Goal: Information Seeking & Learning: Learn about a topic

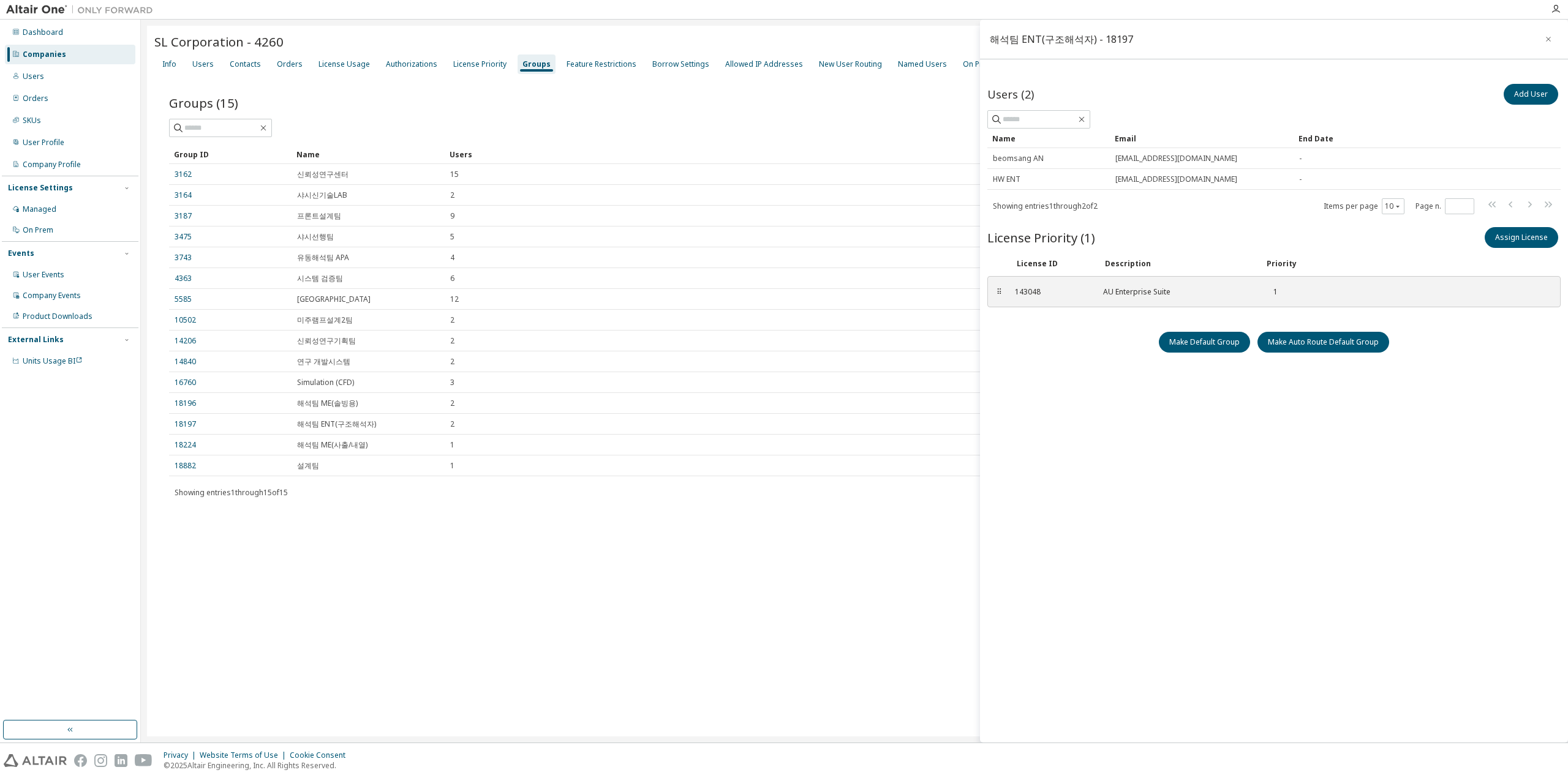
click at [528, 63] on div "Groups" at bounding box center [536, 64] width 28 height 10
click at [336, 68] on div "License Usage" at bounding box center [344, 64] width 51 height 10
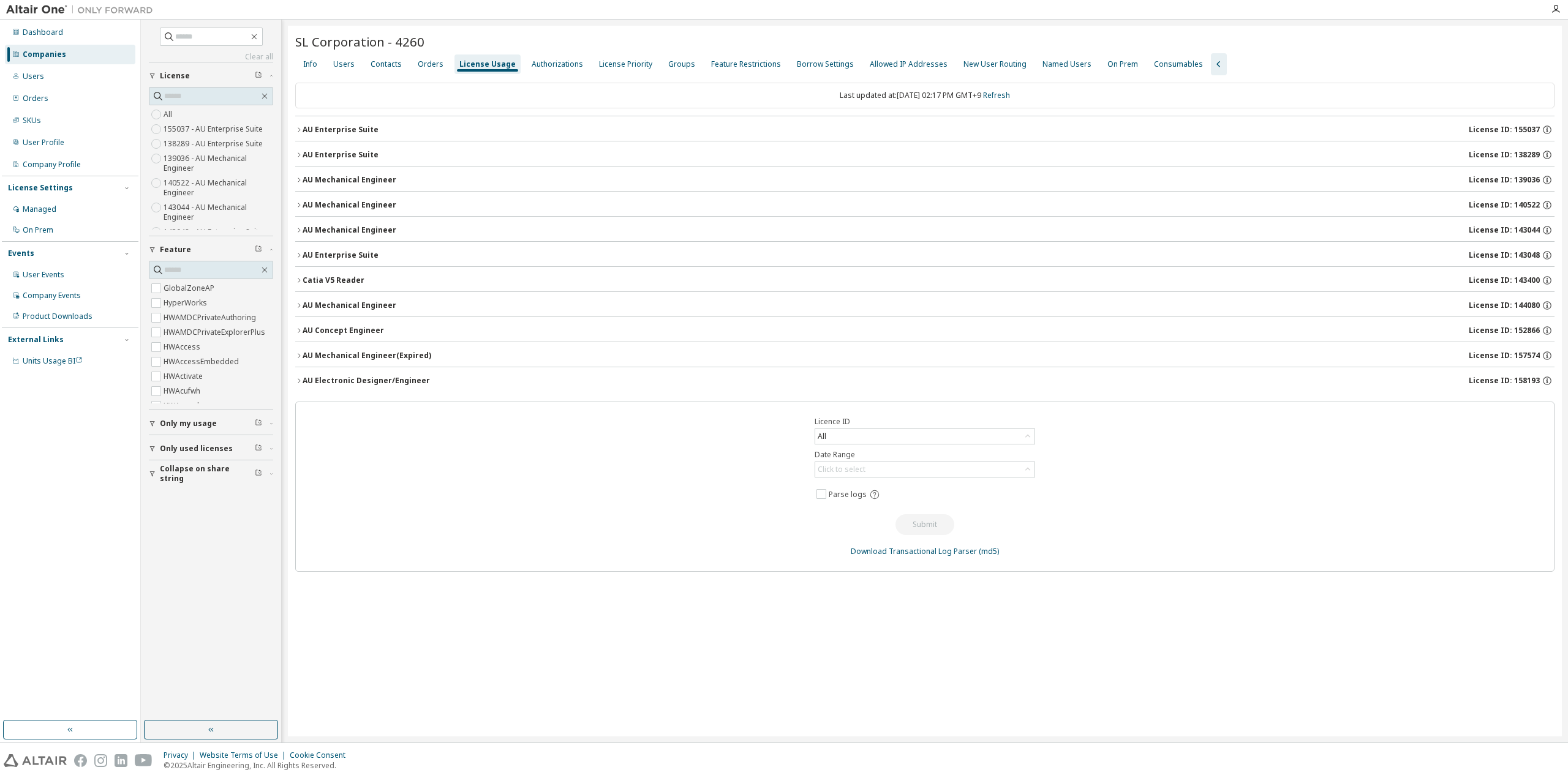
click at [298, 132] on icon "button" at bounding box center [299, 129] width 7 height 7
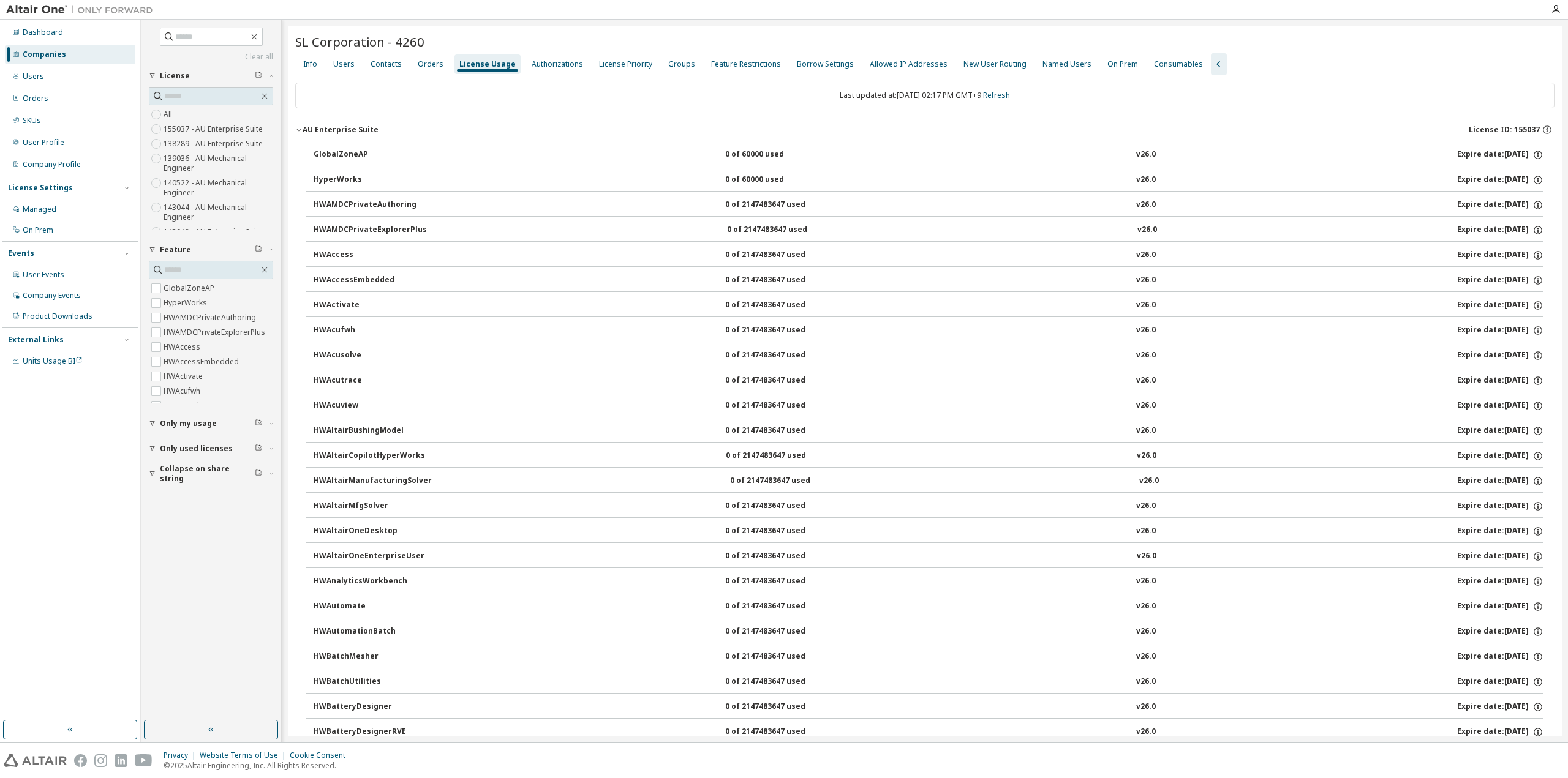
click at [298, 132] on icon "button" at bounding box center [299, 129] width 7 height 7
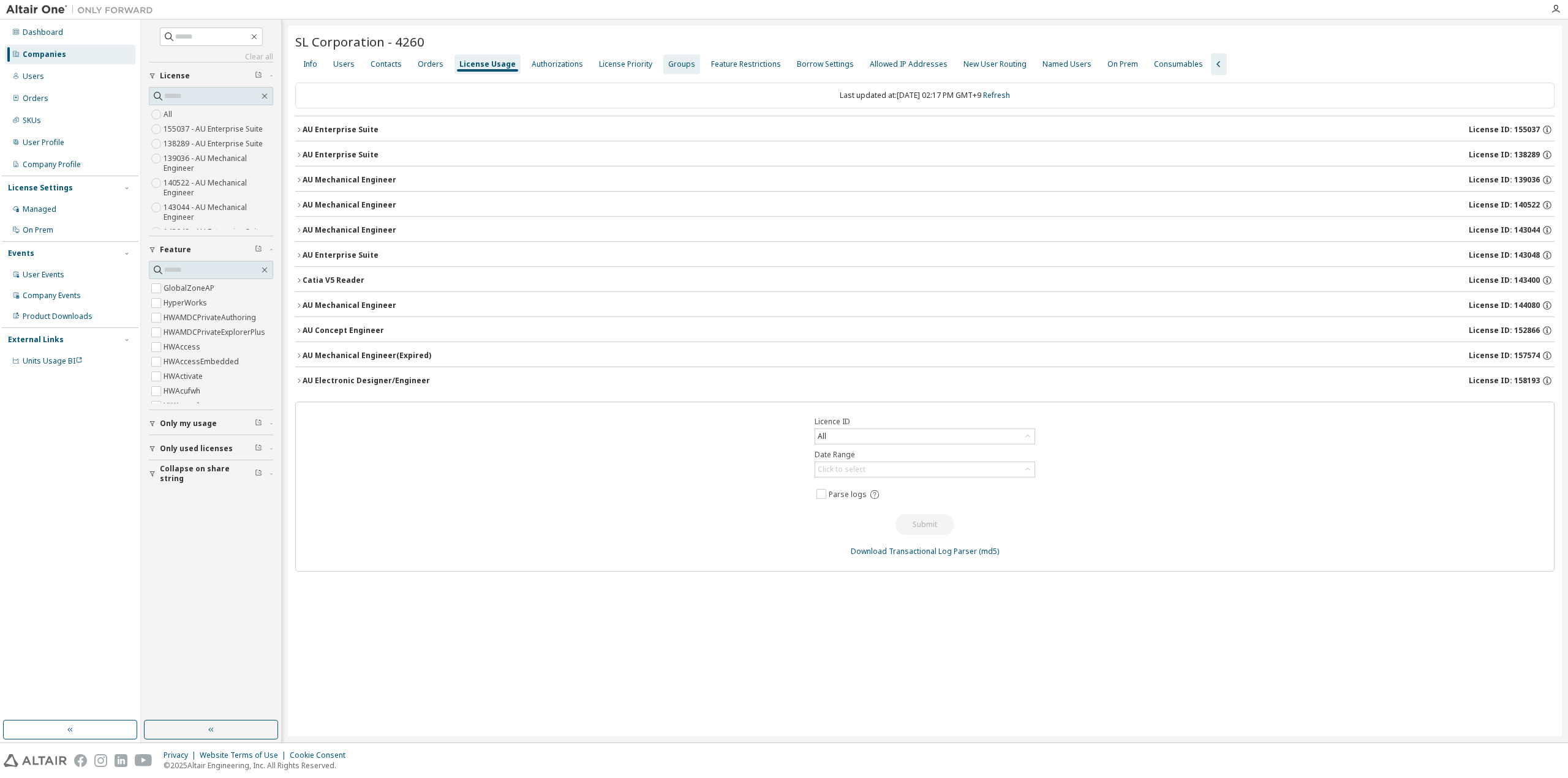
click at [673, 63] on div "Groups" at bounding box center [682, 64] width 27 height 10
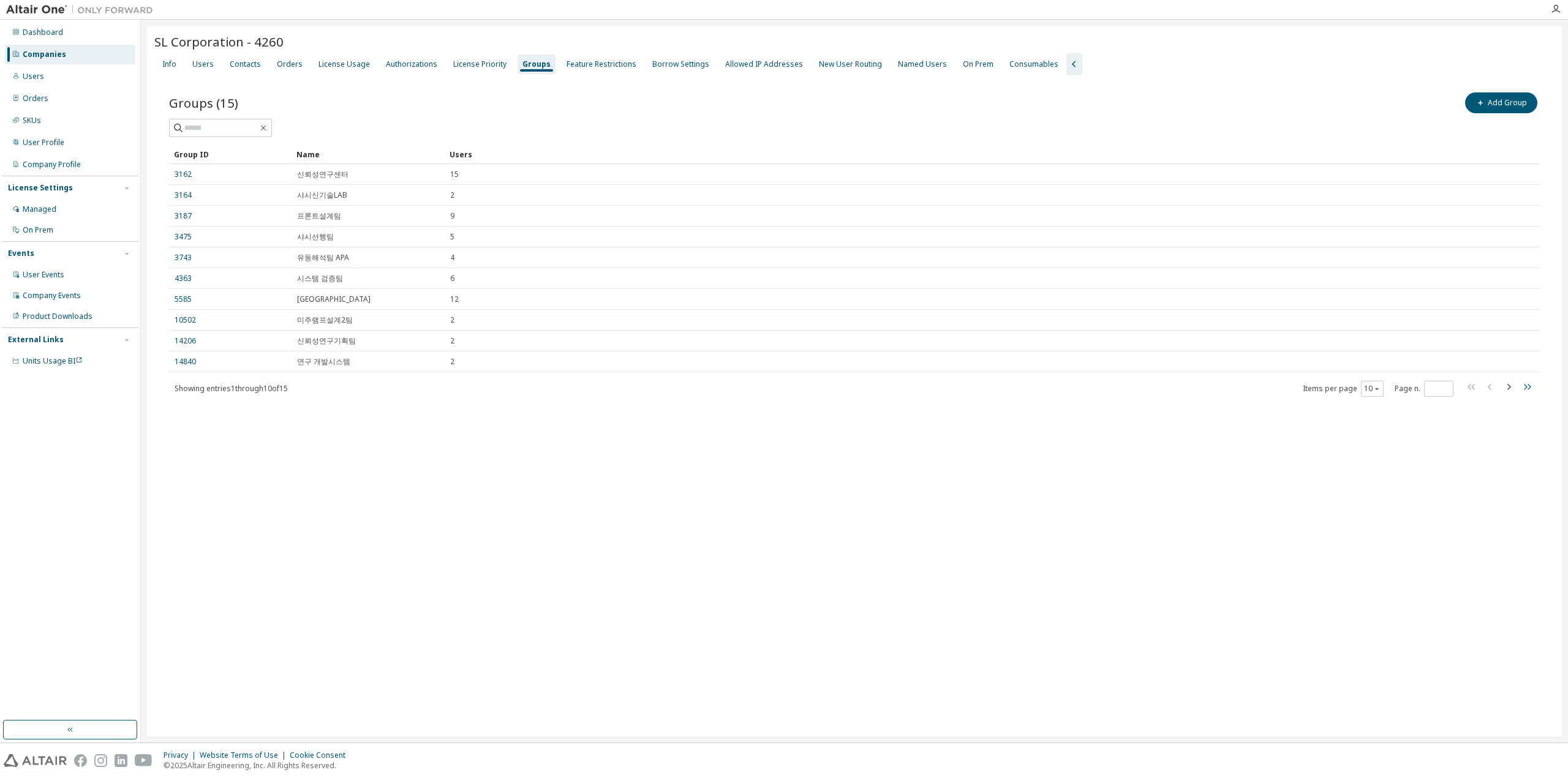
click at [1531, 388] on icon "button" at bounding box center [1526, 387] width 15 height 15
click at [1472, 287] on icon "button" at bounding box center [1472, 283] width 15 height 15
click at [1530, 384] on icon "button" at bounding box center [1526, 387] width 15 height 15
click at [1480, 285] on span at bounding box center [1499, 284] width 70 height 18
click at [1474, 282] on icon "button" at bounding box center [1472, 283] width 15 height 15
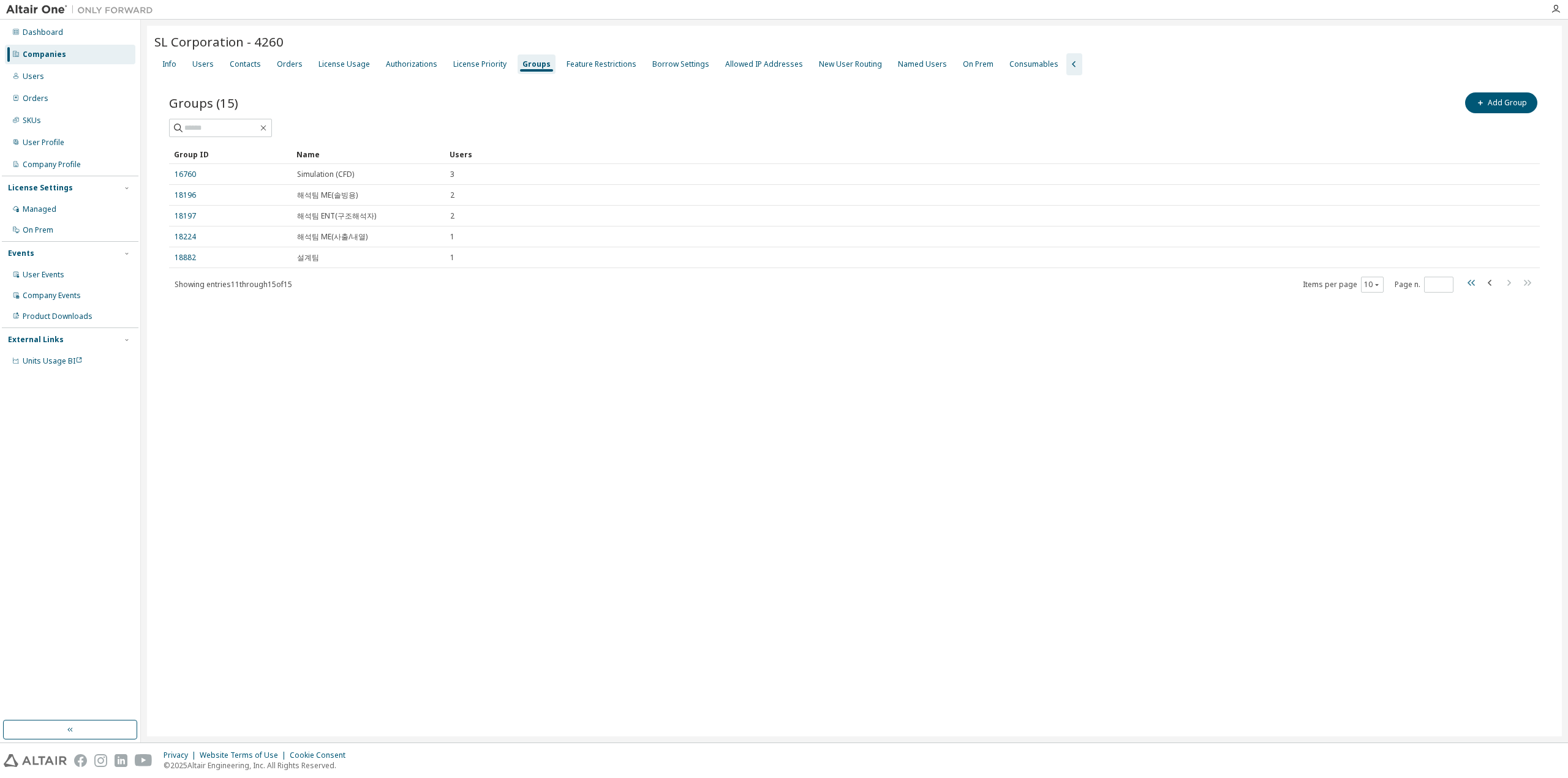
type input "*"
click at [482, 63] on div "License Priority" at bounding box center [480, 64] width 53 height 10
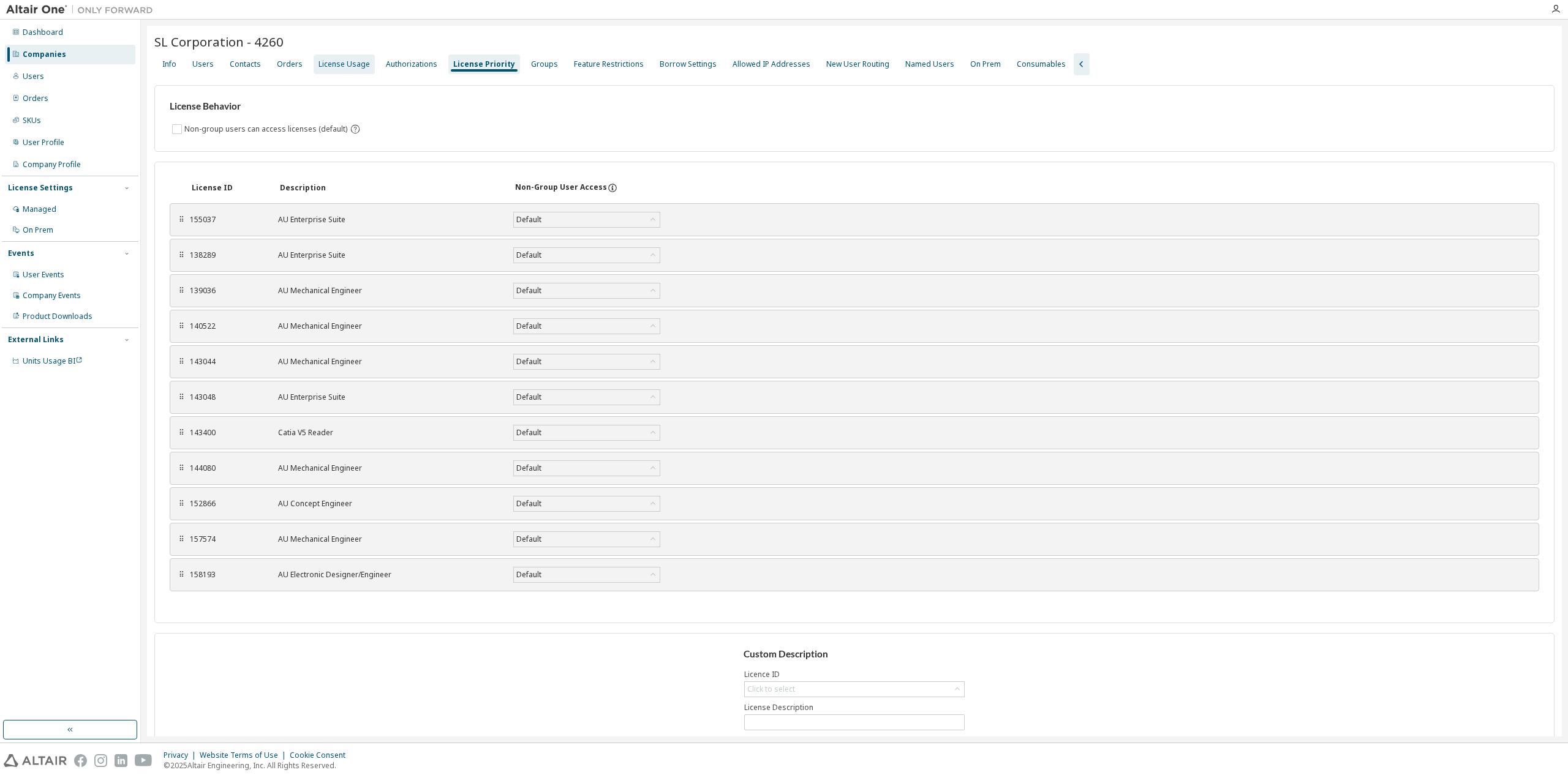
click at [349, 63] on div "License Usage" at bounding box center [344, 64] width 51 height 10
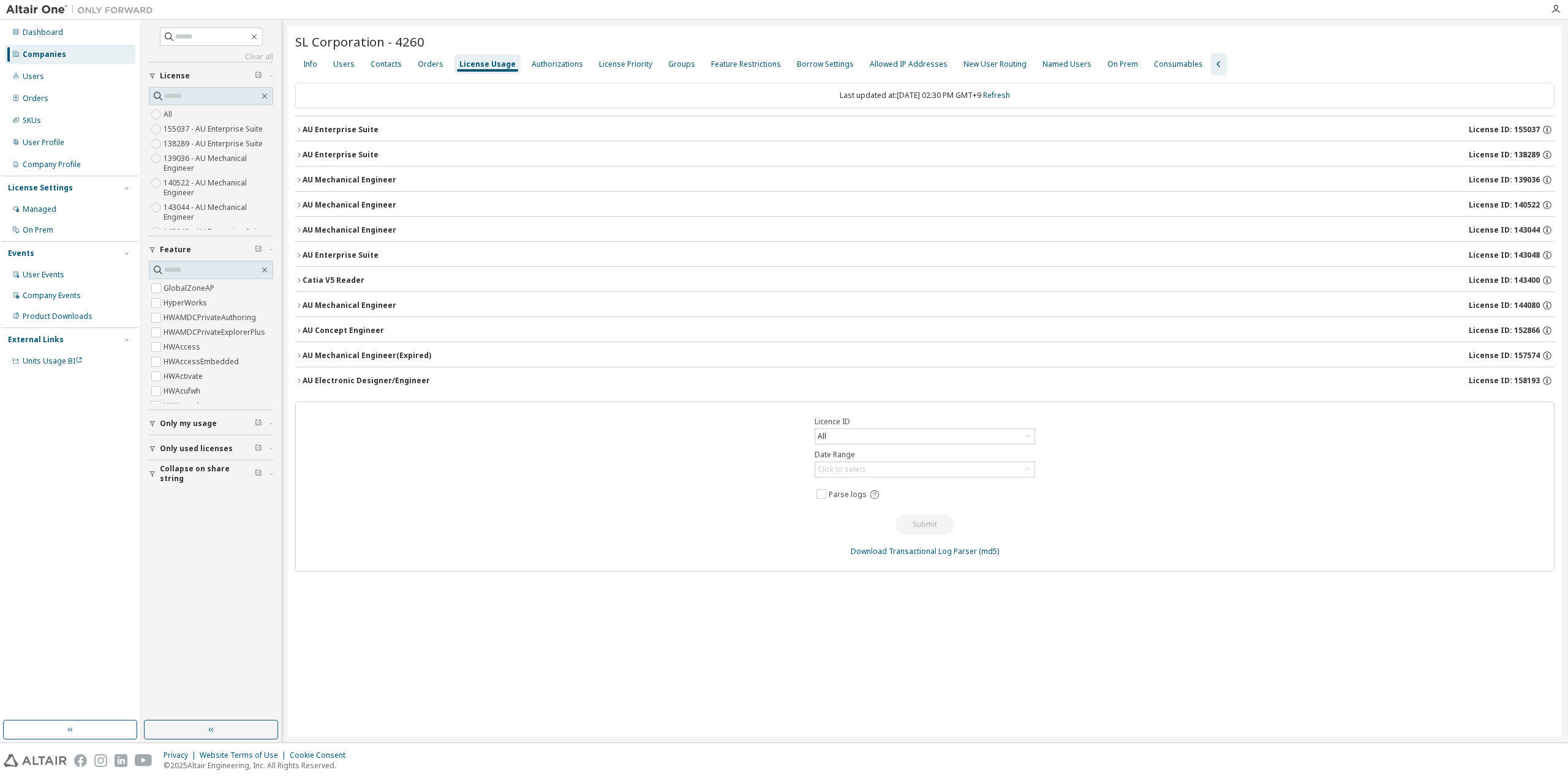
click at [300, 130] on icon "button" at bounding box center [299, 129] width 7 height 7
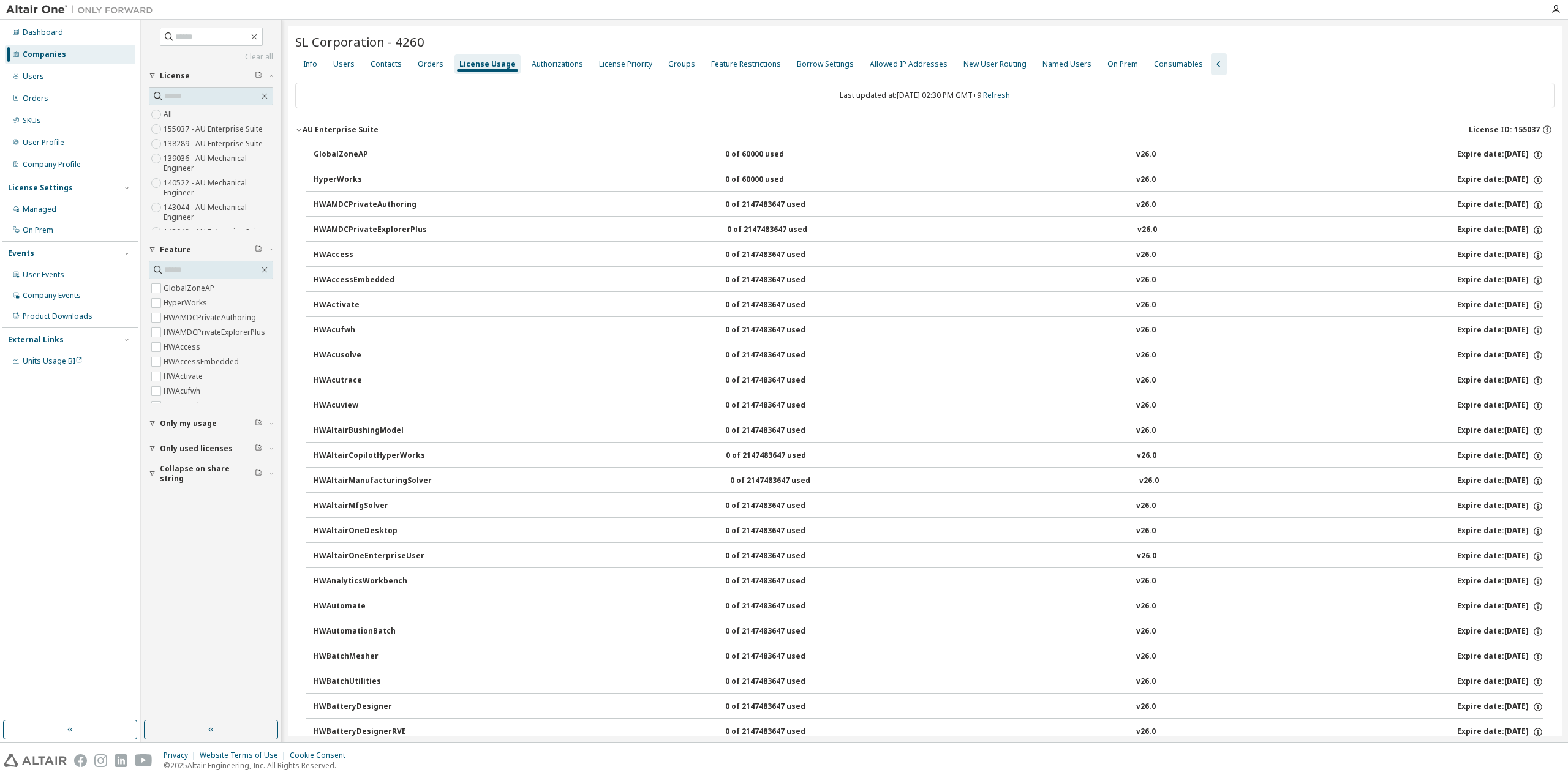
click at [1543, 130] on icon "button" at bounding box center [1548, 130] width 11 height 11
click at [302, 130] on icon "button" at bounding box center [299, 129] width 7 height 7
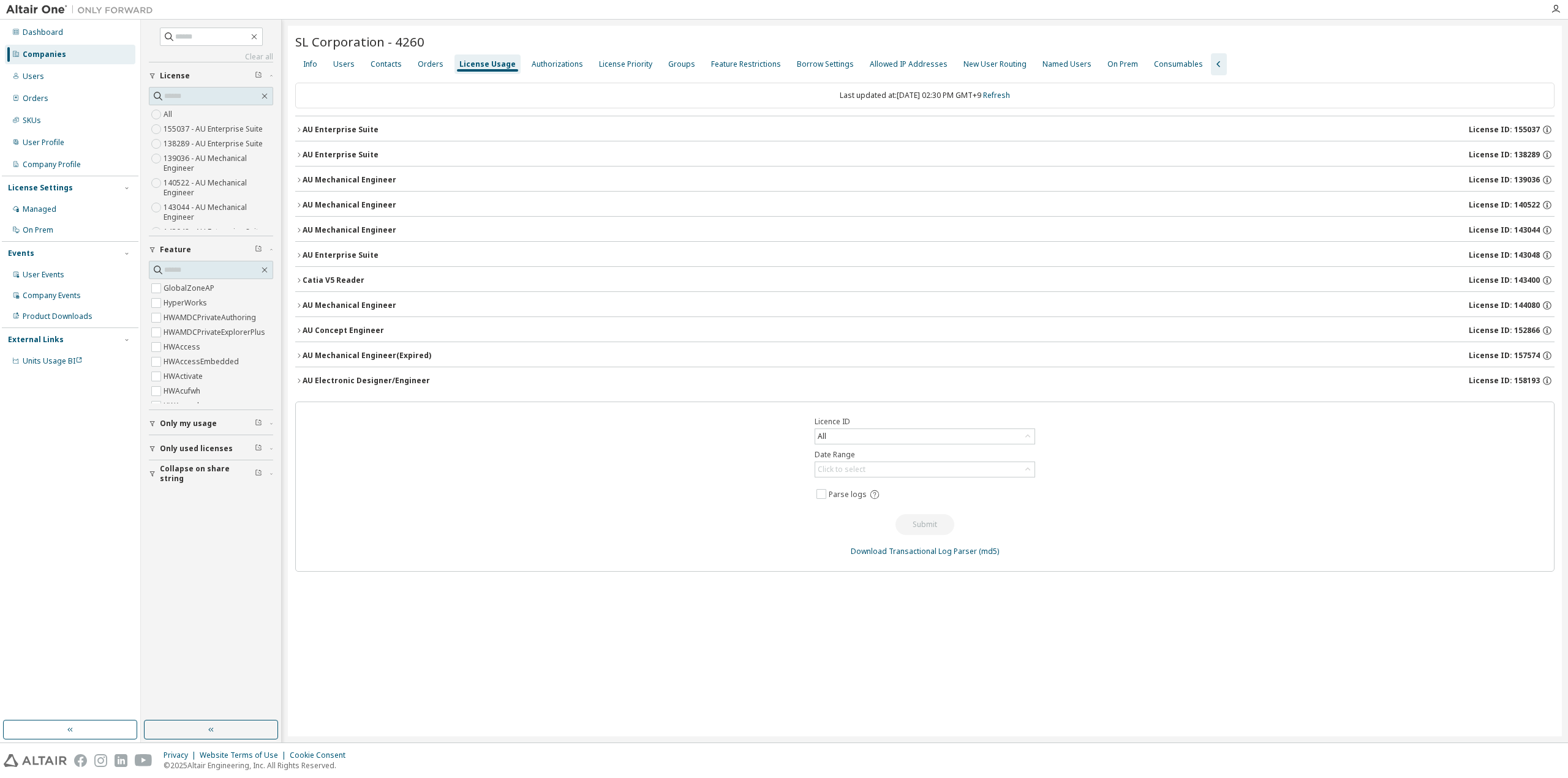
click at [301, 181] on icon "button" at bounding box center [299, 180] width 7 height 7
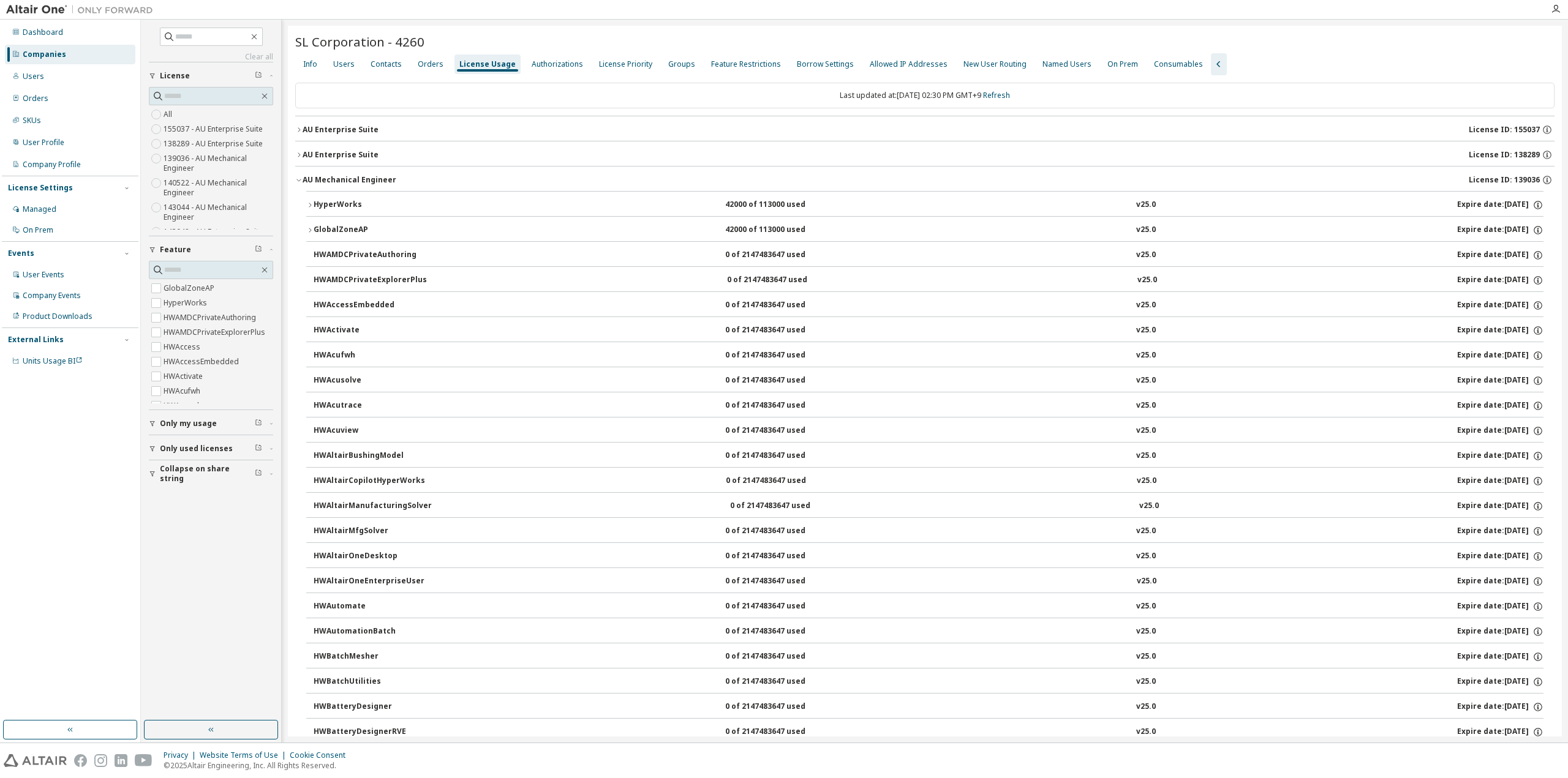
click at [301, 177] on icon "button" at bounding box center [299, 180] width 7 height 7
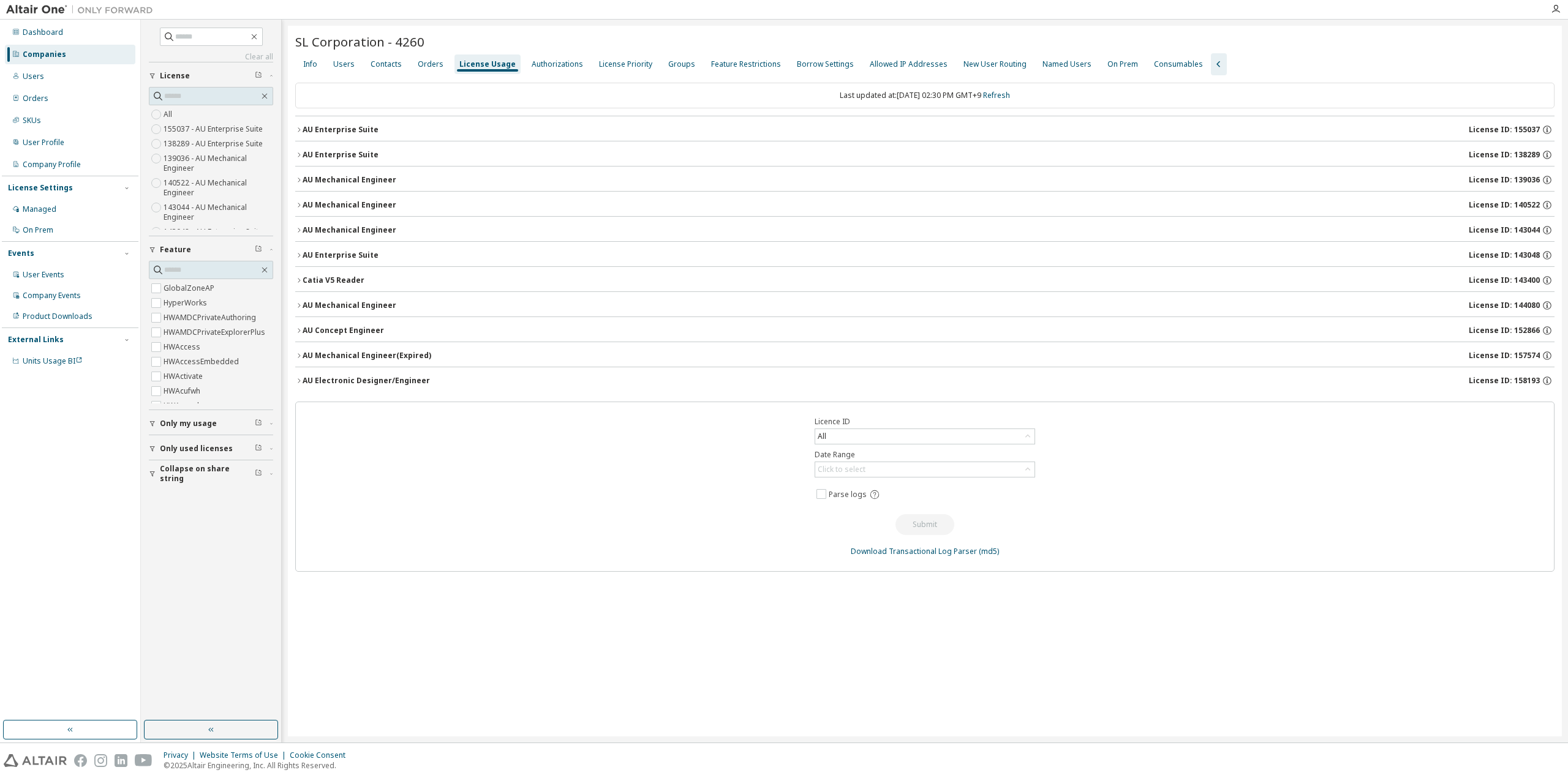
click at [298, 180] on icon "button" at bounding box center [299, 180] width 7 height 7
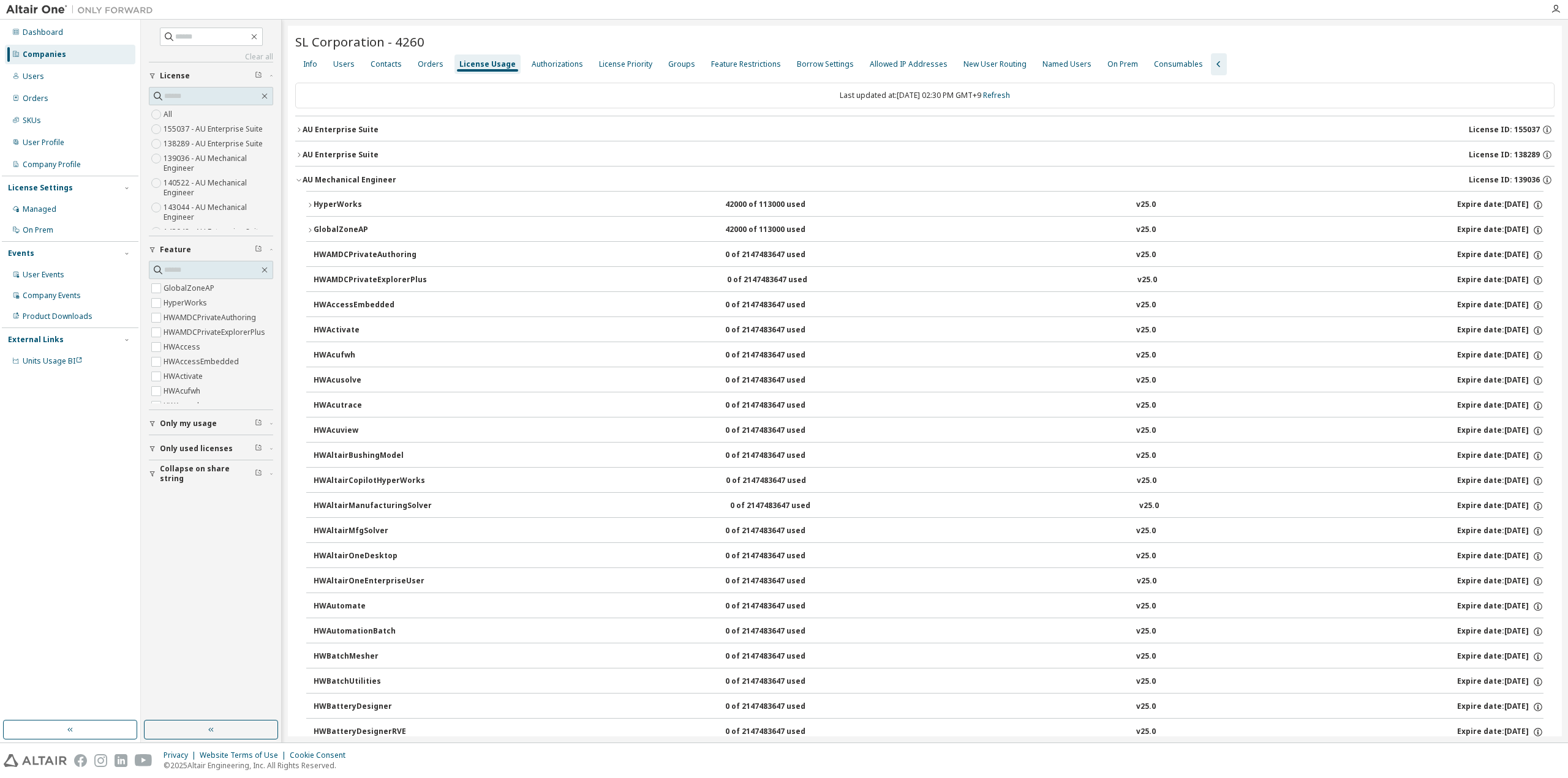
click at [303, 186] on button "AU Mechanical Engineer License ID: 139036" at bounding box center [925, 180] width 1260 height 27
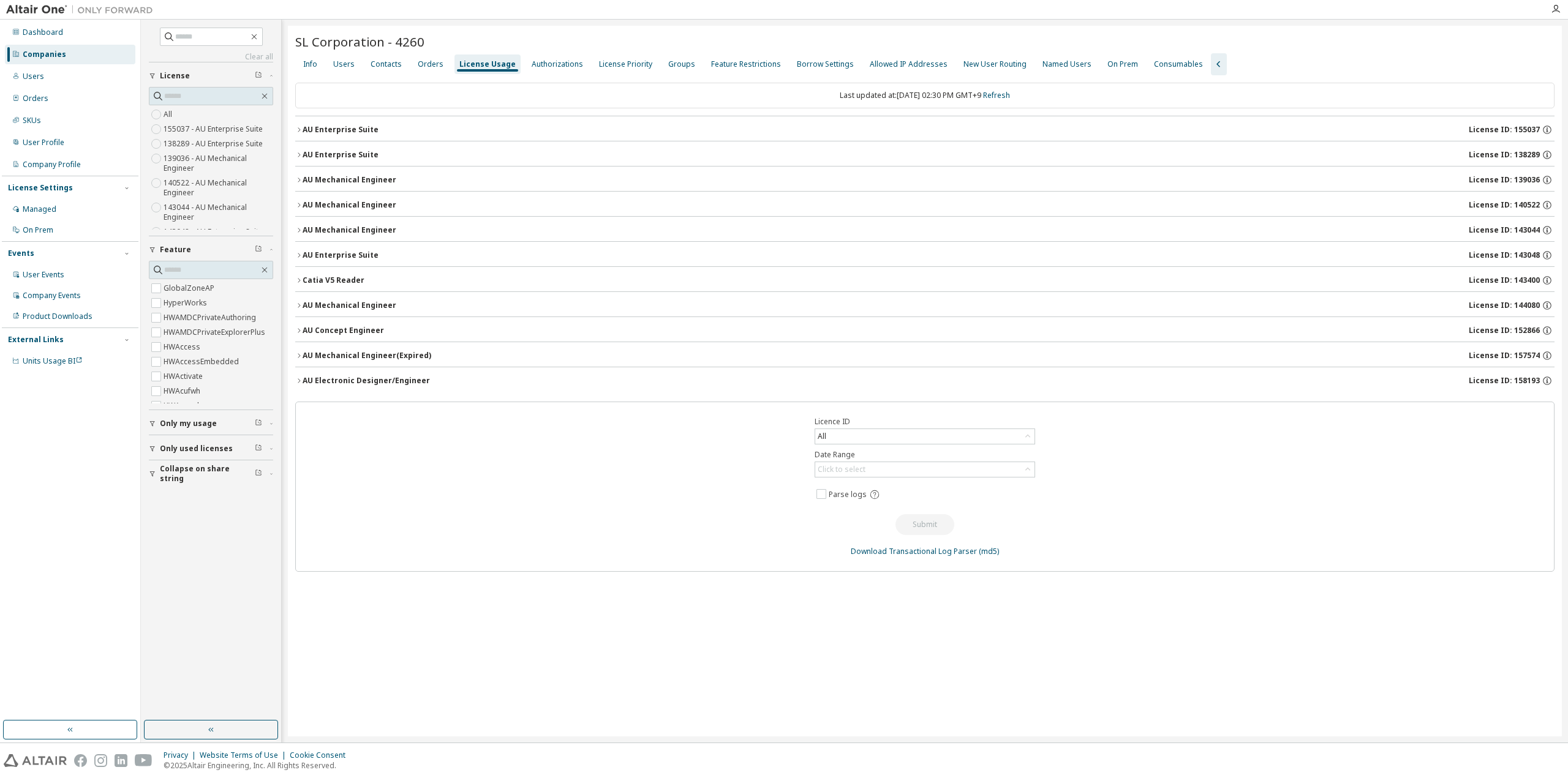
click at [302, 211] on button "AU Mechanical Engineer License ID: 140522" at bounding box center [925, 205] width 1260 height 27
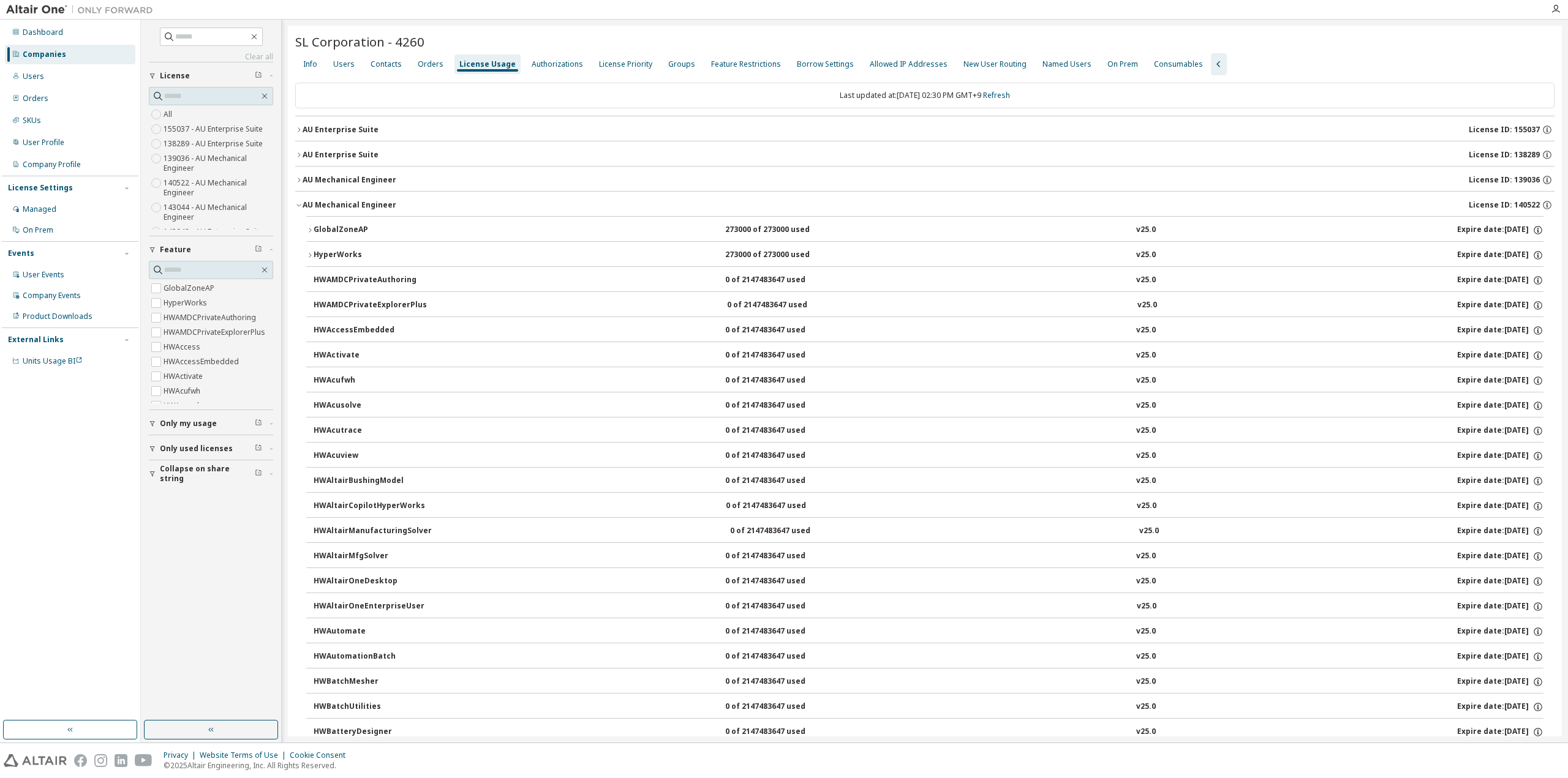
click at [296, 204] on icon "button" at bounding box center [299, 205] width 7 height 7
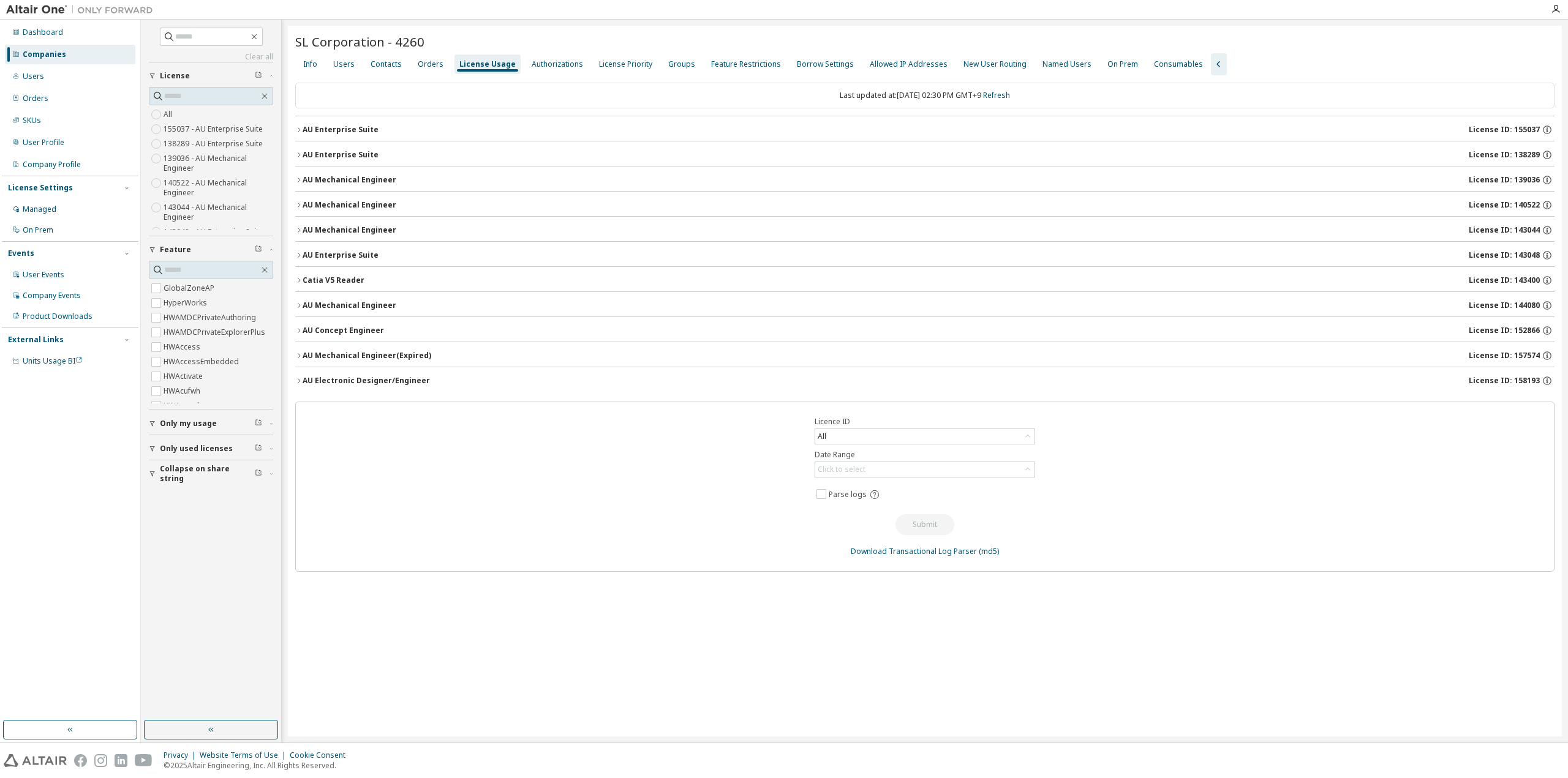
click at [301, 227] on icon "button" at bounding box center [299, 230] width 7 height 7
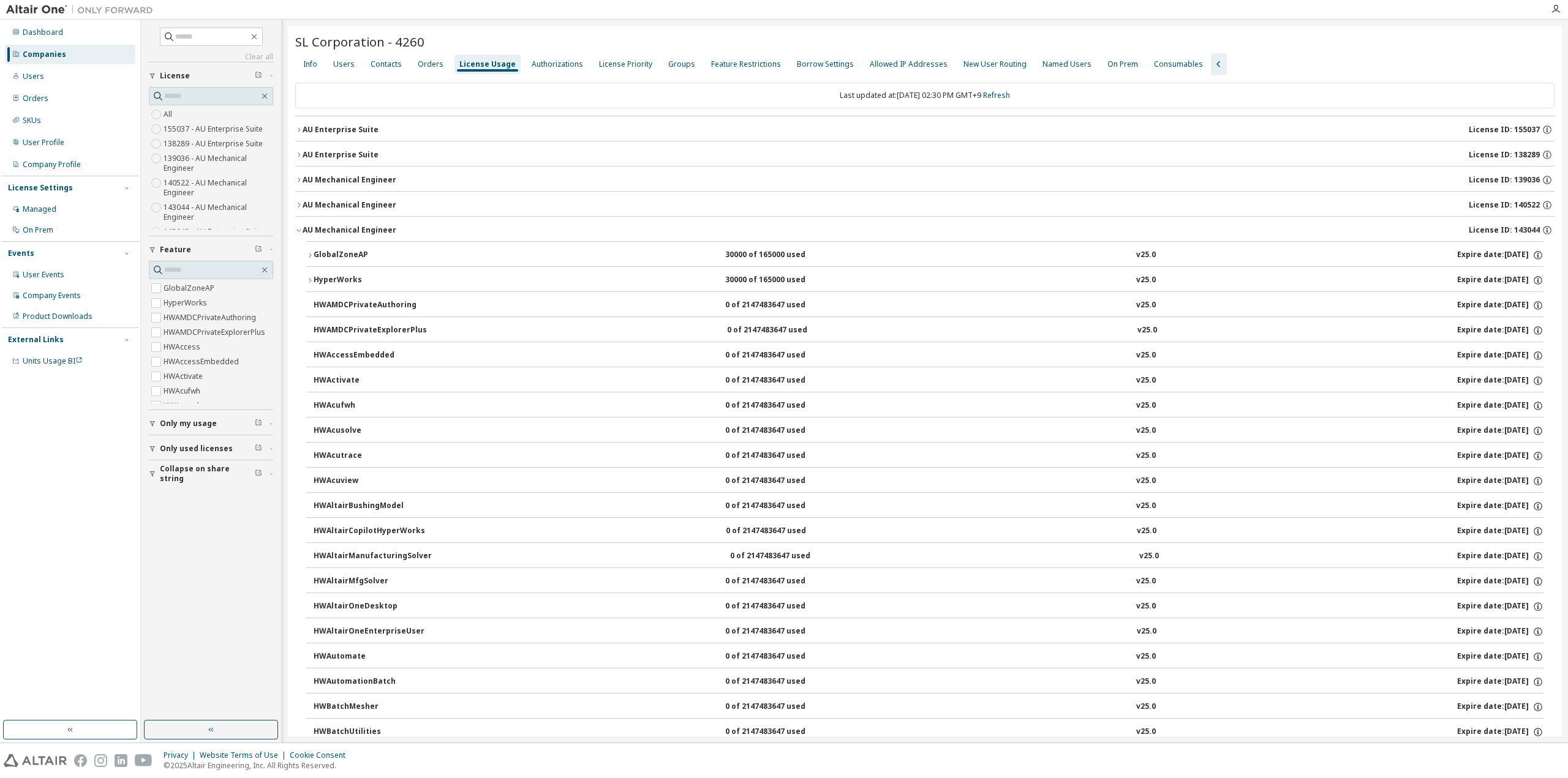
click at [300, 229] on icon "button" at bounding box center [299, 230] width 7 height 7
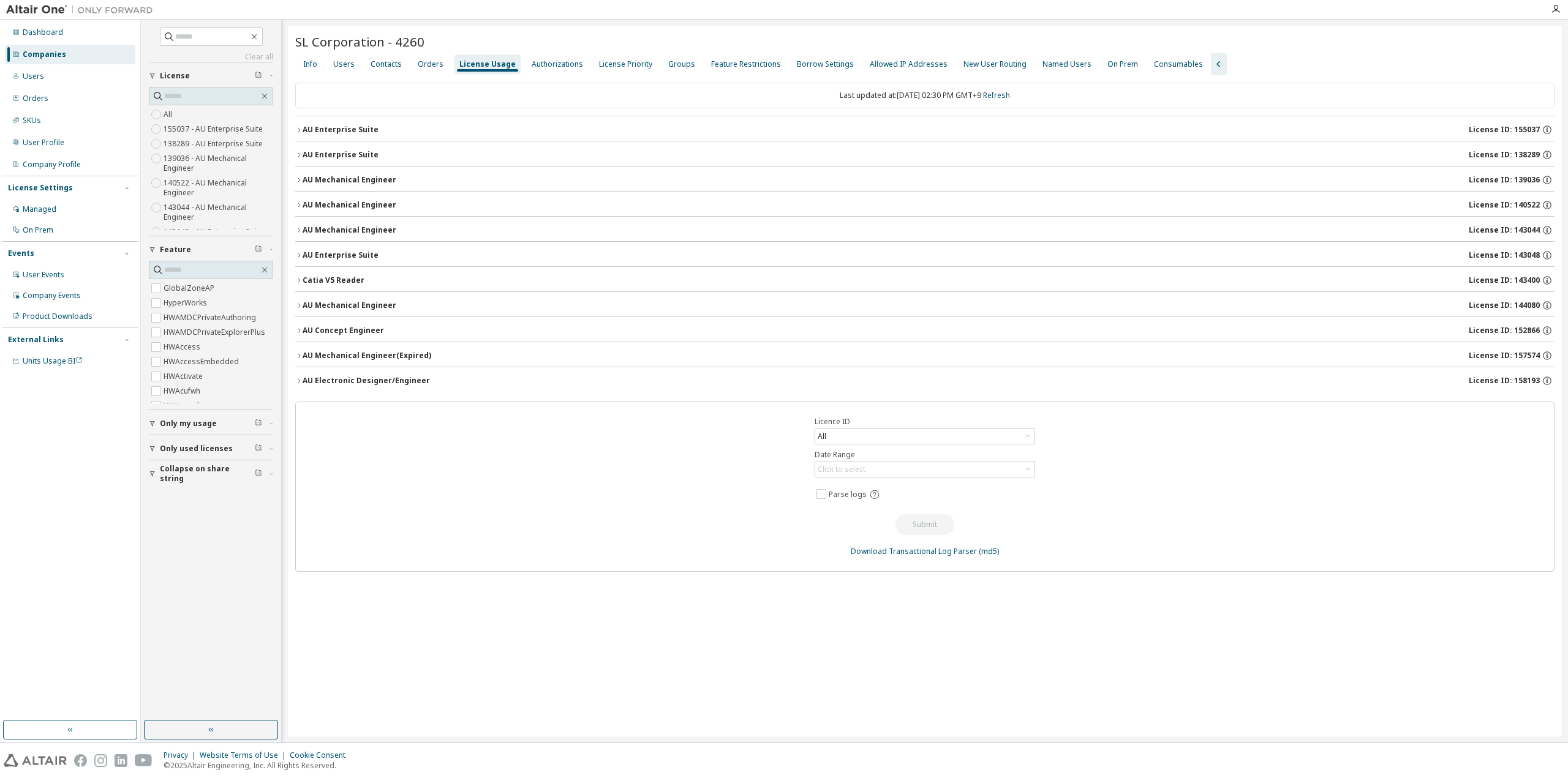
click at [298, 283] on button "Catia V5 Reader License ID: 143400" at bounding box center [925, 280] width 1260 height 27
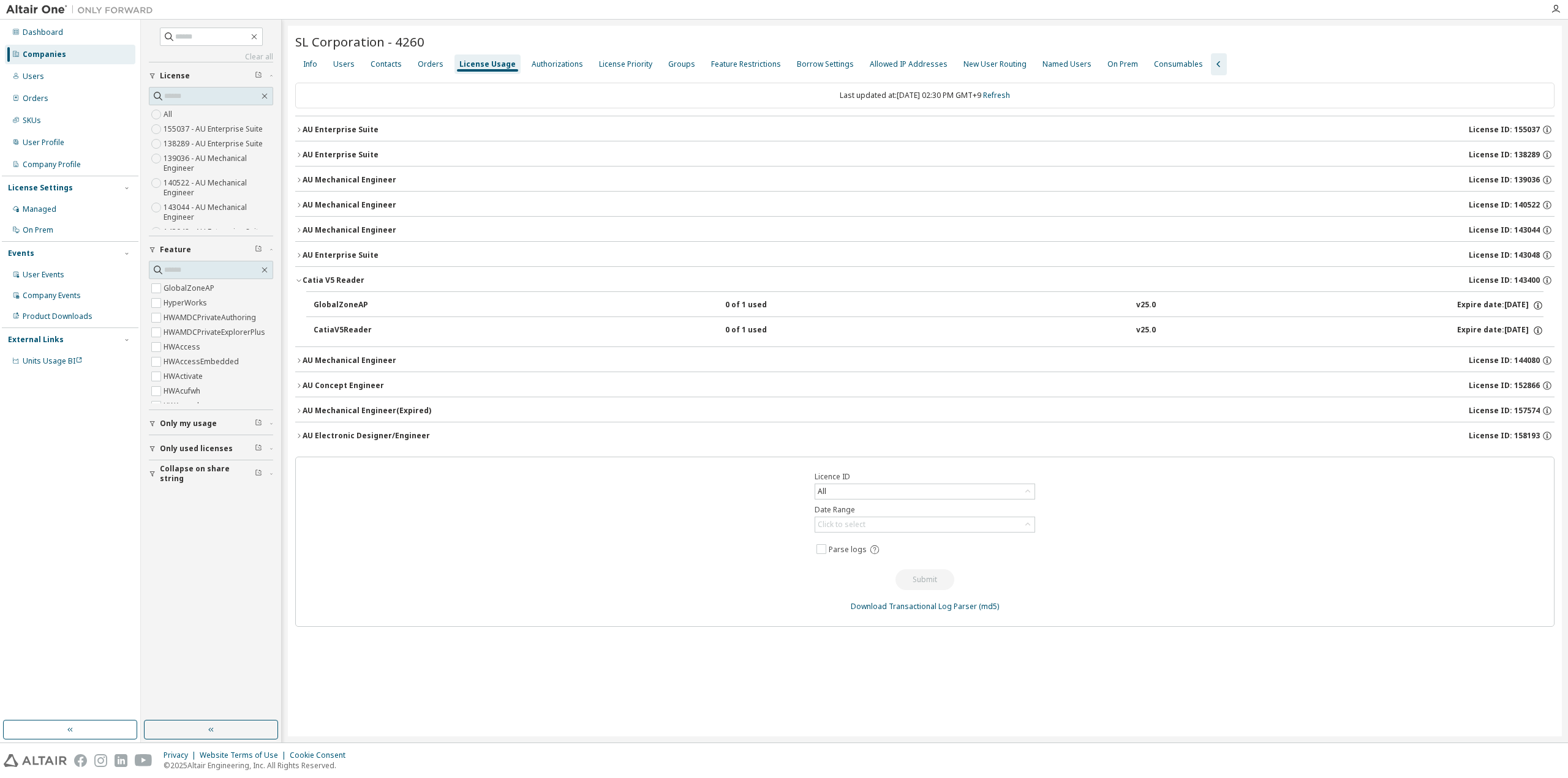
click at [298, 283] on button "Catia V5 Reader License ID: 143400" at bounding box center [925, 280] width 1260 height 27
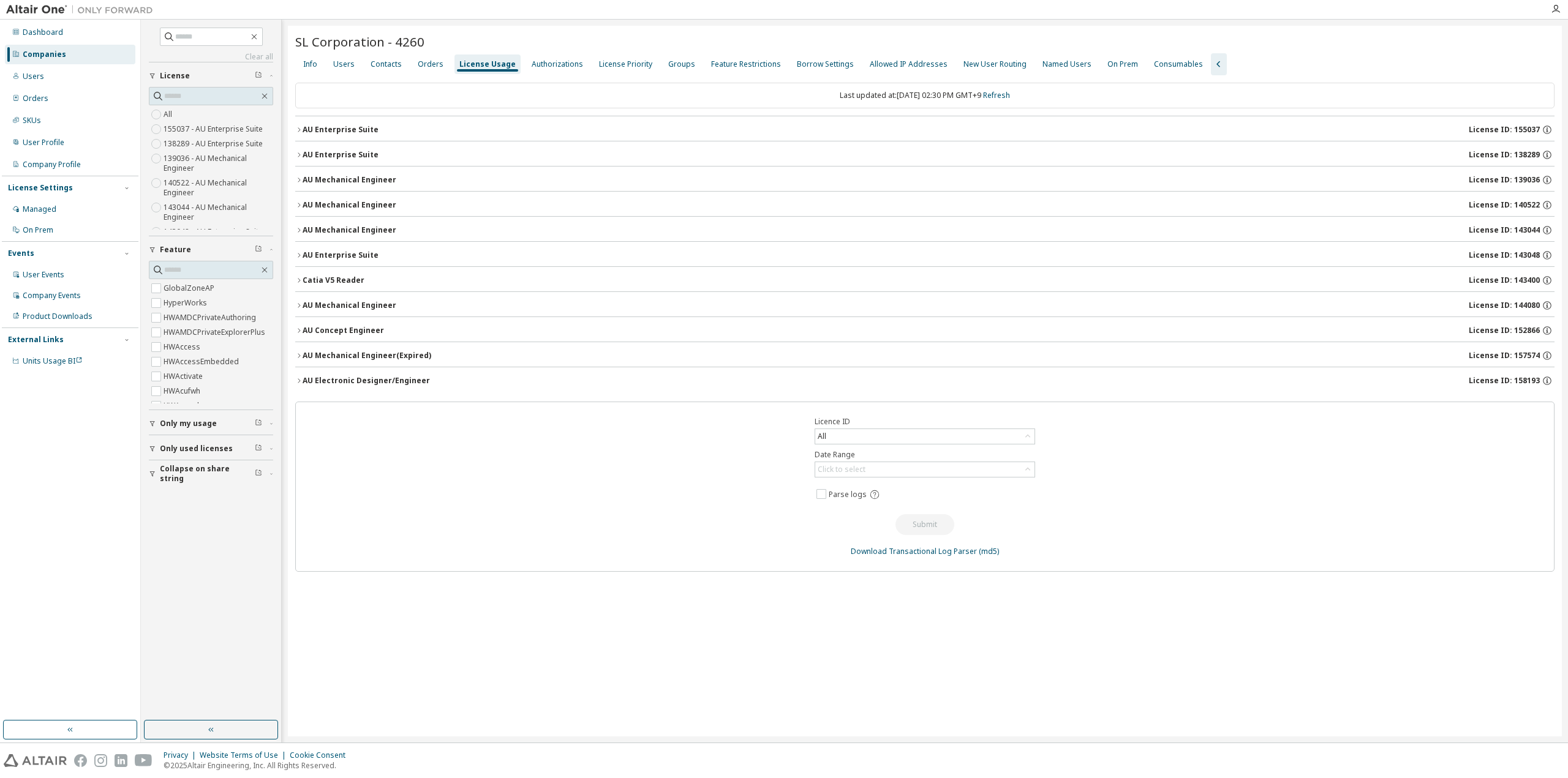
click at [299, 279] on icon "button" at bounding box center [299, 280] width 7 height 7
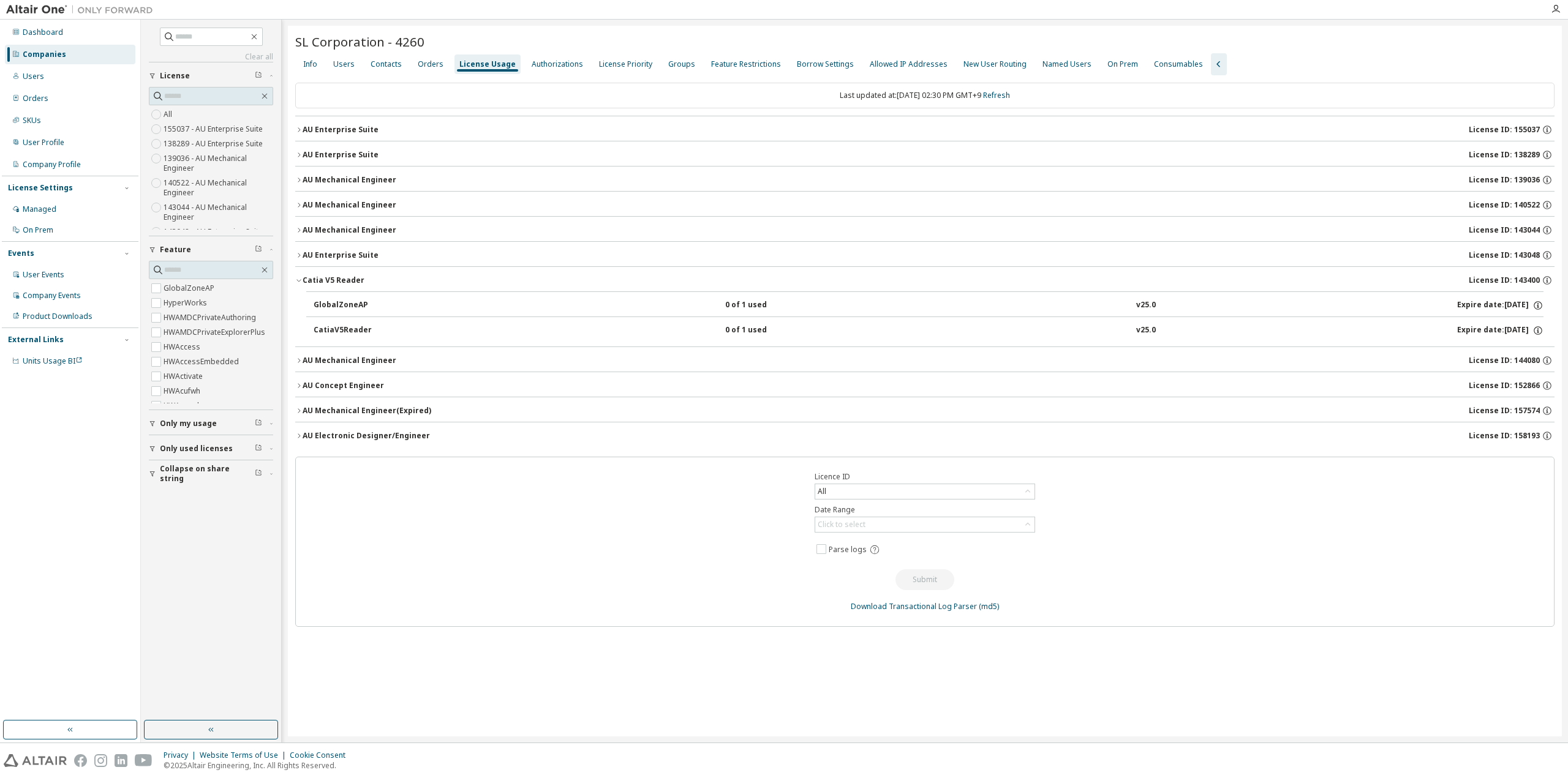
click at [299, 280] on icon "button" at bounding box center [298, 281] width 4 height 2
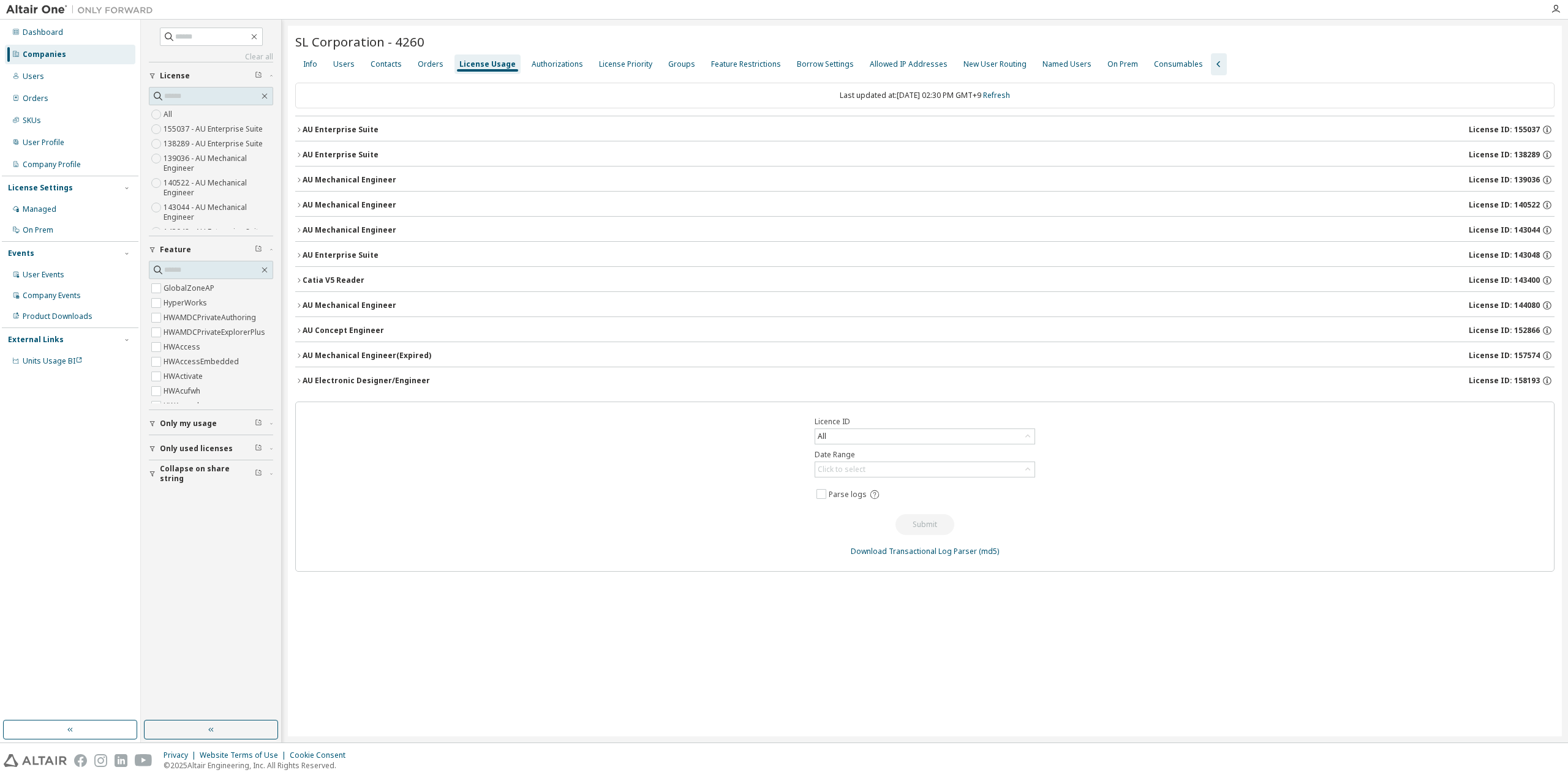
click at [297, 283] on button "Catia V5 Reader License ID: 143400" at bounding box center [925, 280] width 1260 height 27
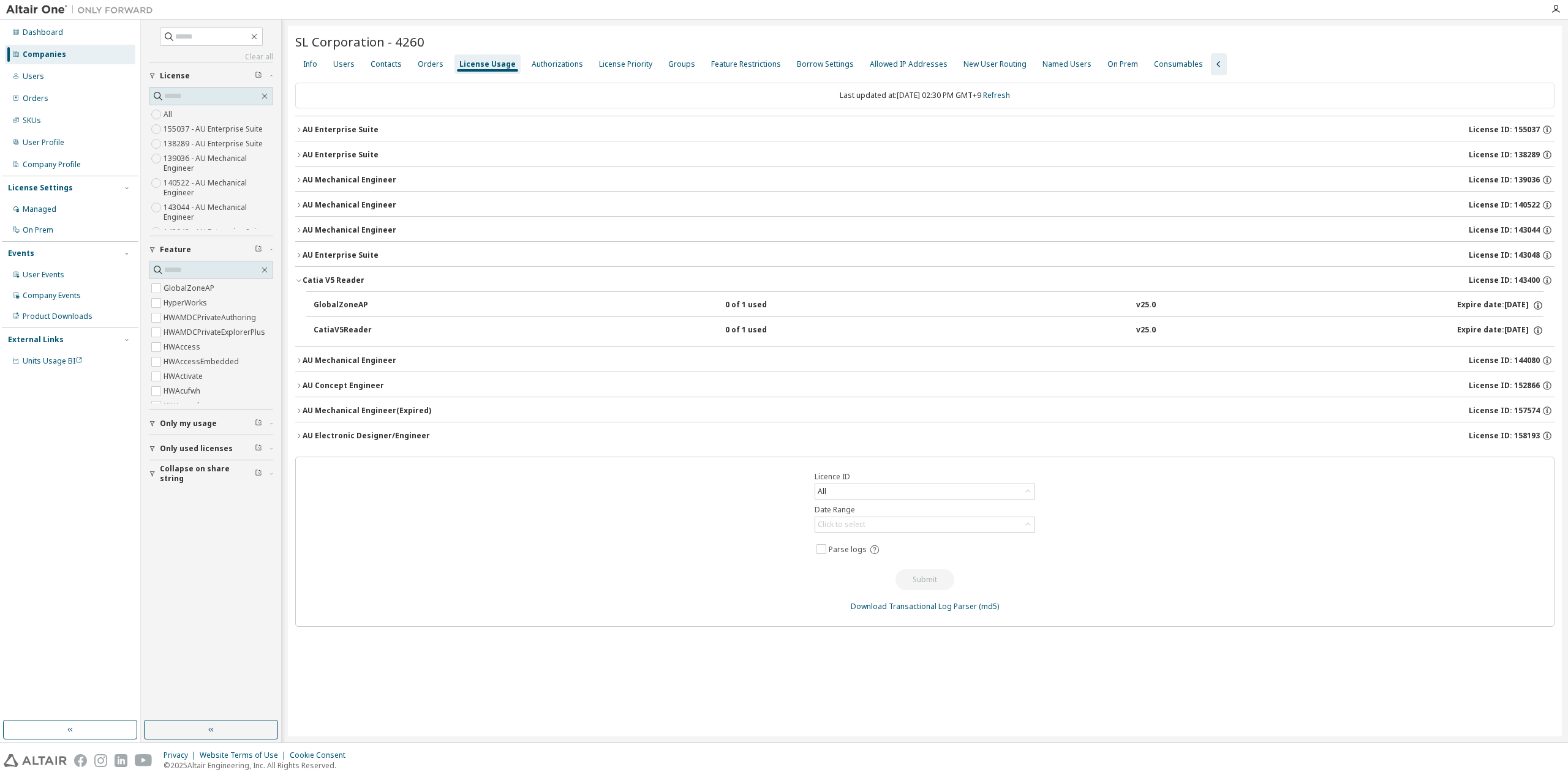
click at [297, 283] on button "Catia V5 Reader License ID: 143400" at bounding box center [925, 280] width 1260 height 27
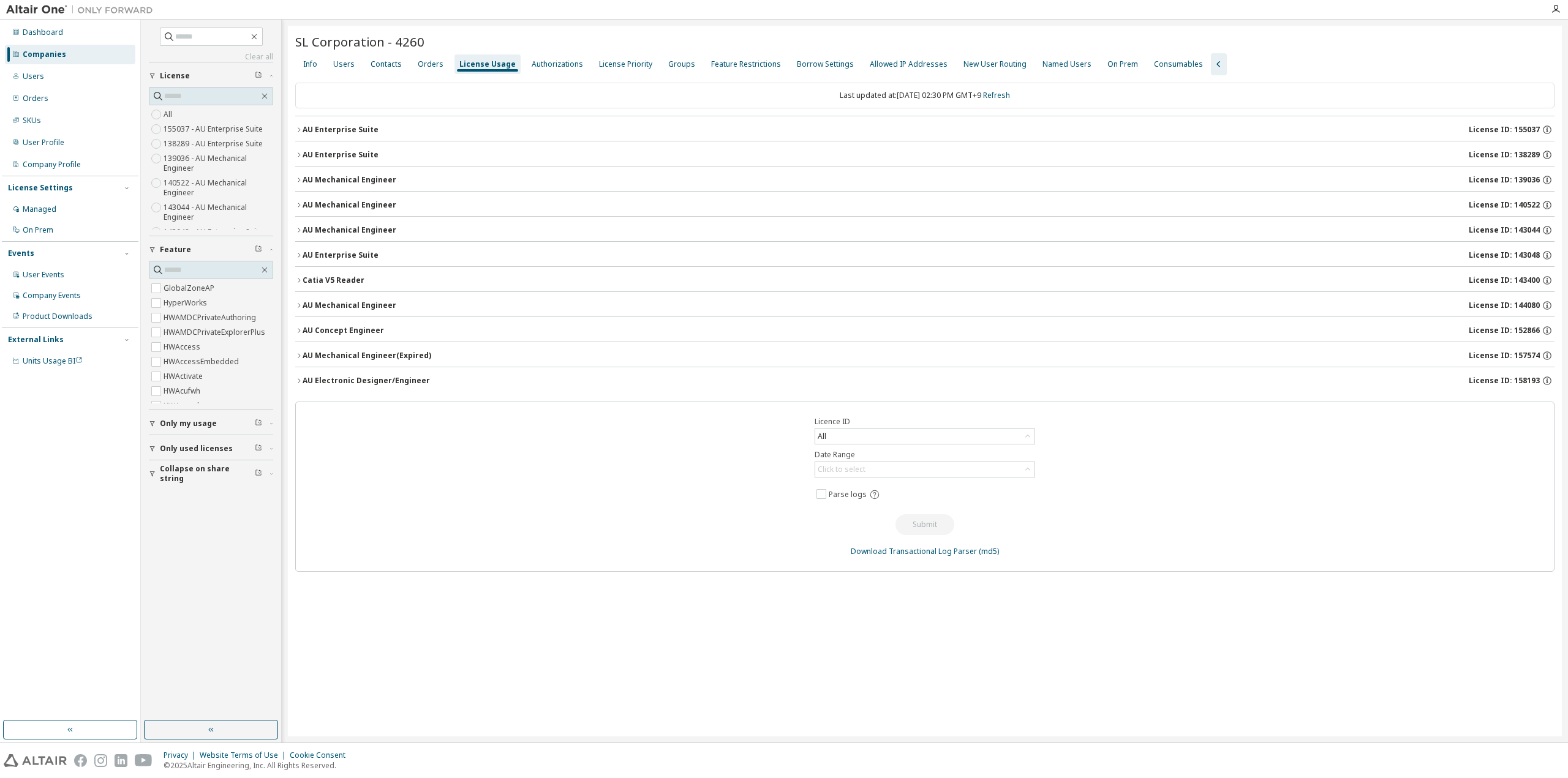
click at [296, 304] on icon "button" at bounding box center [299, 305] width 7 height 7
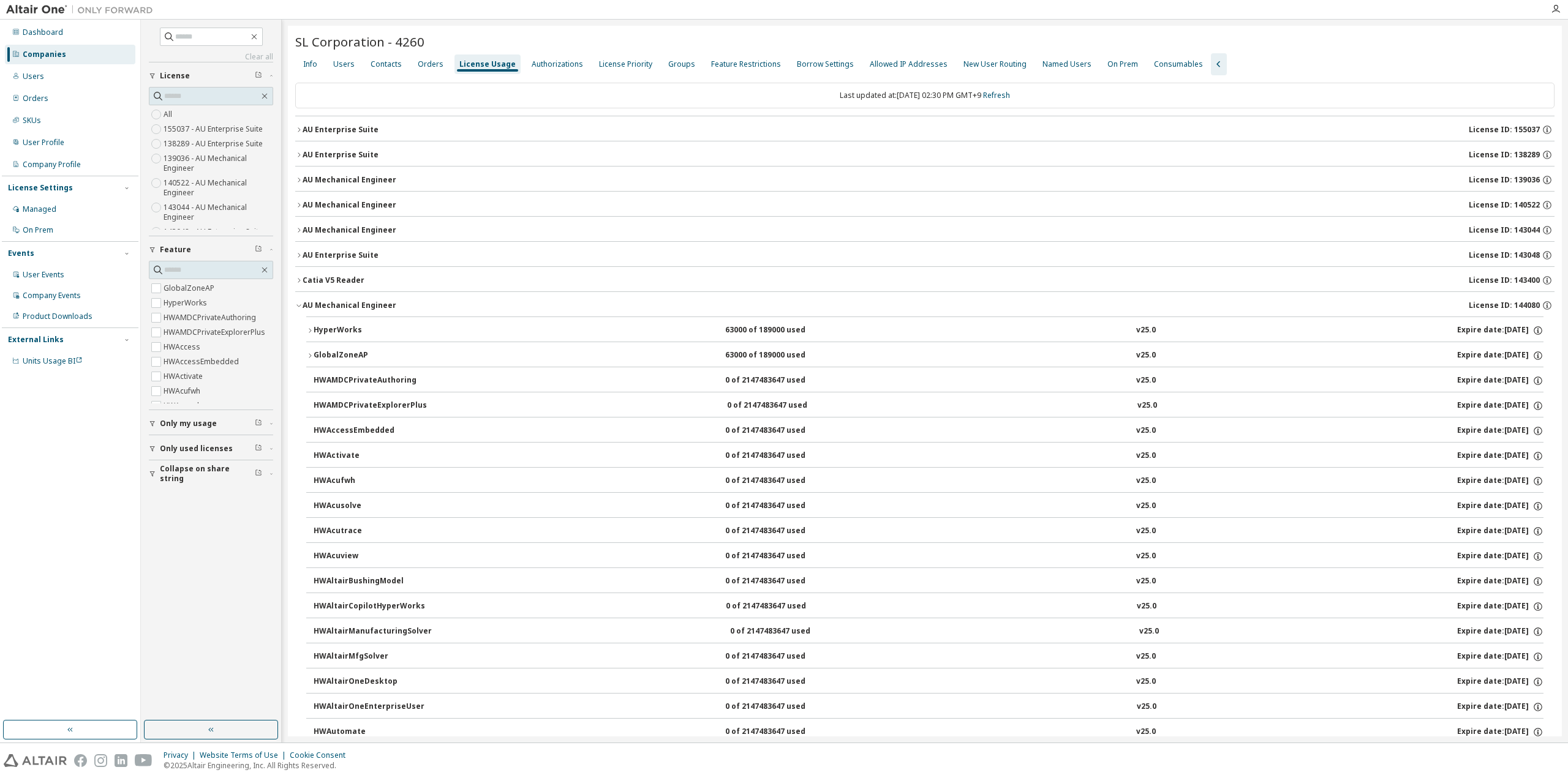
click at [298, 302] on icon "button" at bounding box center [299, 305] width 7 height 7
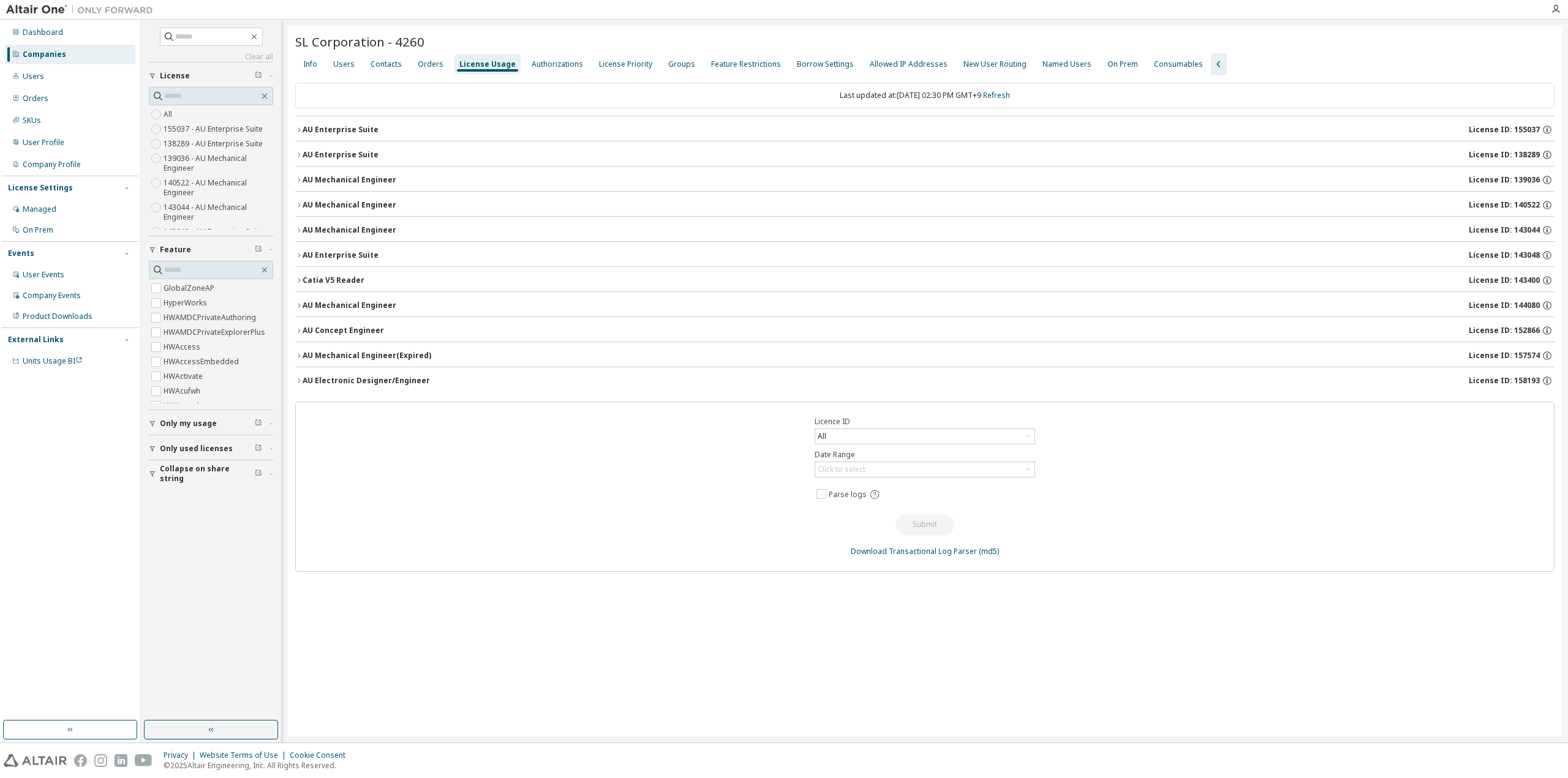
click at [296, 333] on button "AU Concept Engineer License ID: 152866" at bounding box center [925, 331] width 1260 height 27
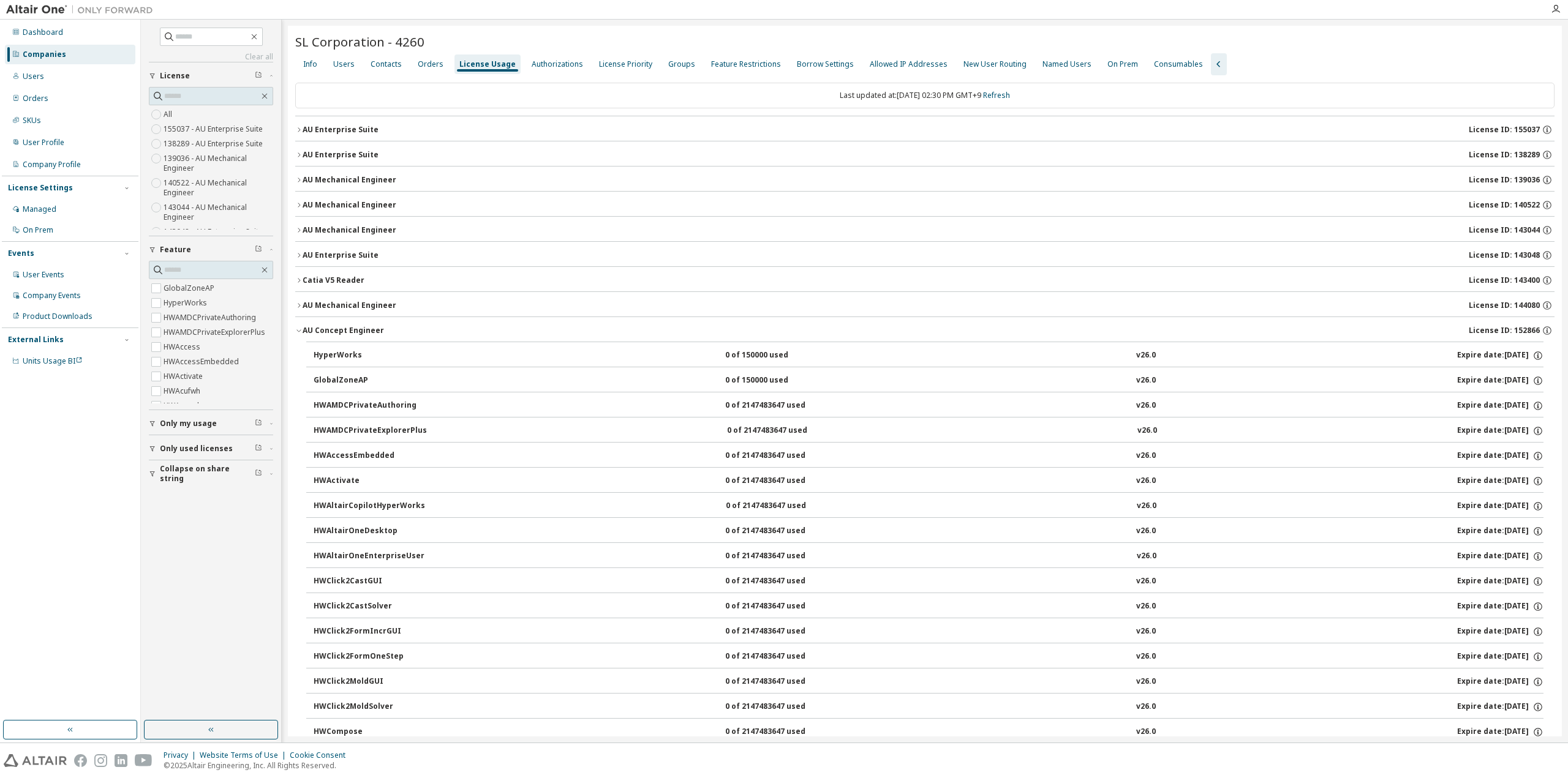
click at [302, 306] on icon "button" at bounding box center [299, 305] width 7 height 7
click at [299, 305] on icon "button" at bounding box center [298, 305] width 4 height 2
click at [299, 276] on icon "button" at bounding box center [299, 280] width 7 height 7
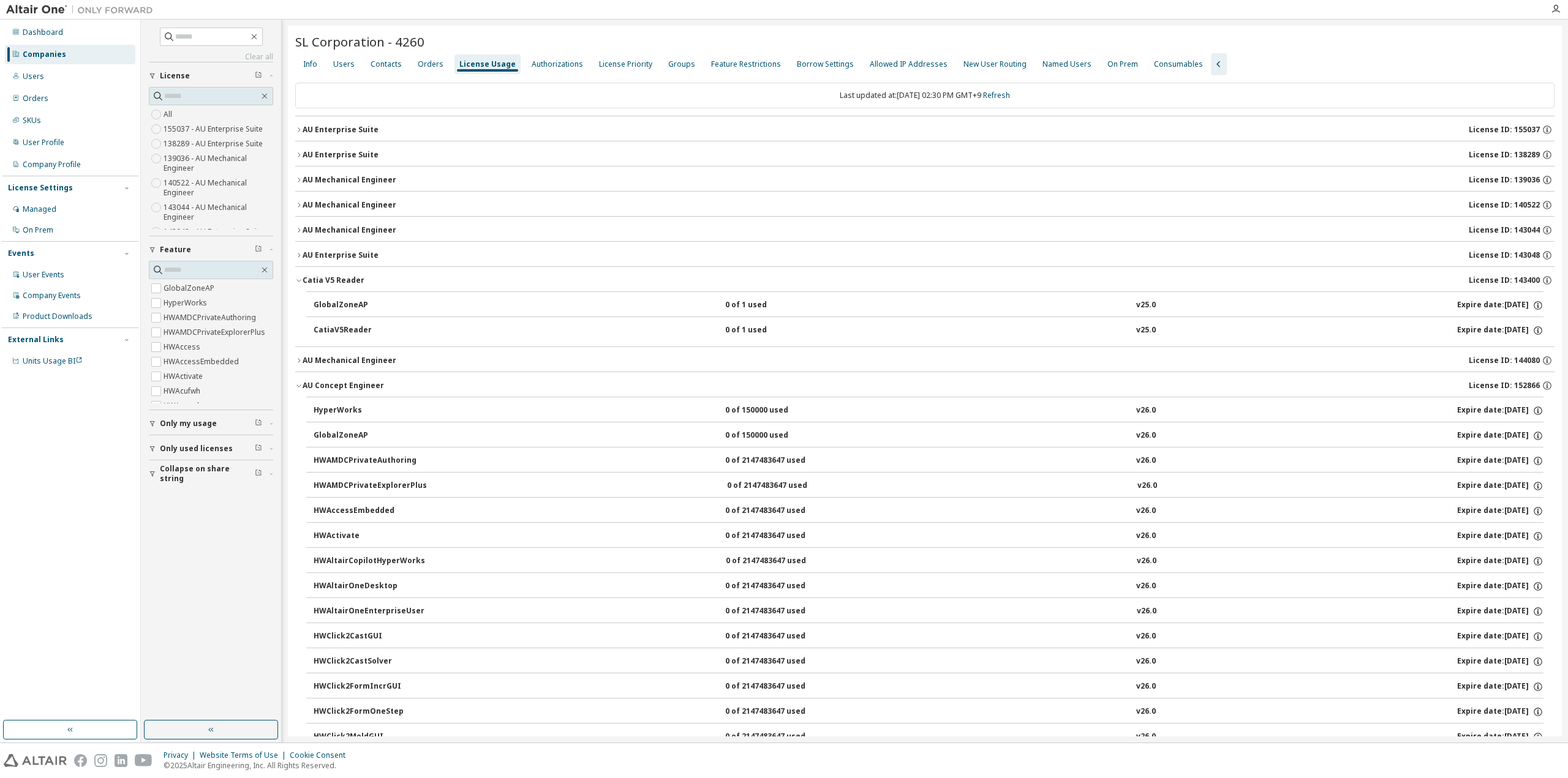
click at [299, 276] on icon "button" at bounding box center [299, 280] width 7 height 7
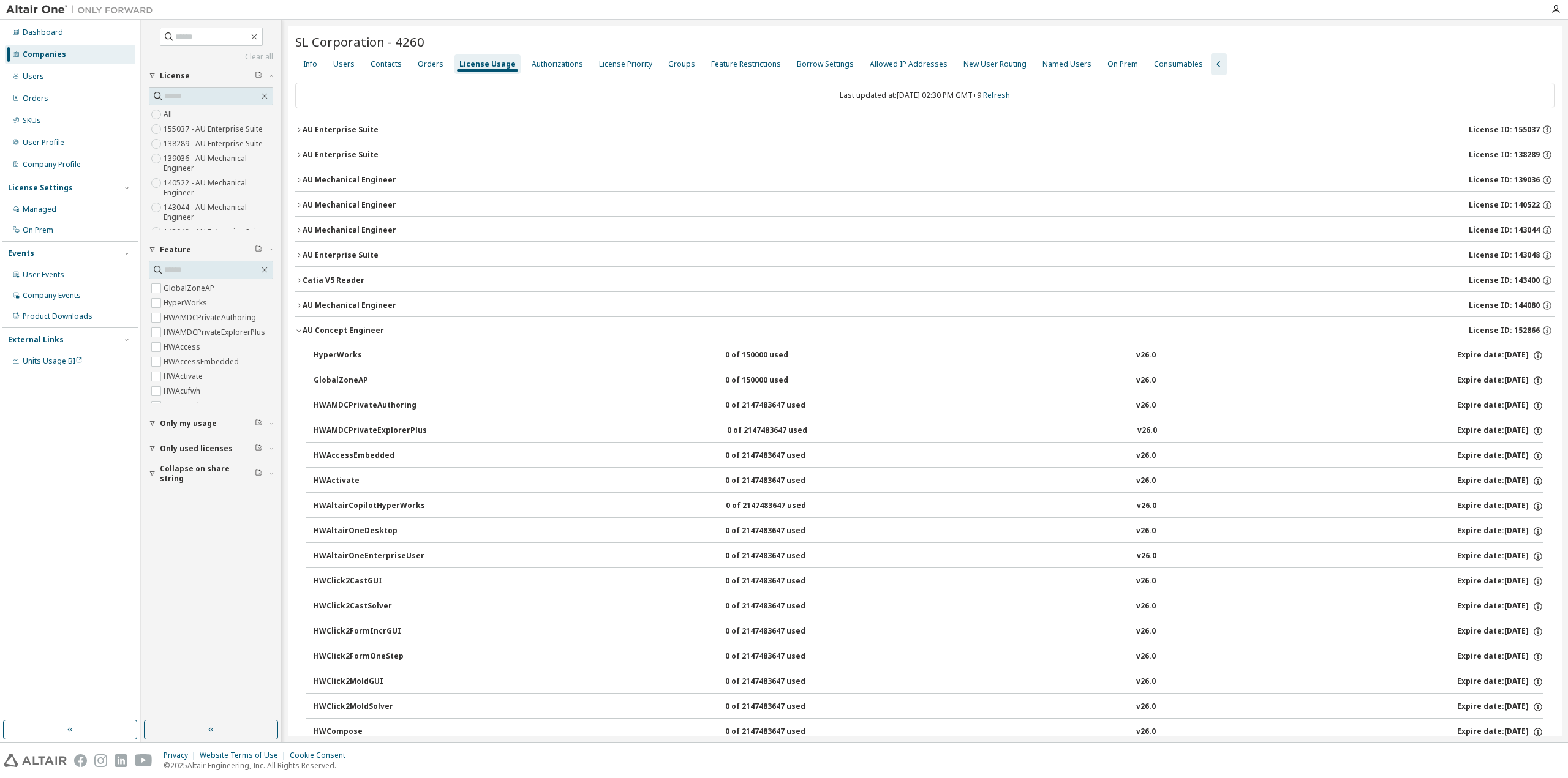
click at [299, 252] on icon "button" at bounding box center [299, 255] width 7 height 7
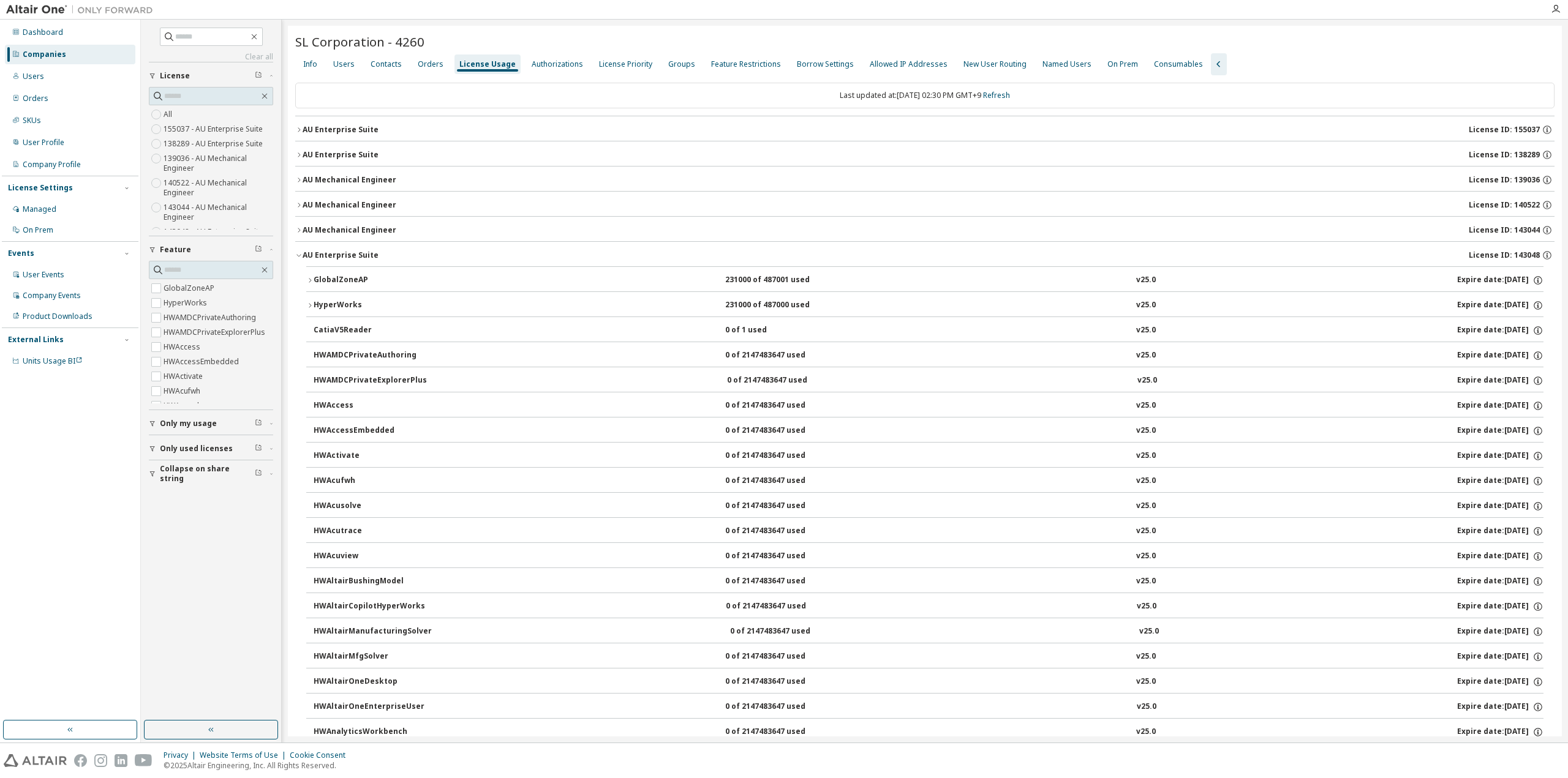
click at [299, 252] on icon "button" at bounding box center [299, 255] width 7 height 7
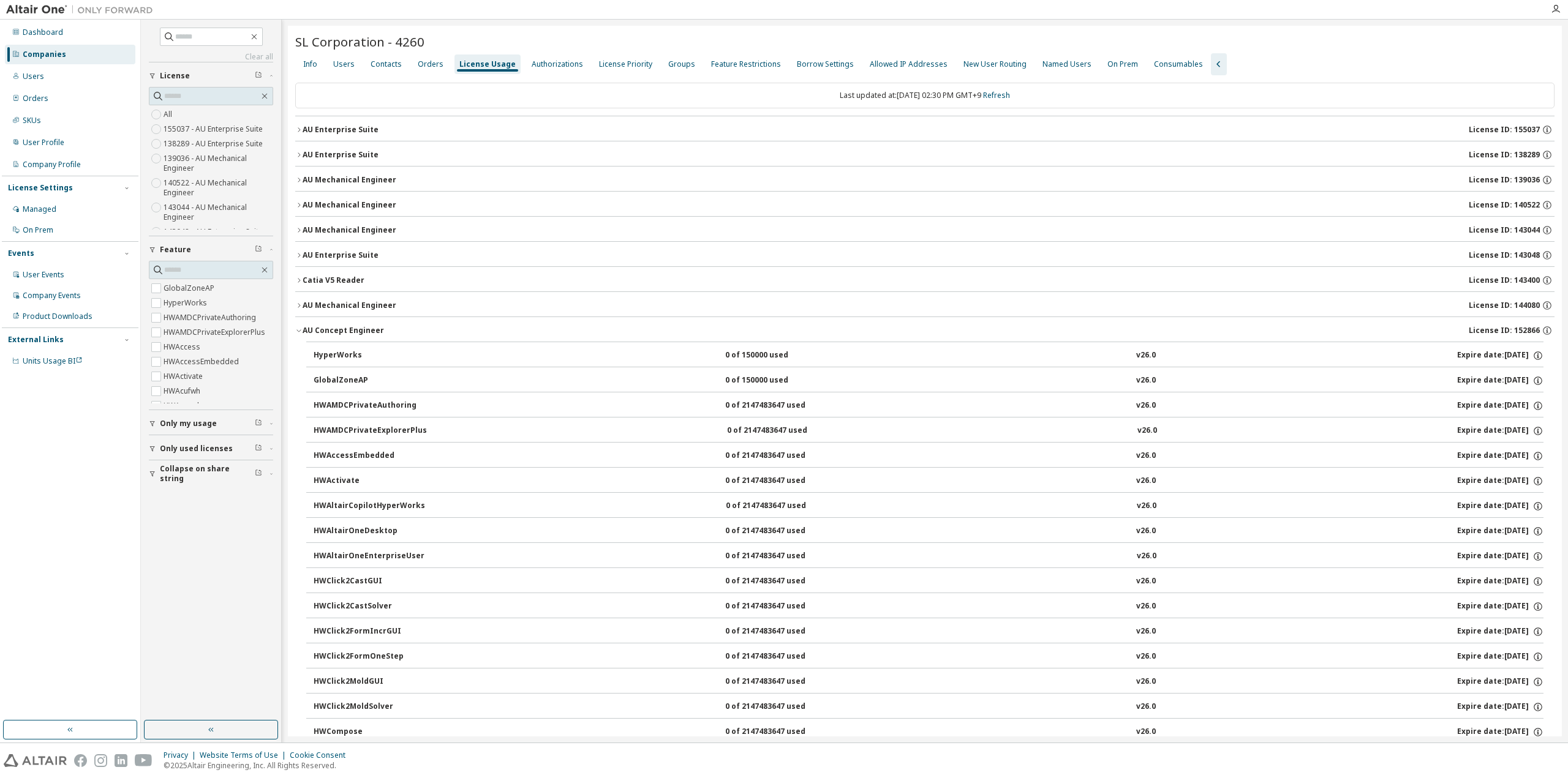
click at [296, 227] on icon "button" at bounding box center [299, 230] width 7 height 7
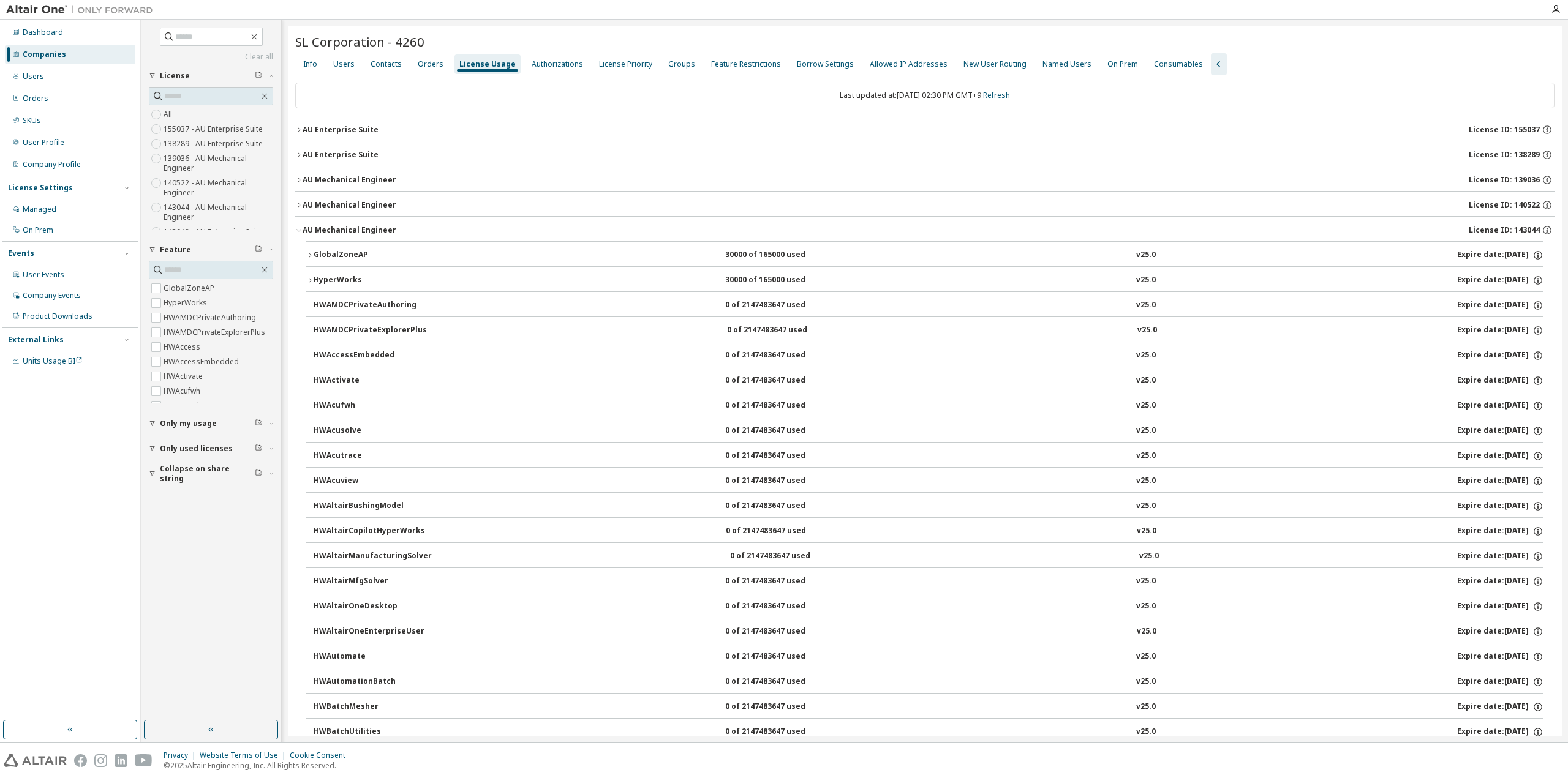
click at [296, 227] on icon "button" at bounding box center [299, 230] width 7 height 7
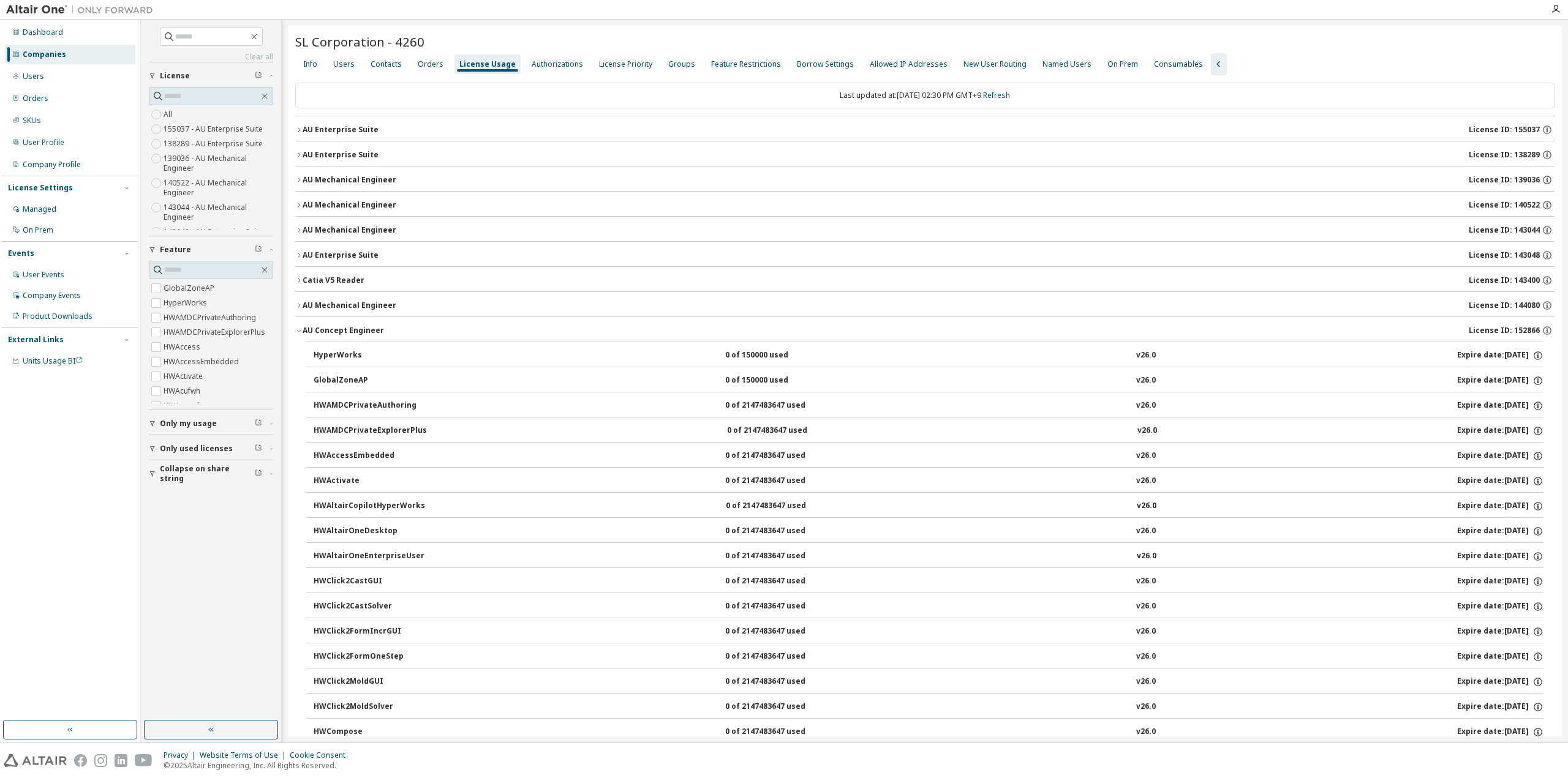
click at [300, 330] on icon "button" at bounding box center [299, 331] width 7 height 7
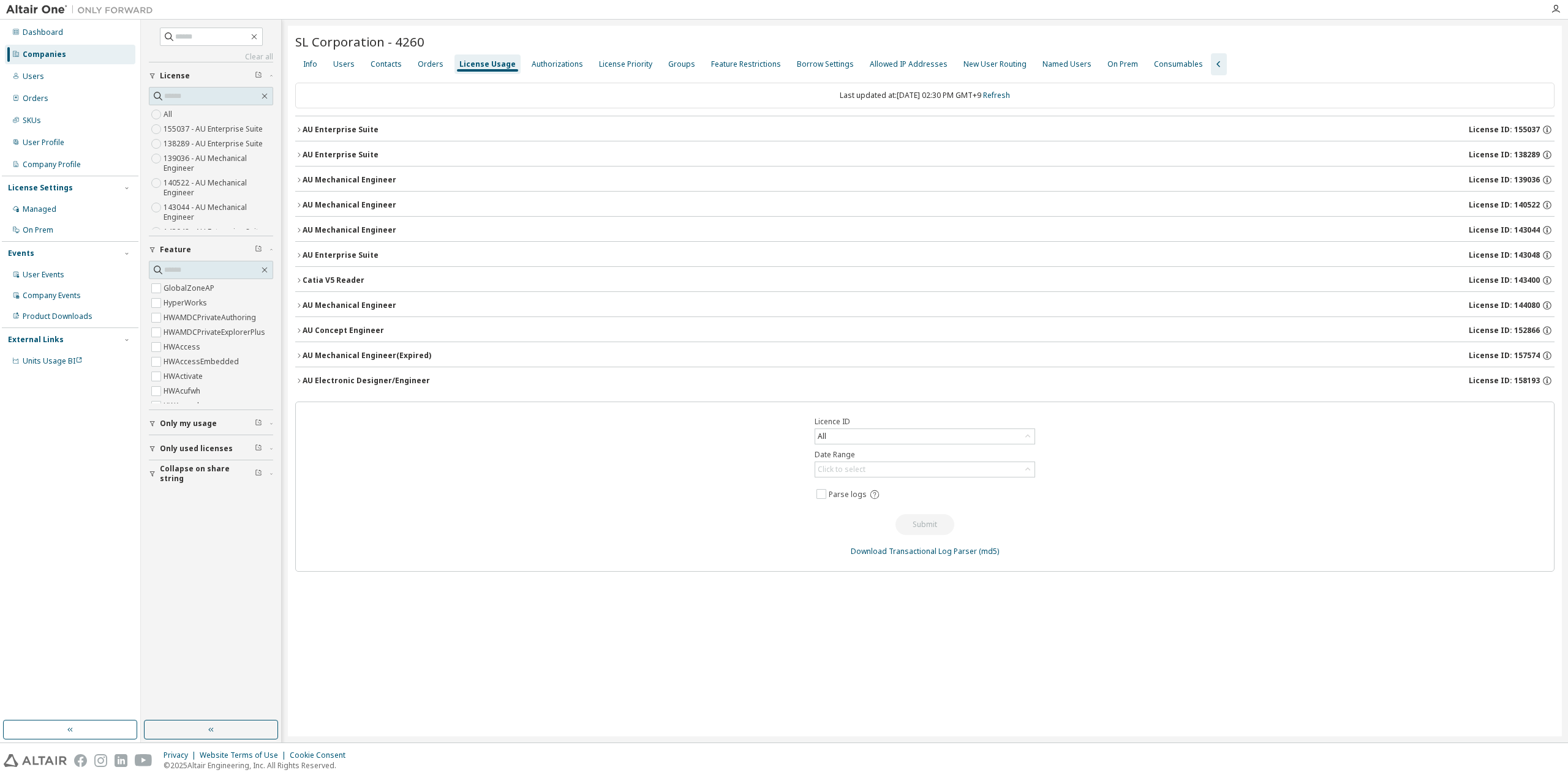
click at [298, 356] on icon "button" at bounding box center [299, 355] width 7 height 7
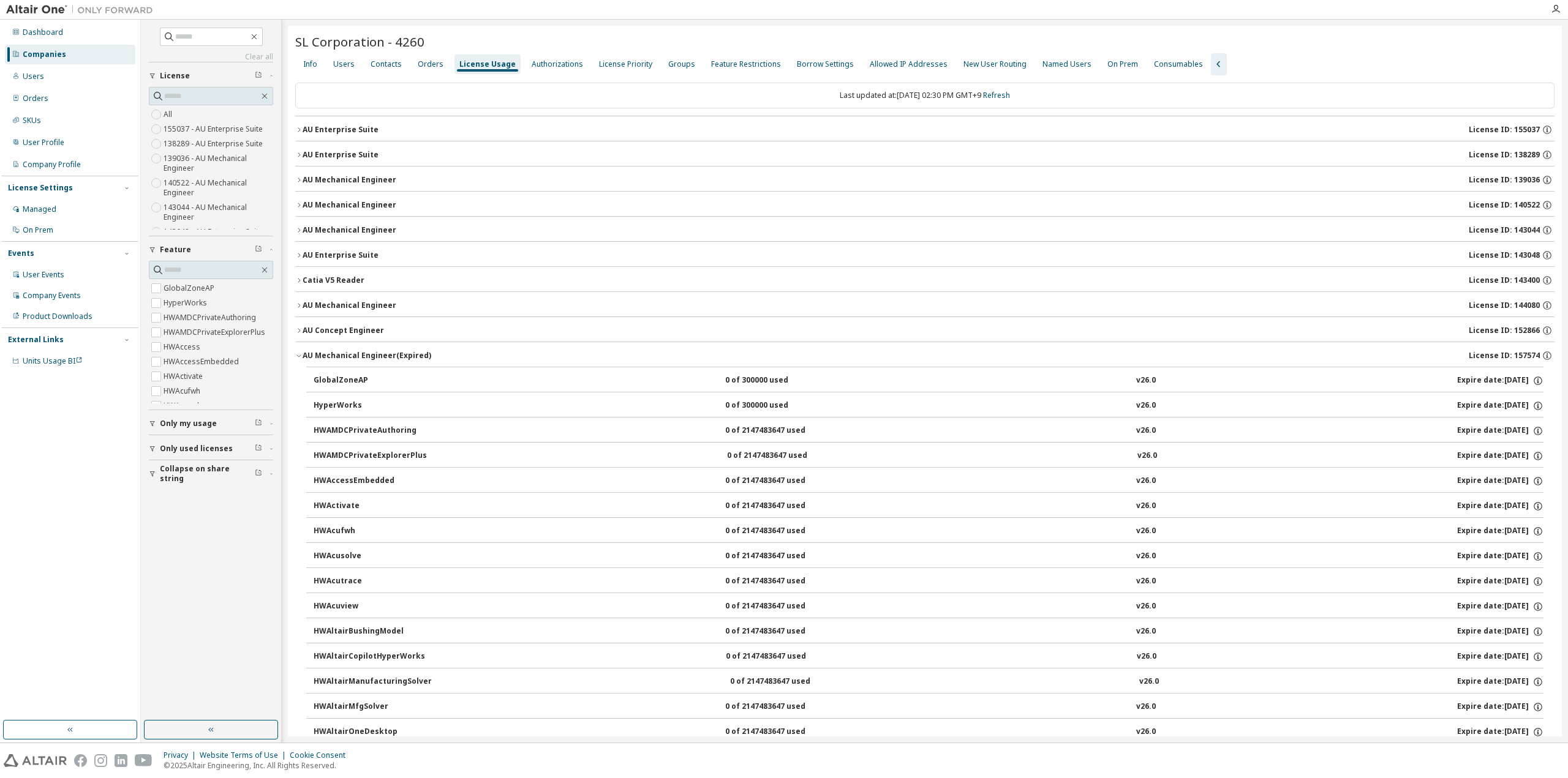
click at [298, 356] on icon "button" at bounding box center [299, 355] width 7 height 7
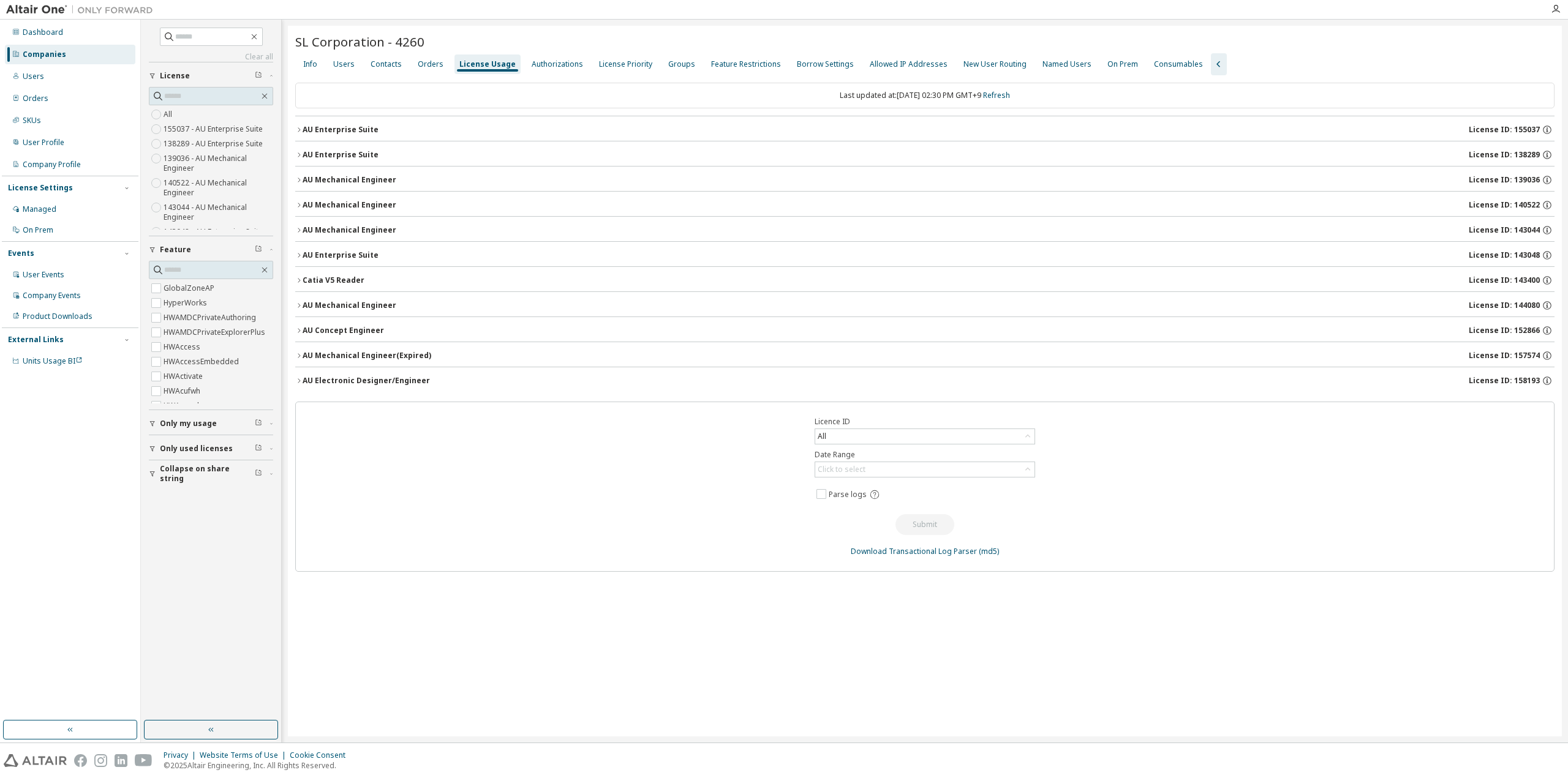
click at [296, 385] on button "AU Electronic Designer/Engineer License ID: 158193" at bounding box center [925, 381] width 1260 height 27
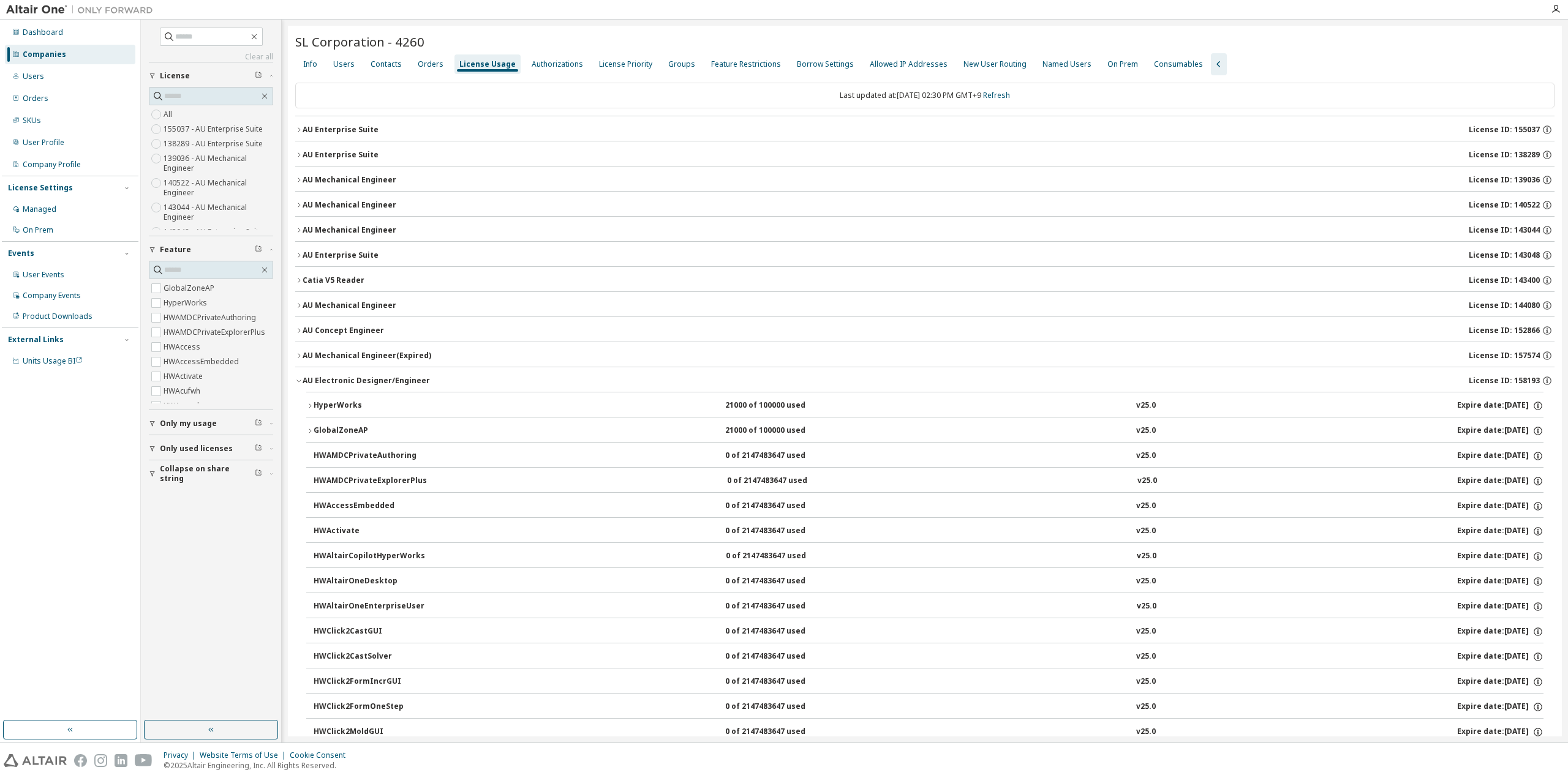
click at [296, 379] on icon "button" at bounding box center [299, 381] width 7 height 7
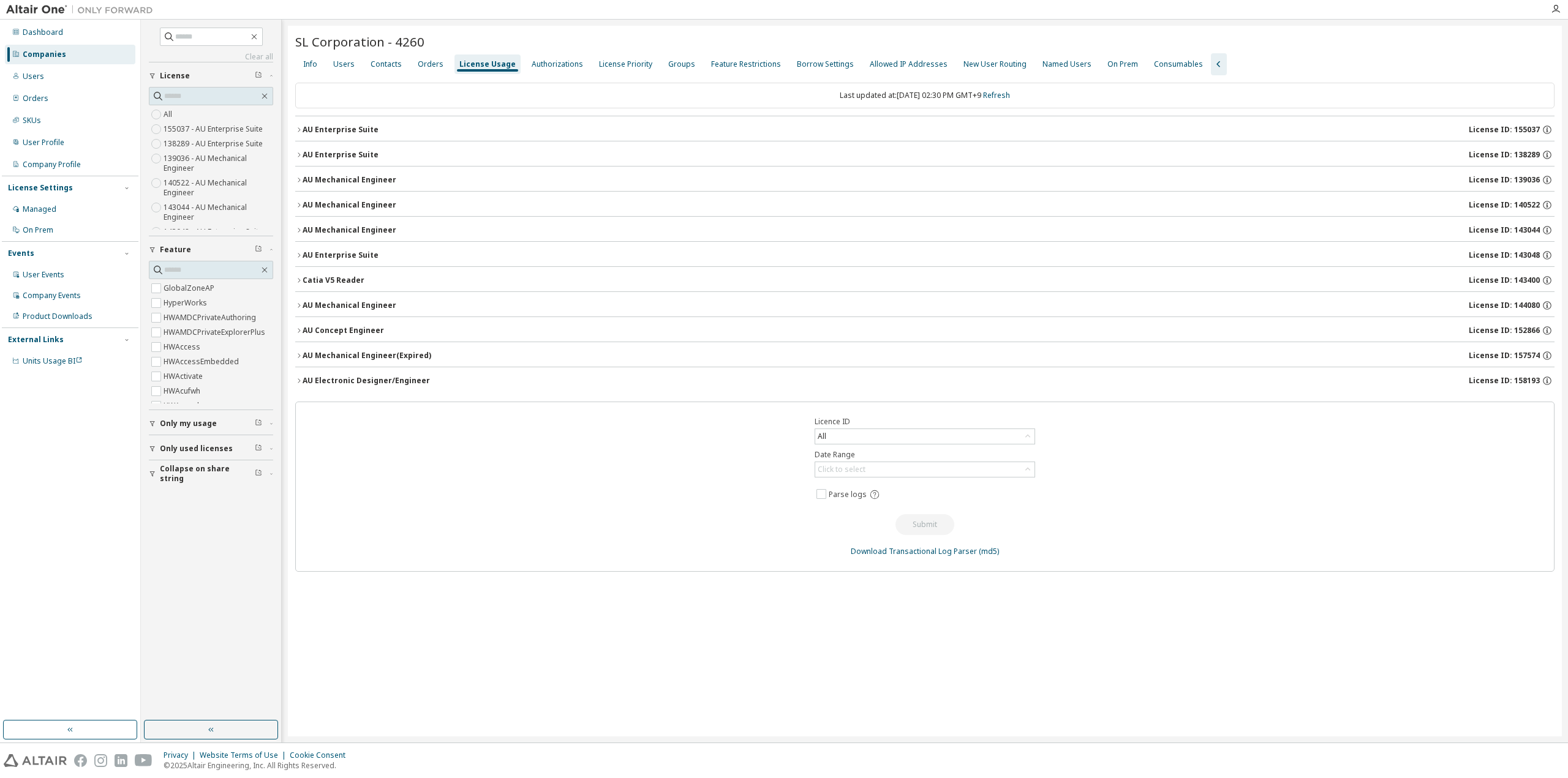
click at [298, 252] on icon "button" at bounding box center [299, 255] width 7 height 7
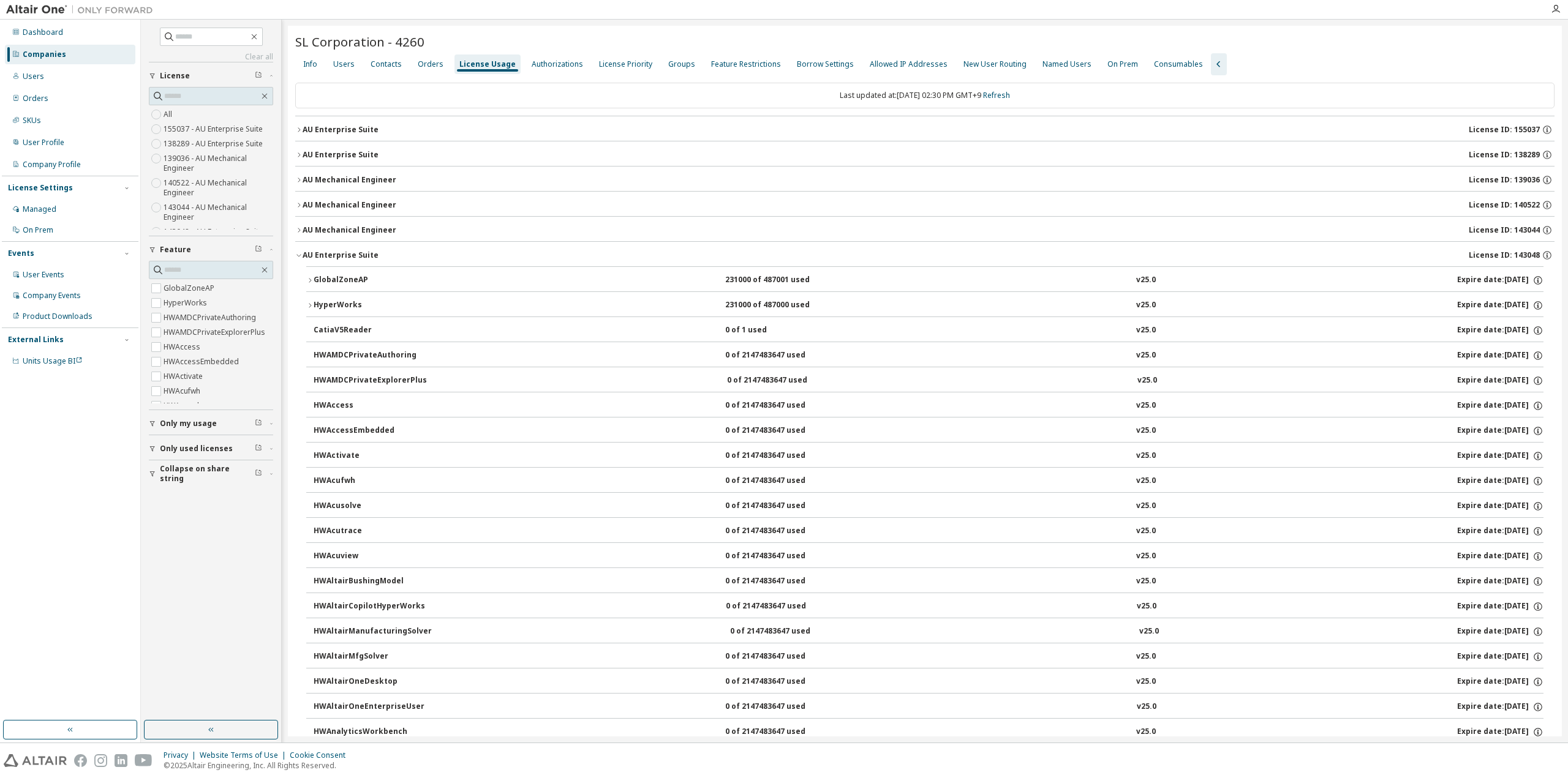
click at [298, 256] on icon "button" at bounding box center [299, 255] width 7 height 7
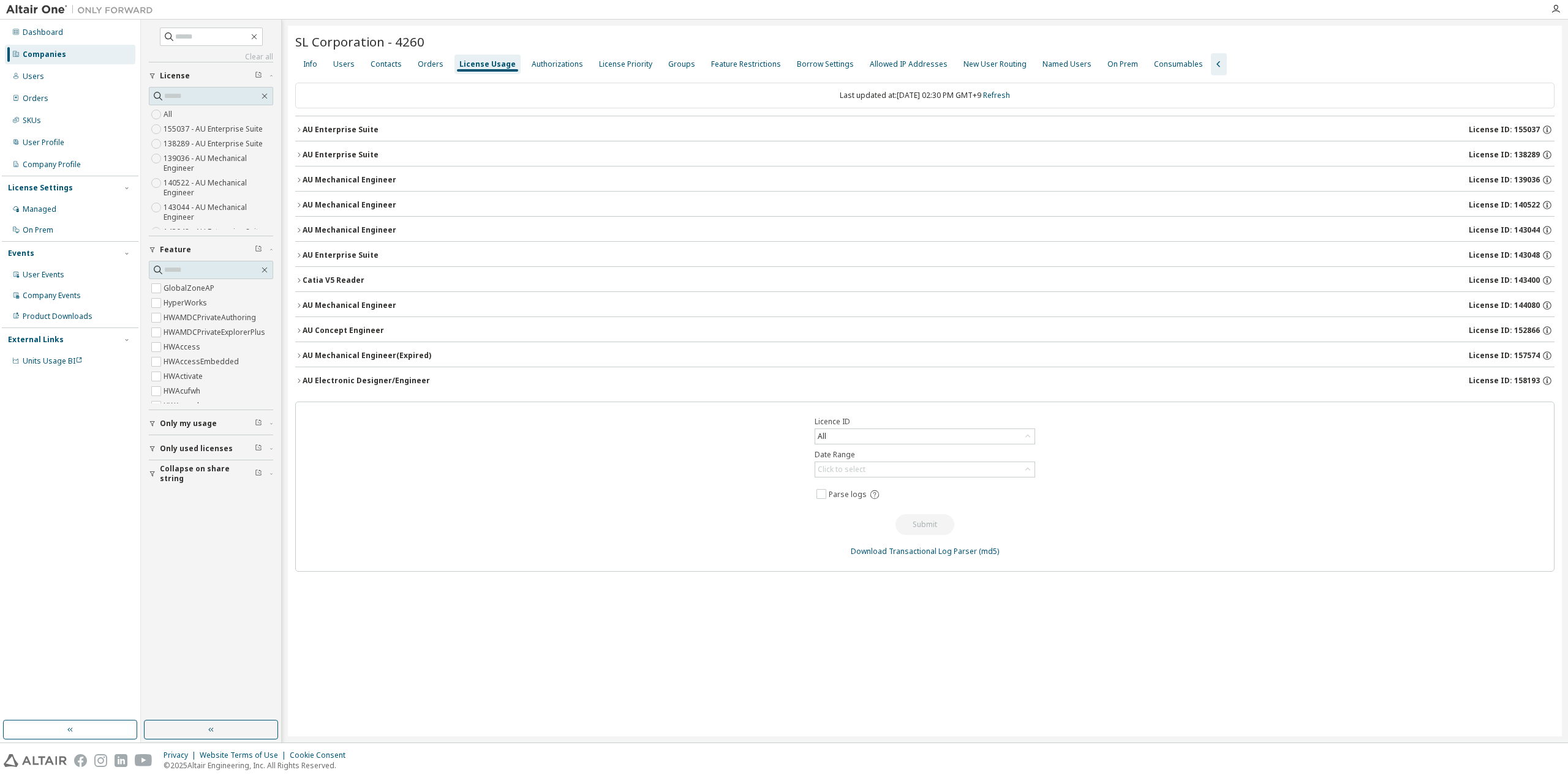
click at [296, 128] on icon "button" at bounding box center [299, 129] width 7 height 7
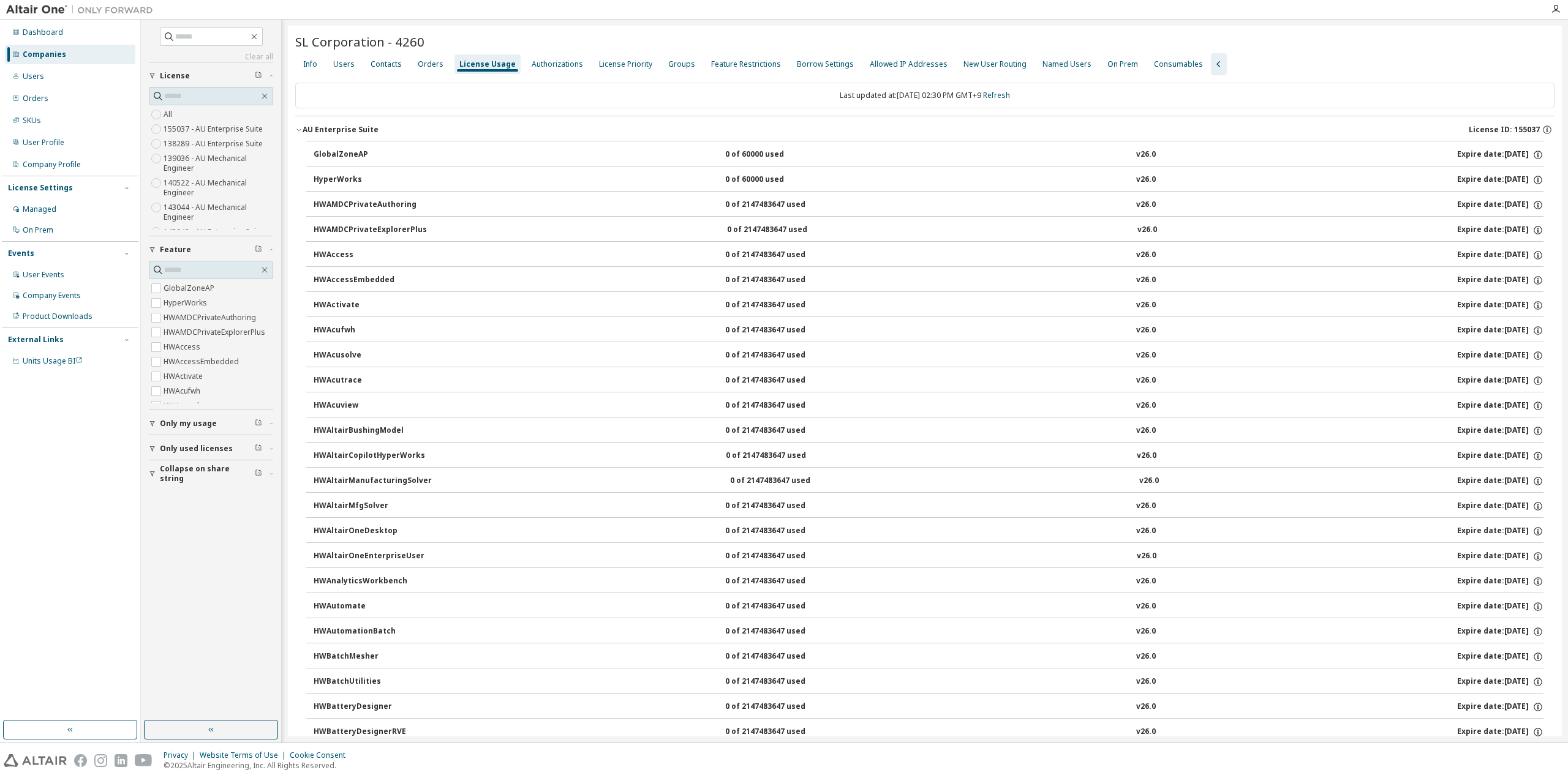
click at [301, 136] on button "AU Enterprise Suite License ID: 155037" at bounding box center [925, 129] width 1260 height 27
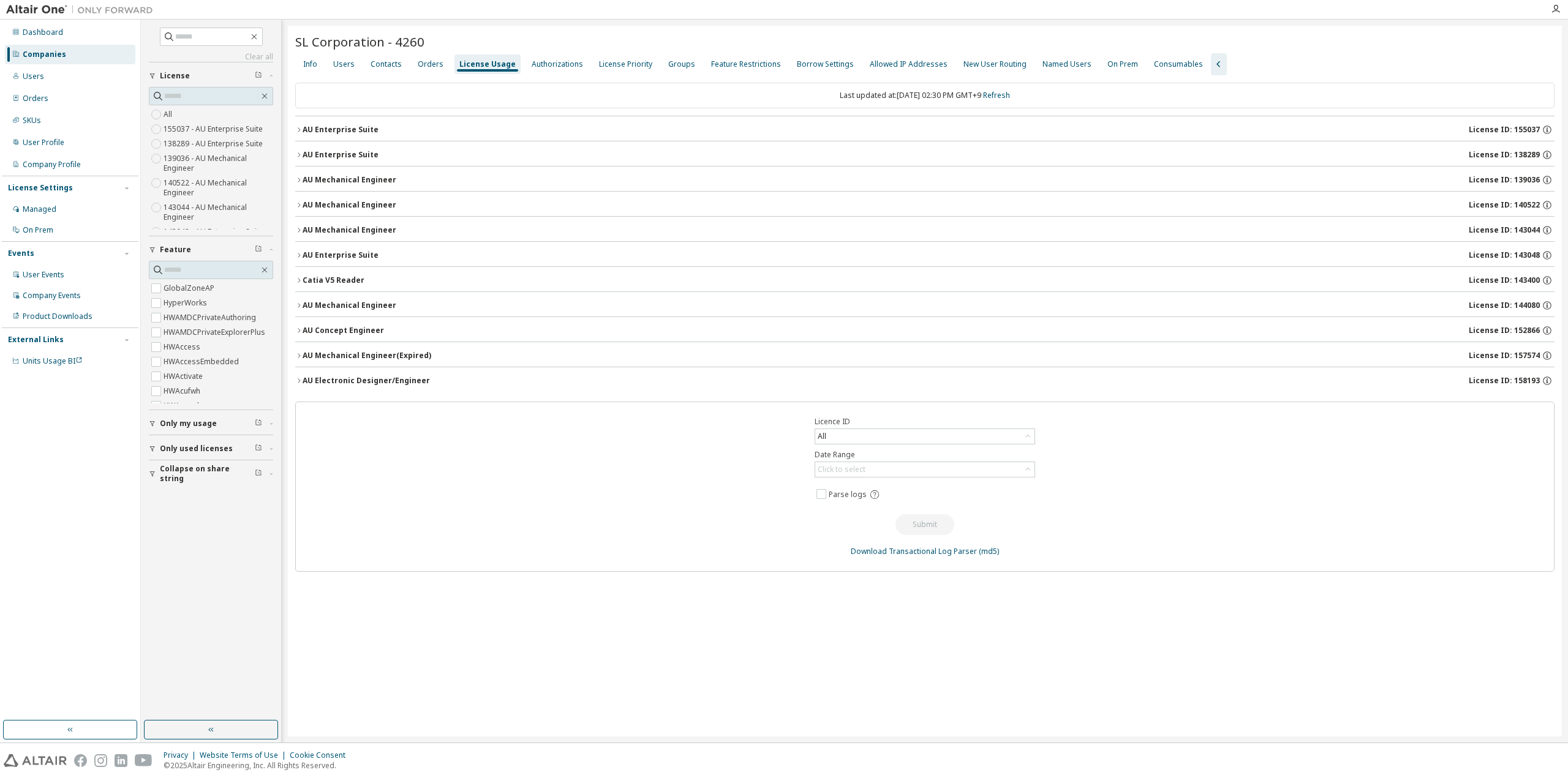
click at [300, 255] on icon "button" at bounding box center [299, 255] width 7 height 7
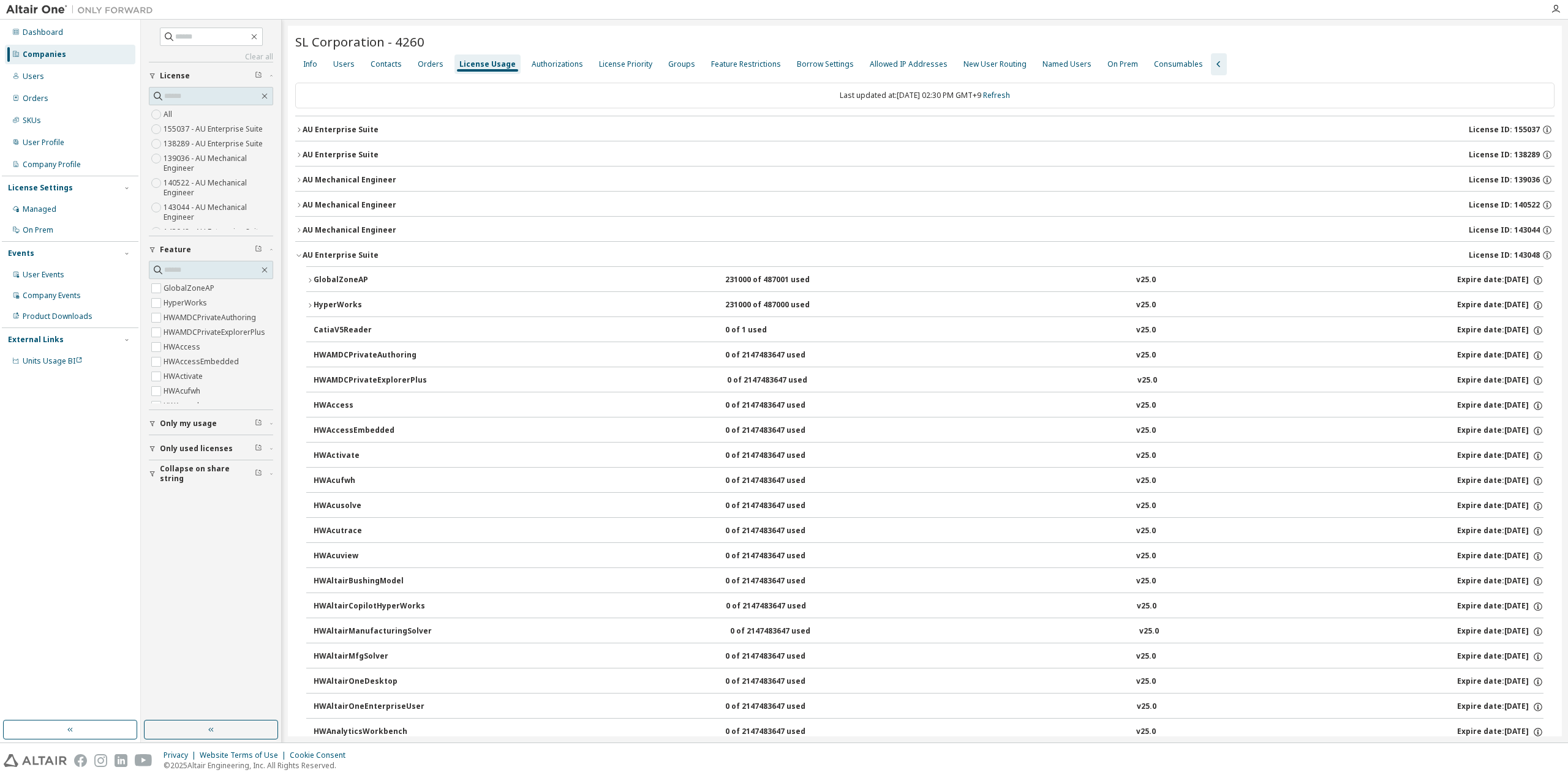
click at [300, 255] on icon "button" at bounding box center [299, 255] width 7 height 7
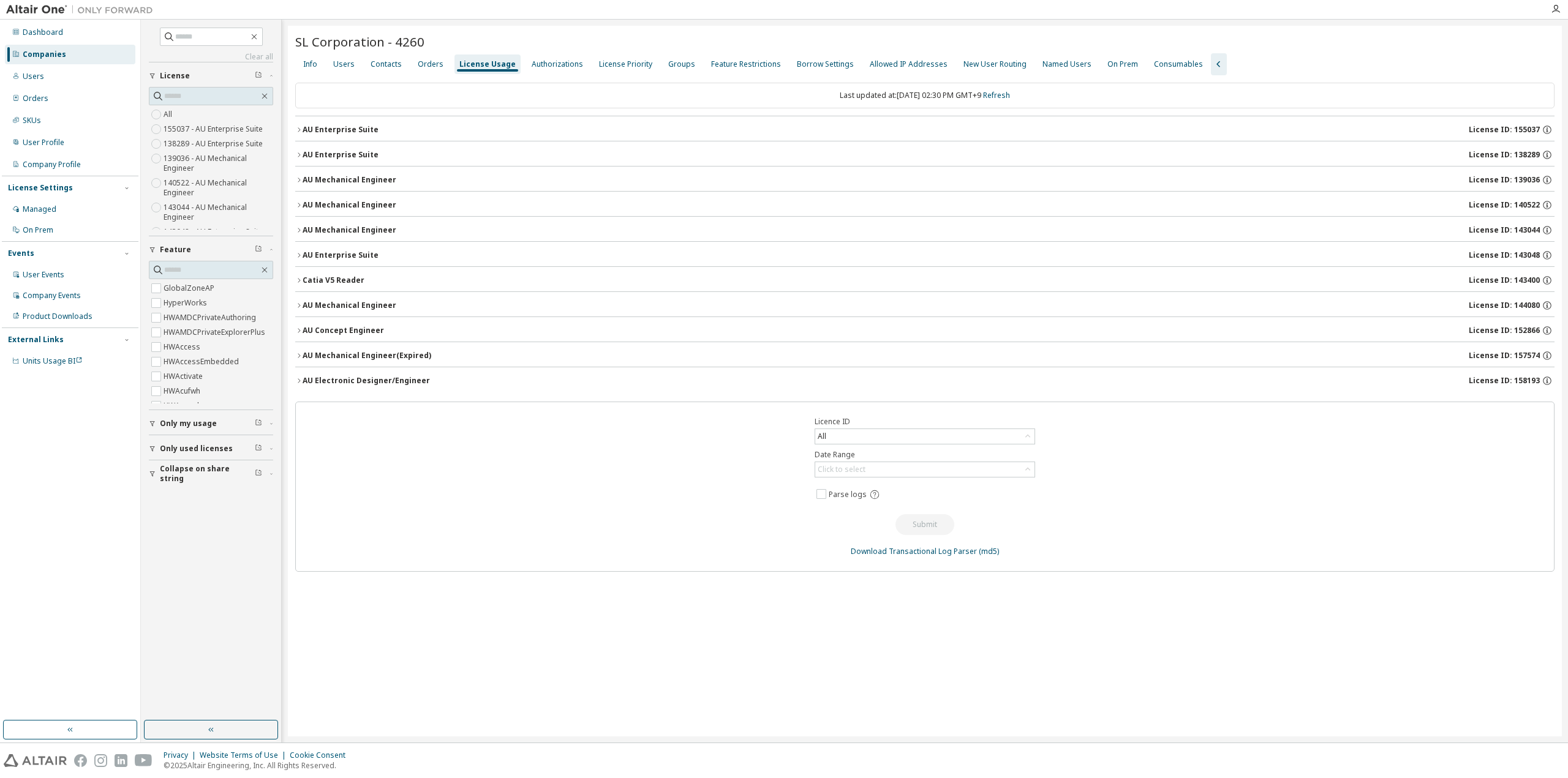
click at [298, 131] on icon "button" at bounding box center [299, 129] width 7 height 7
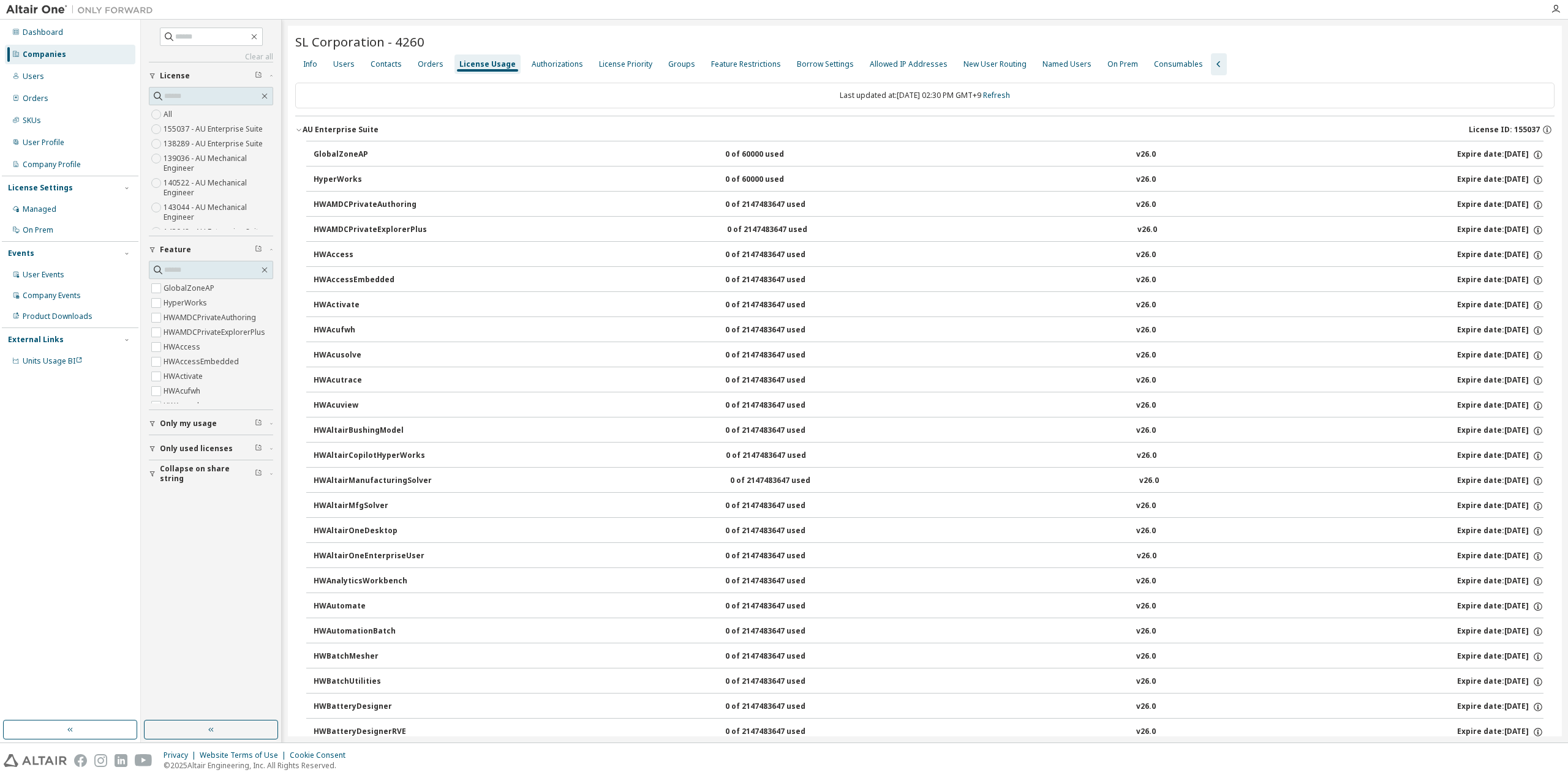
click at [298, 131] on icon "button" at bounding box center [299, 129] width 7 height 7
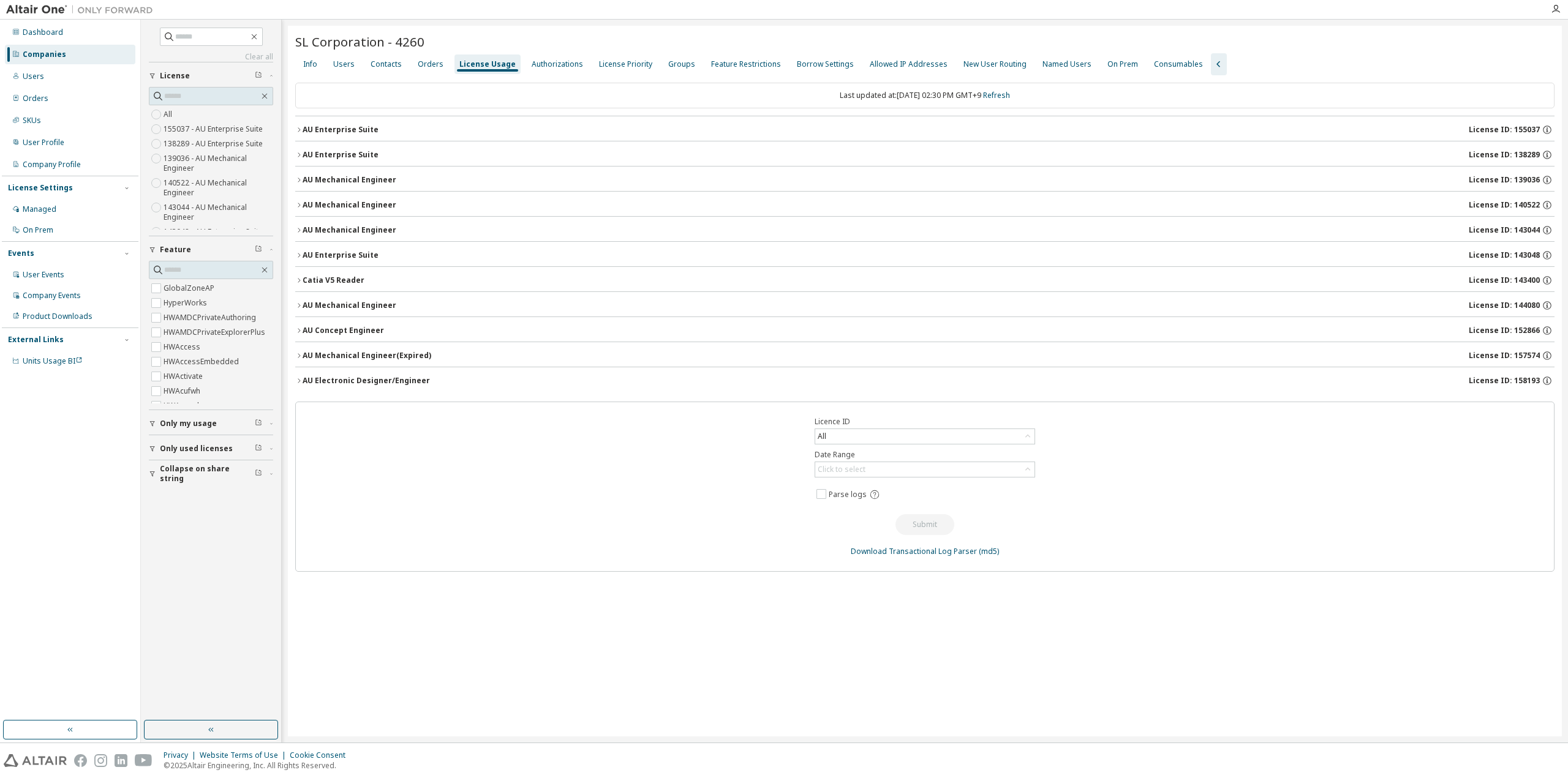
click at [301, 253] on icon "button" at bounding box center [299, 255] width 7 height 7
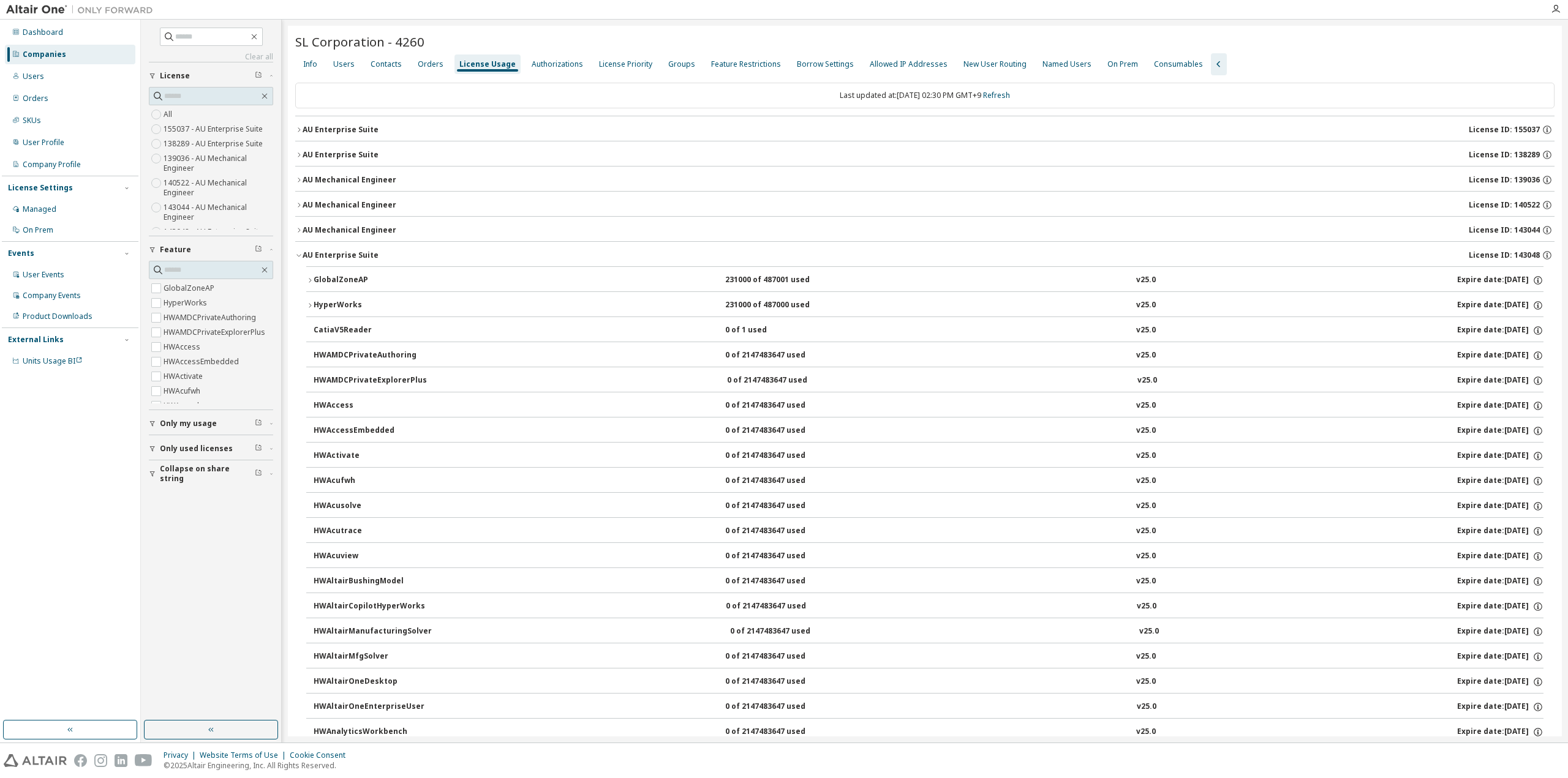
click at [300, 258] on button "AU Enterprise Suite License ID: 143048" at bounding box center [925, 255] width 1260 height 27
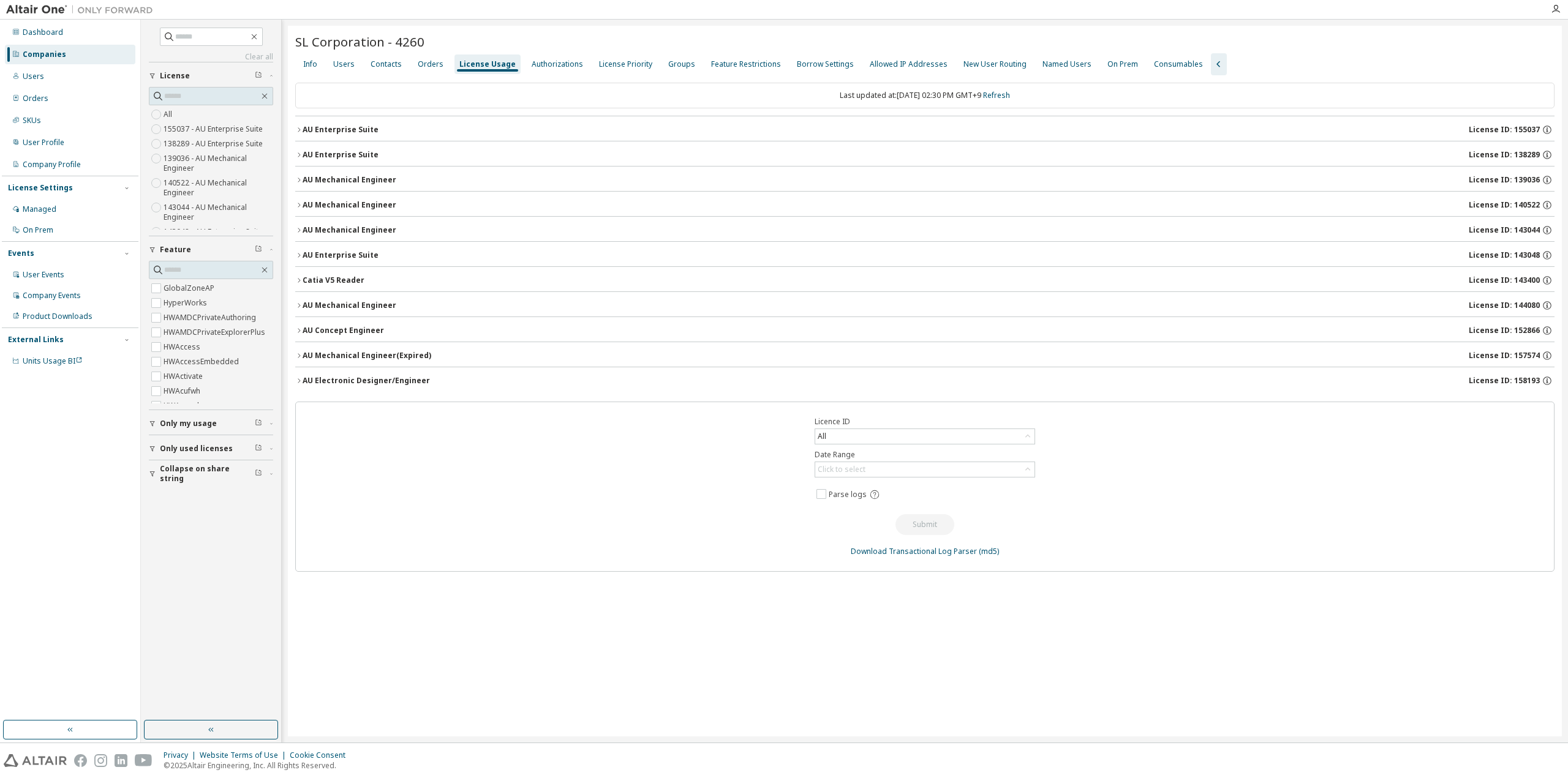
click at [299, 138] on button "AU Enterprise Suite License ID: 155037" at bounding box center [925, 129] width 1260 height 27
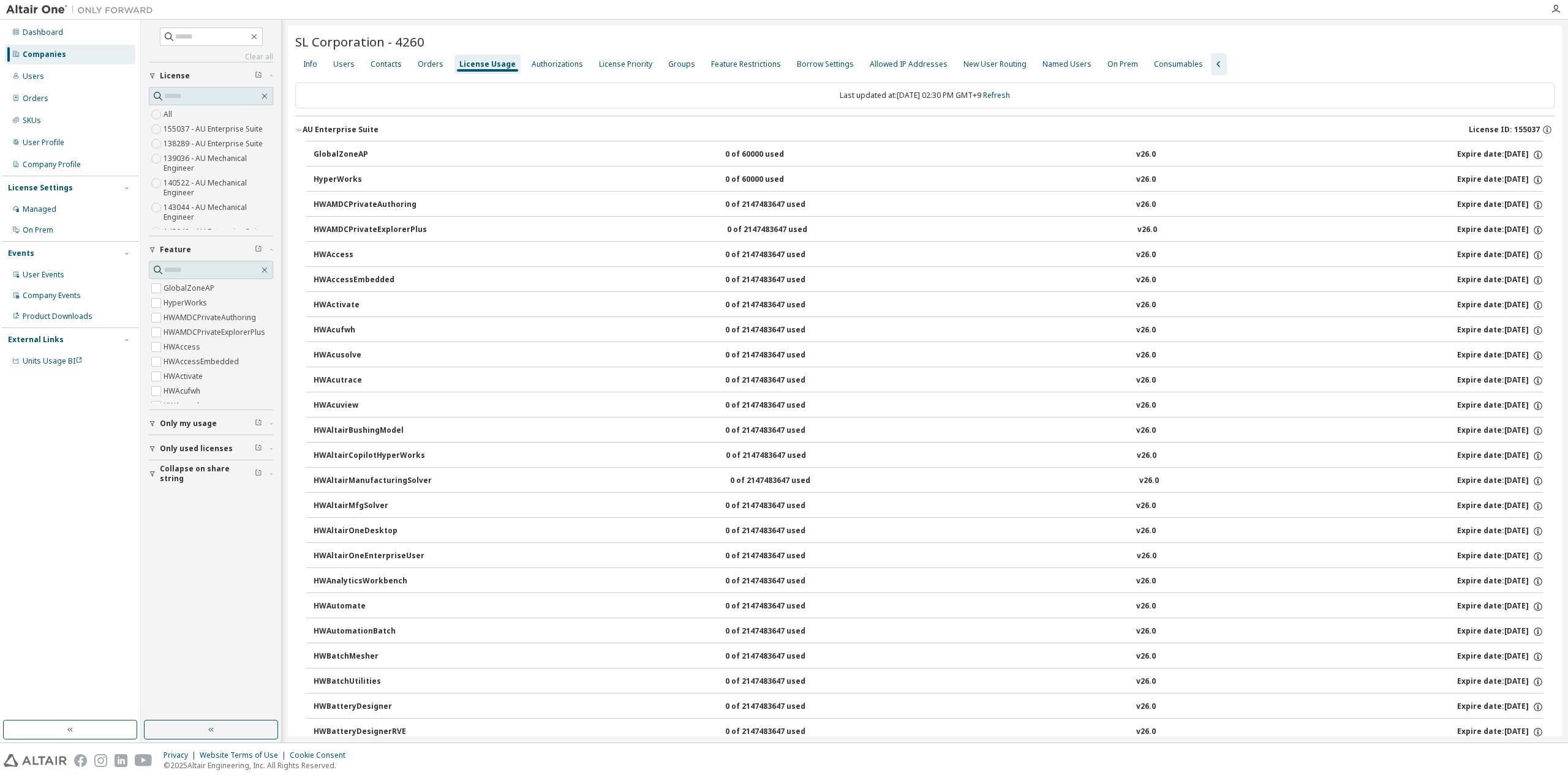
click at [299, 129] on icon "button" at bounding box center [299, 129] width 7 height 7
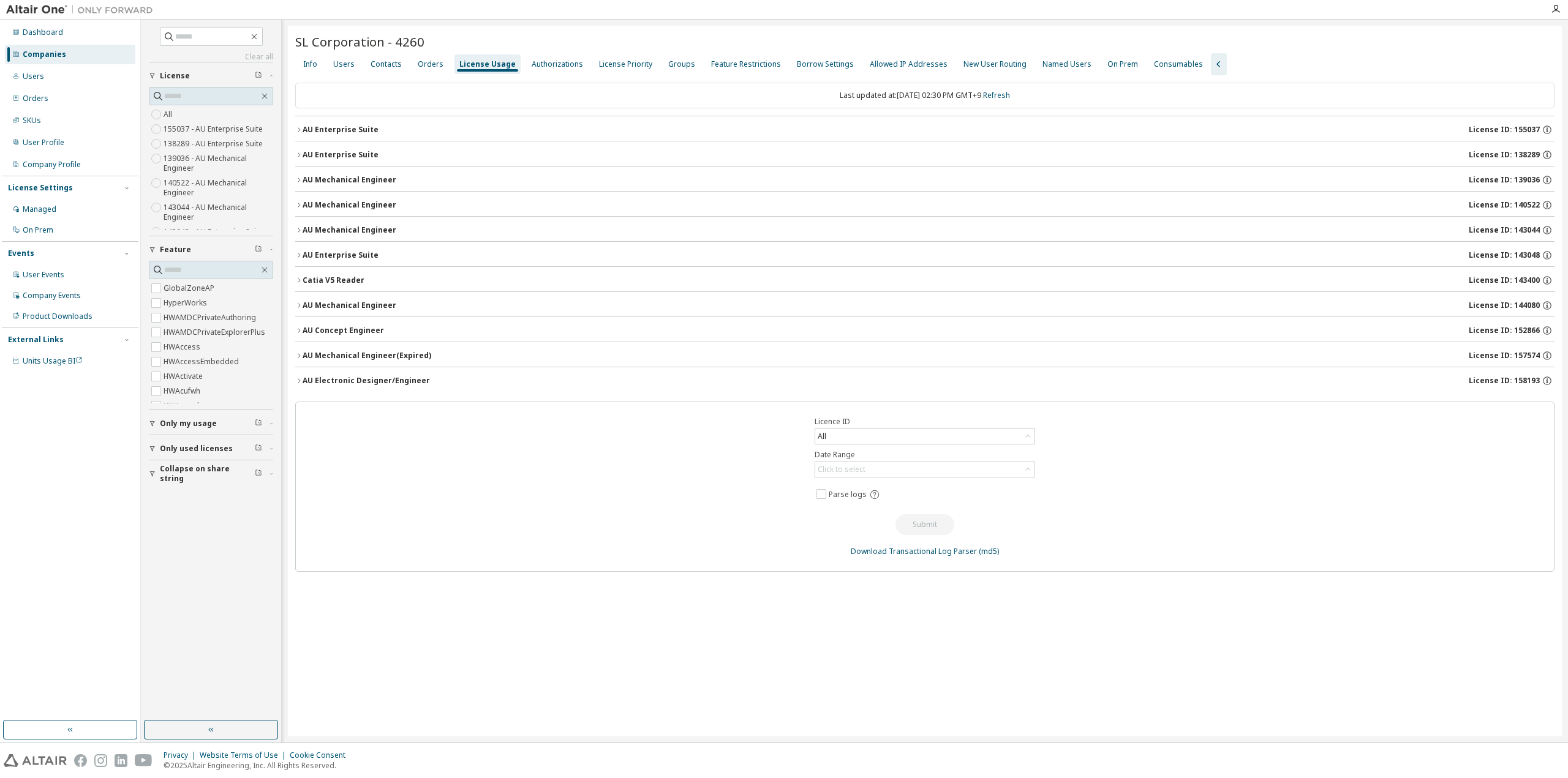
click at [299, 129] on icon "button" at bounding box center [299, 129] width 7 height 7
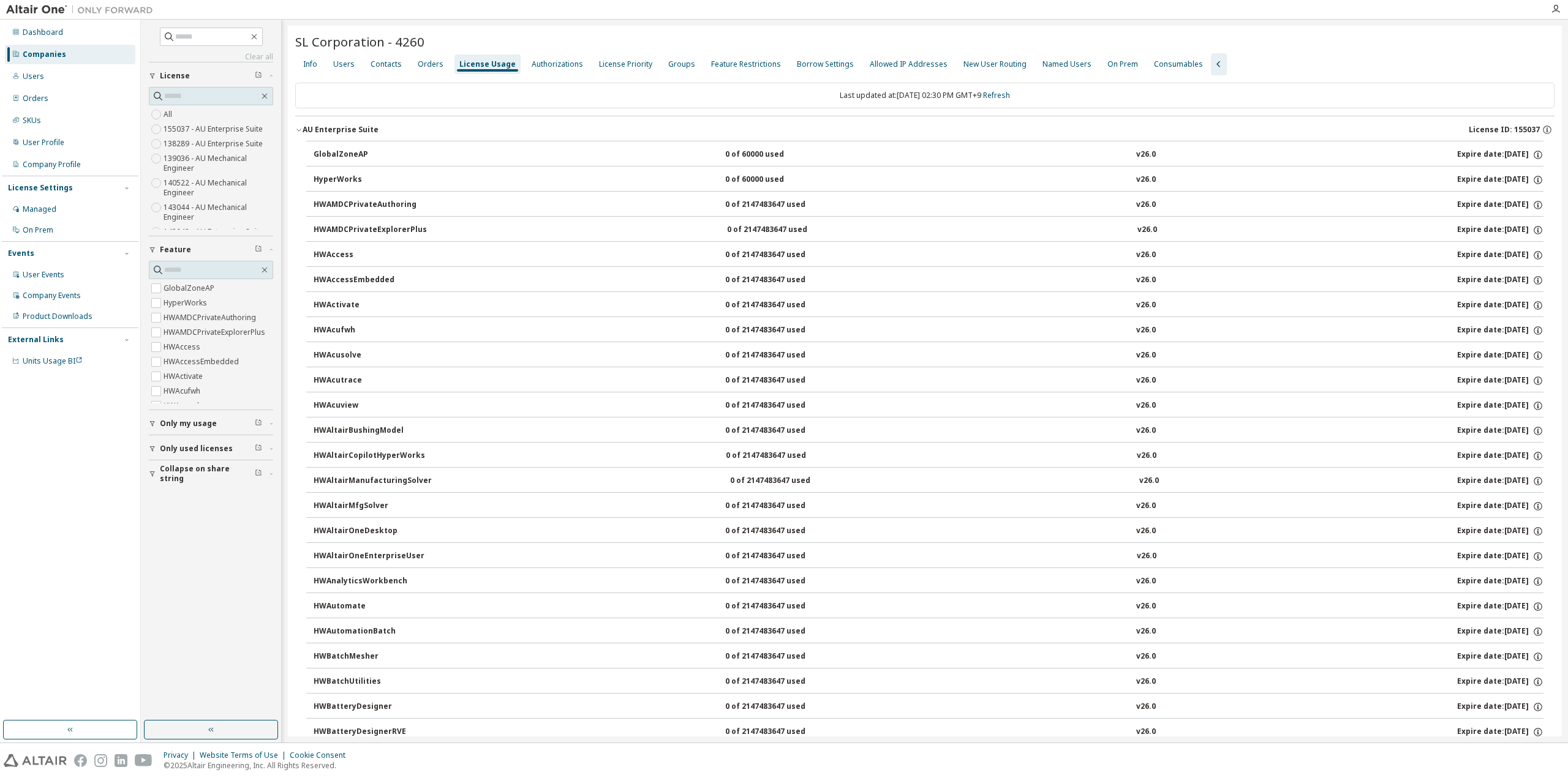
click at [298, 127] on icon "button" at bounding box center [299, 129] width 7 height 7
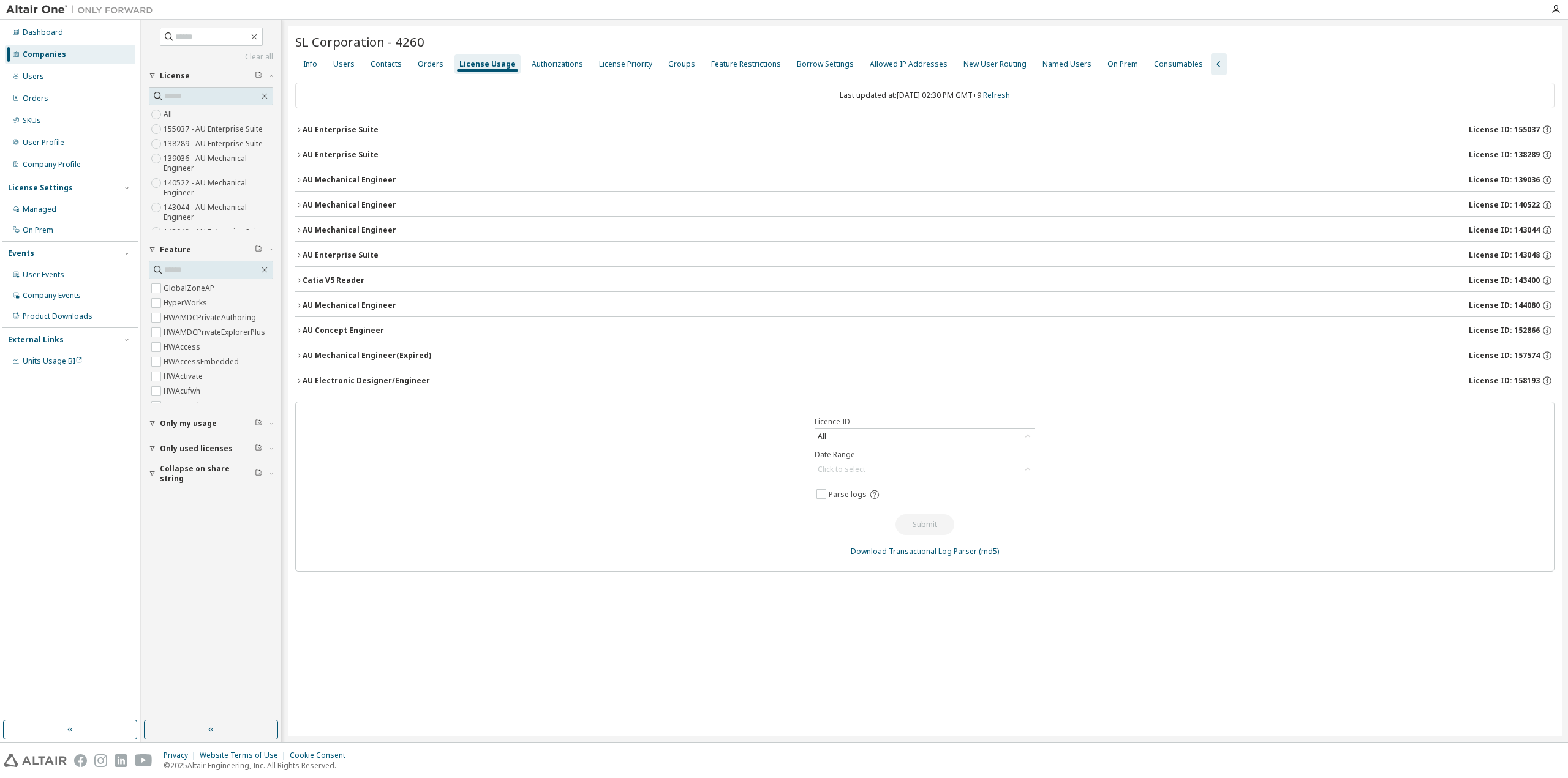
click at [303, 155] on div "AU Enterprise Suite" at bounding box center [341, 155] width 76 height 10
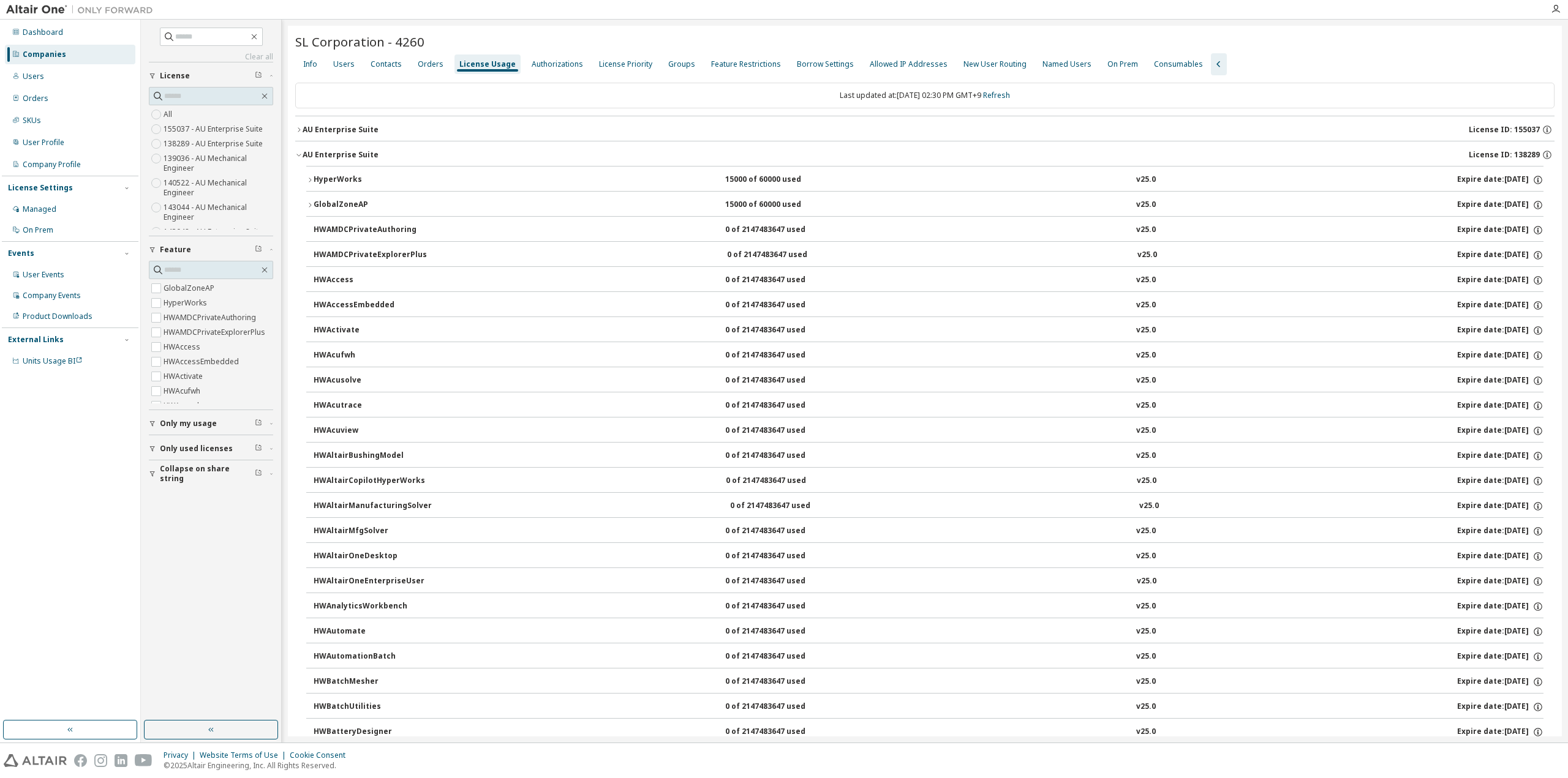
click at [296, 155] on icon "button" at bounding box center [299, 155] width 7 height 7
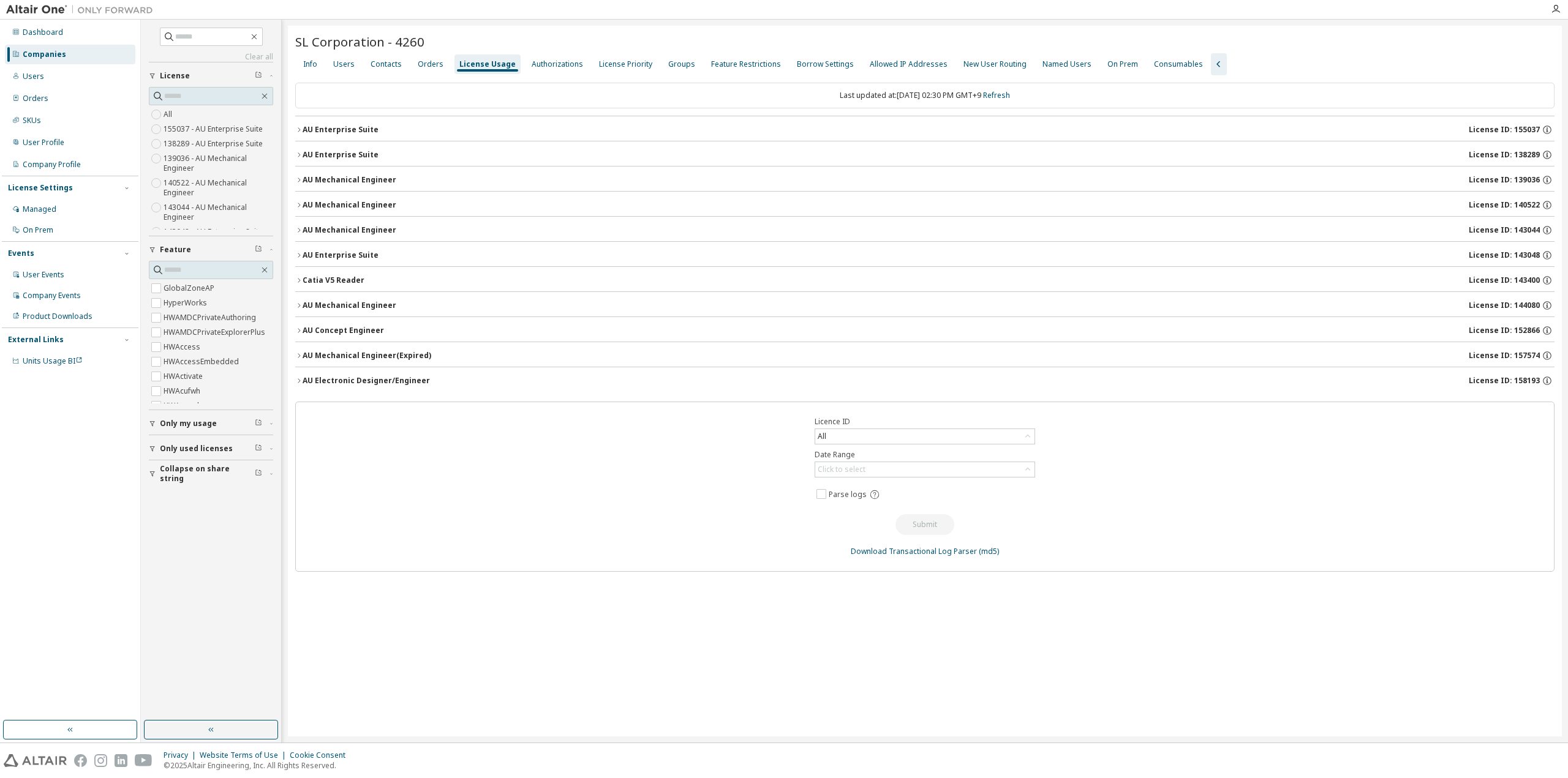
click at [298, 155] on icon "button" at bounding box center [299, 155] width 7 height 7
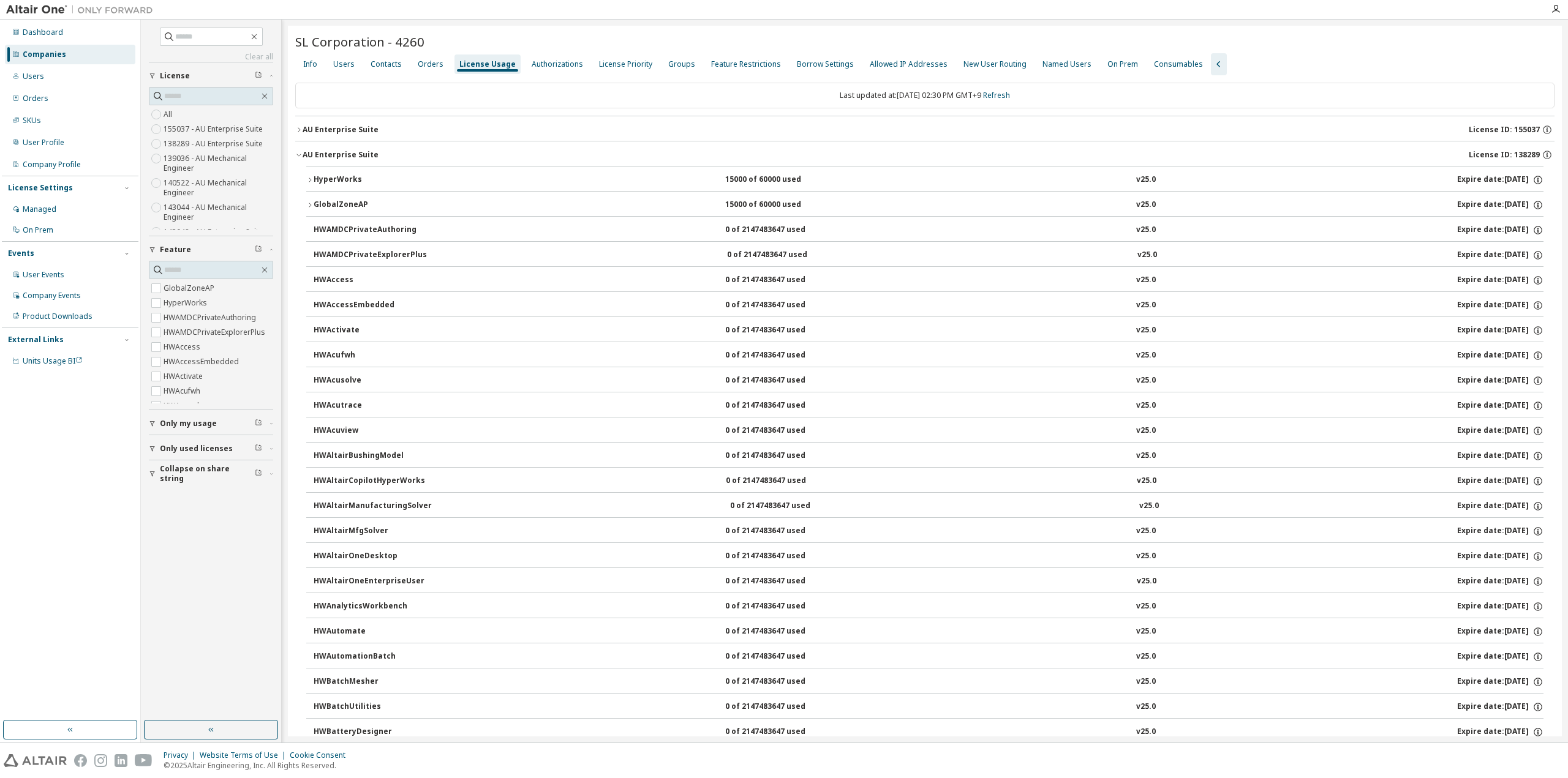
click at [296, 156] on icon "button" at bounding box center [299, 155] width 7 height 7
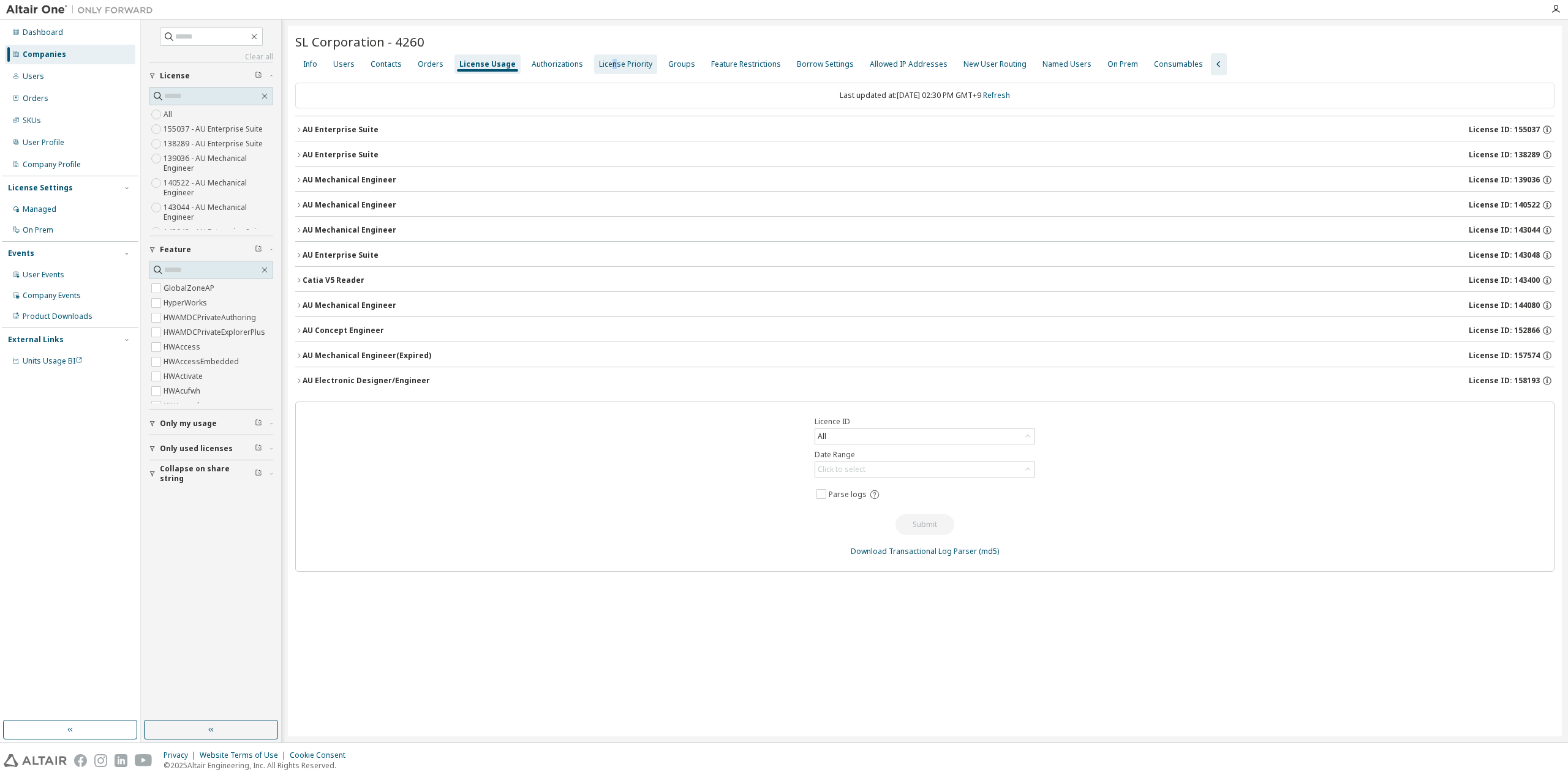
click at [605, 69] on div "License Priority" at bounding box center [626, 64] width 63 height 20
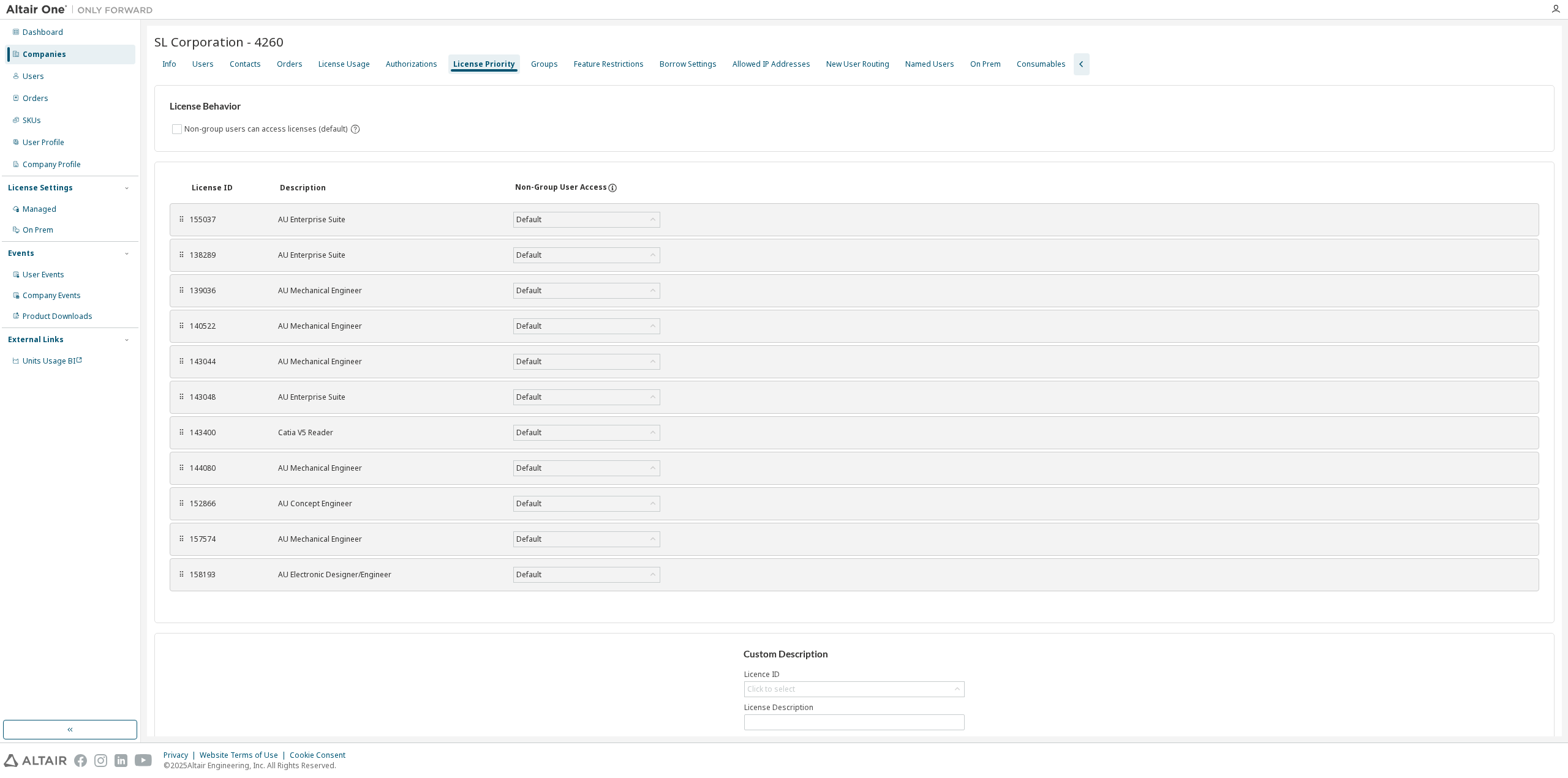
click at [548, 55] on div "Groups" at bounding box center [545, 64] width 37 height 20
click at [526, 70] on div "Groups" at bounding box center [545, 64] width 37 height 20
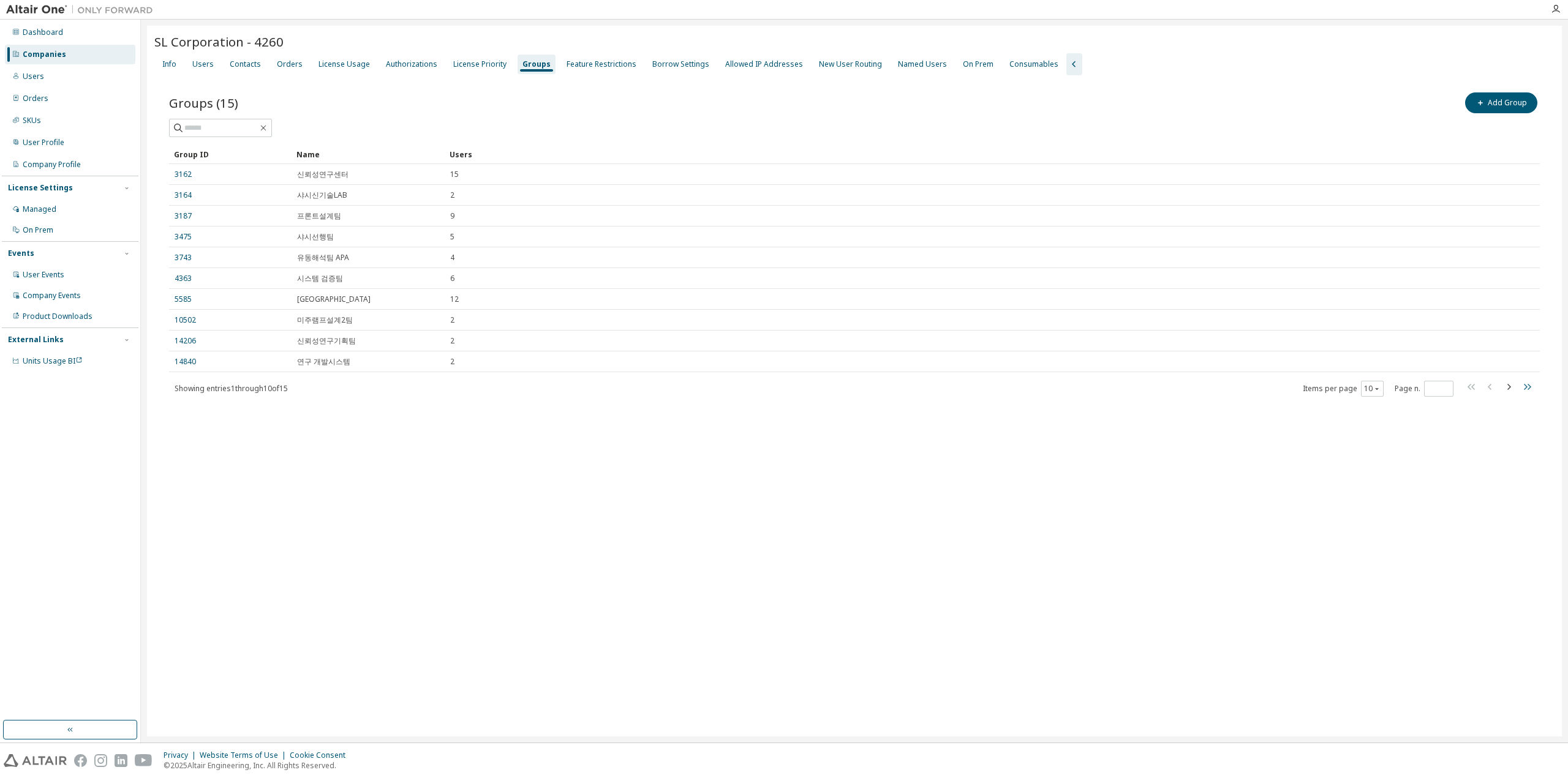
click at [1524, 388] on icon "button" at bounding box center [1526, 387] width 15 height 15
type input "*"
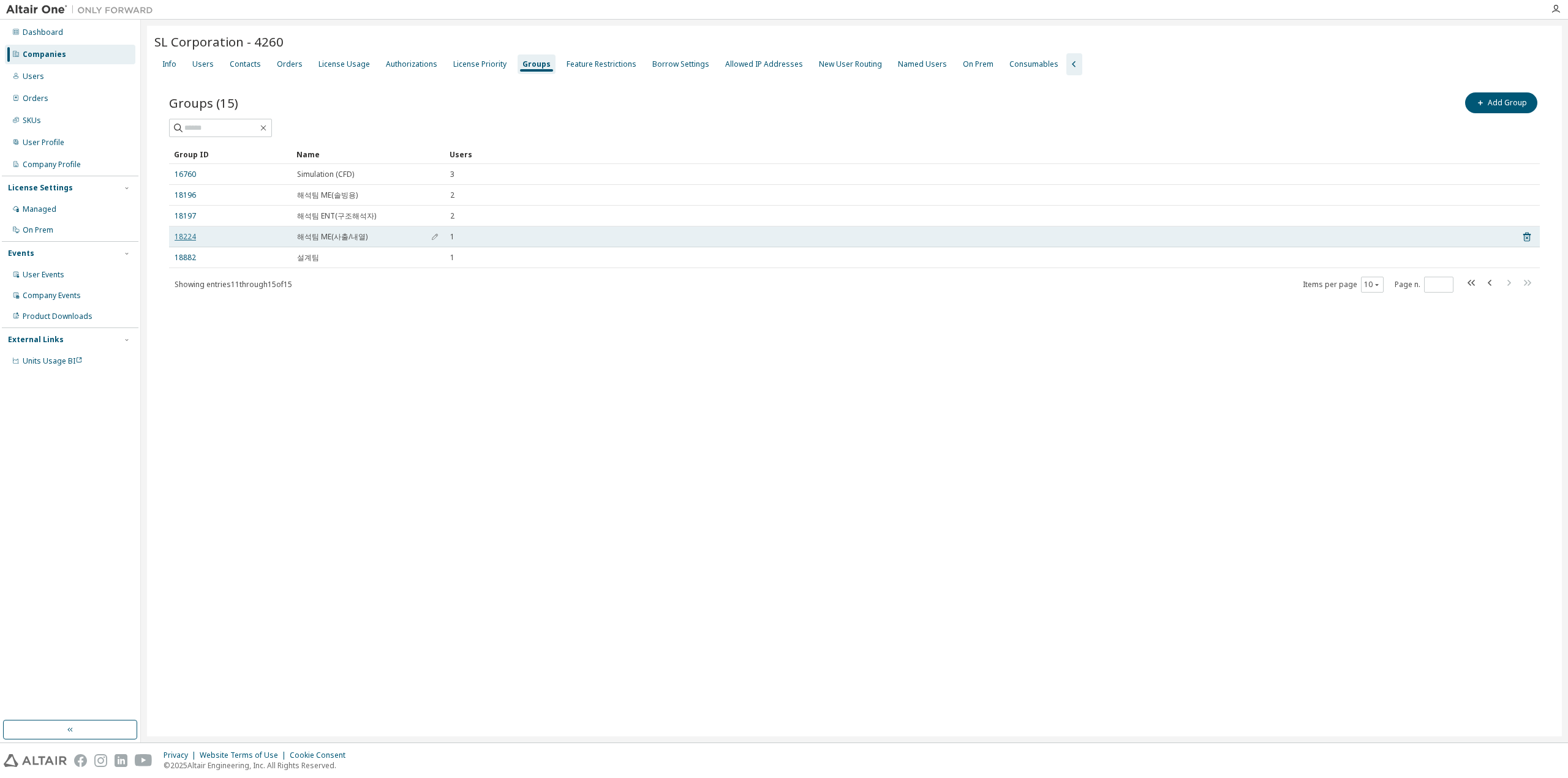
click at [182, 237] on link "18224" at bounding box center [185, 237] width 21 height 10
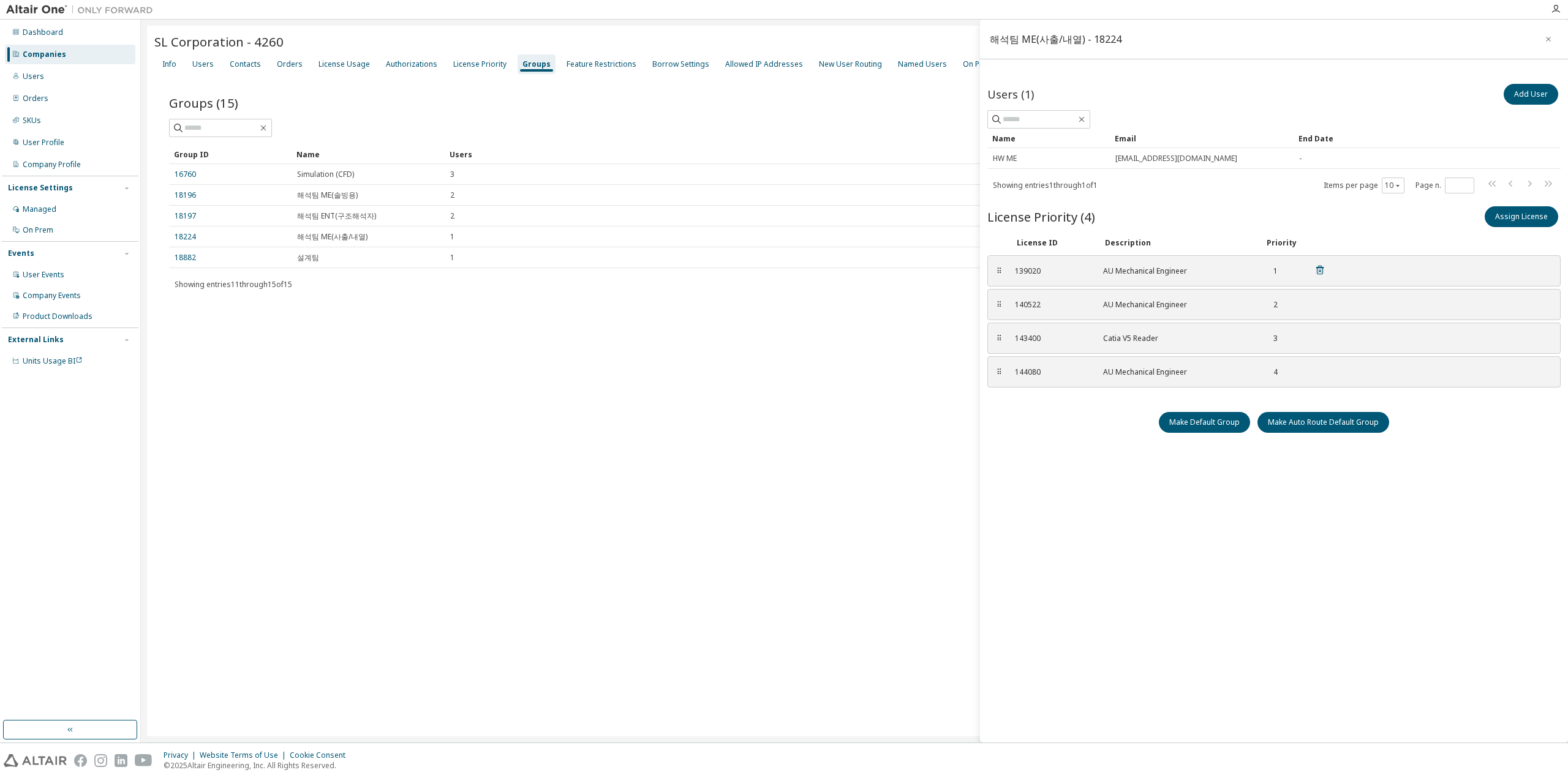
click at [995, 271] on div "⠿" at bounding box center [999, 272] width 7 height 10
drag, startPoint x: 1038, startPoint y: 267, endPoint x: 1012, endPoint y: 267, distance: 26.0
click at [1013, 267] on div "139020 AU Mechanical Engineer 1" at bounding box center [1170, 271] width 325 height 20
click at [1012, 267] on div "139020 AU Mechanical Engineer 1" at bounding box center [1170, 271] width 325 height 20
click at [999, 272] on div "⠿" at bounding box center [999, 272] width 7 height 10
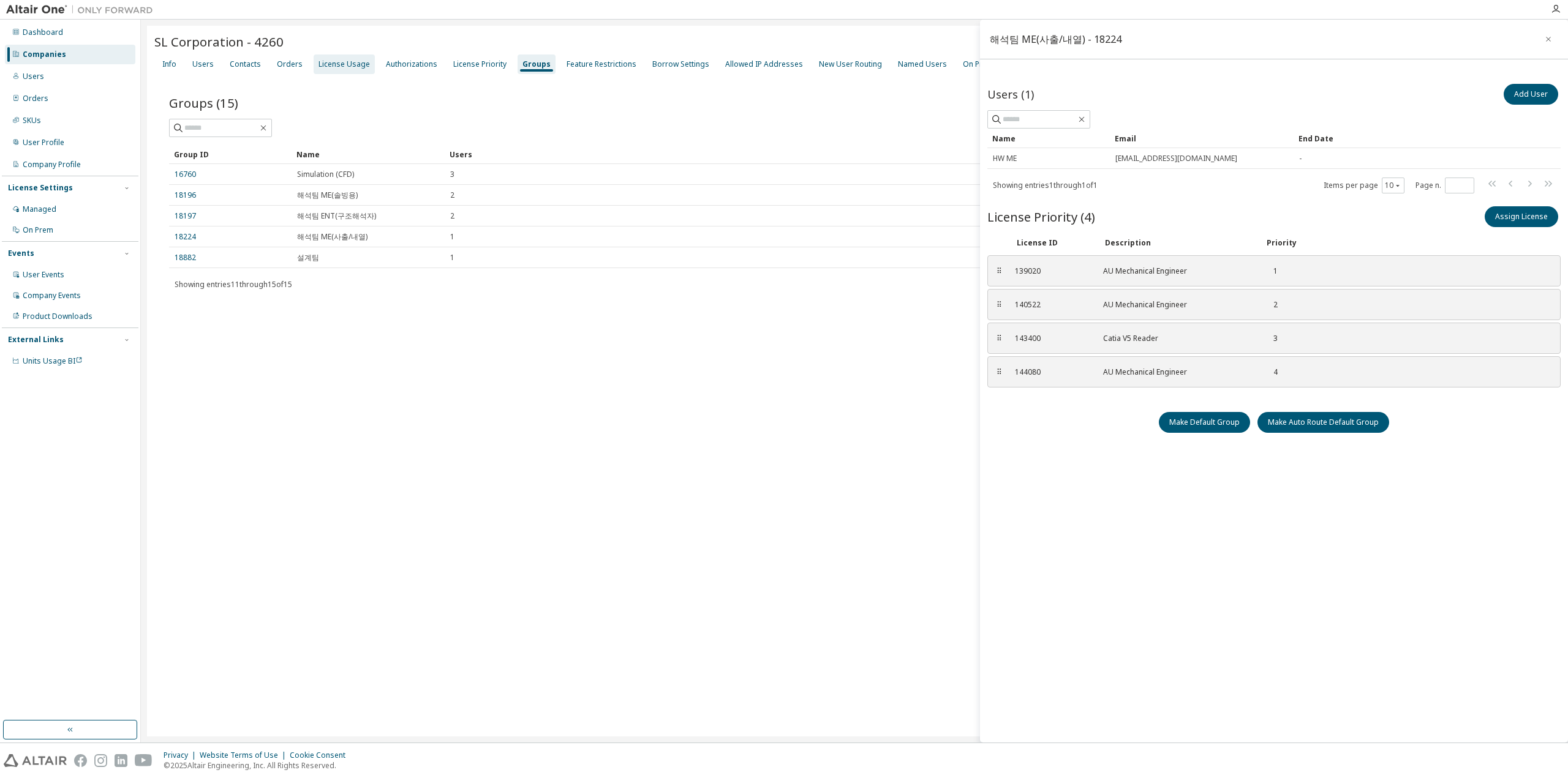
click at [339, 64] on div "License Usage" at bounding box center [344, 64] width 51 height 10
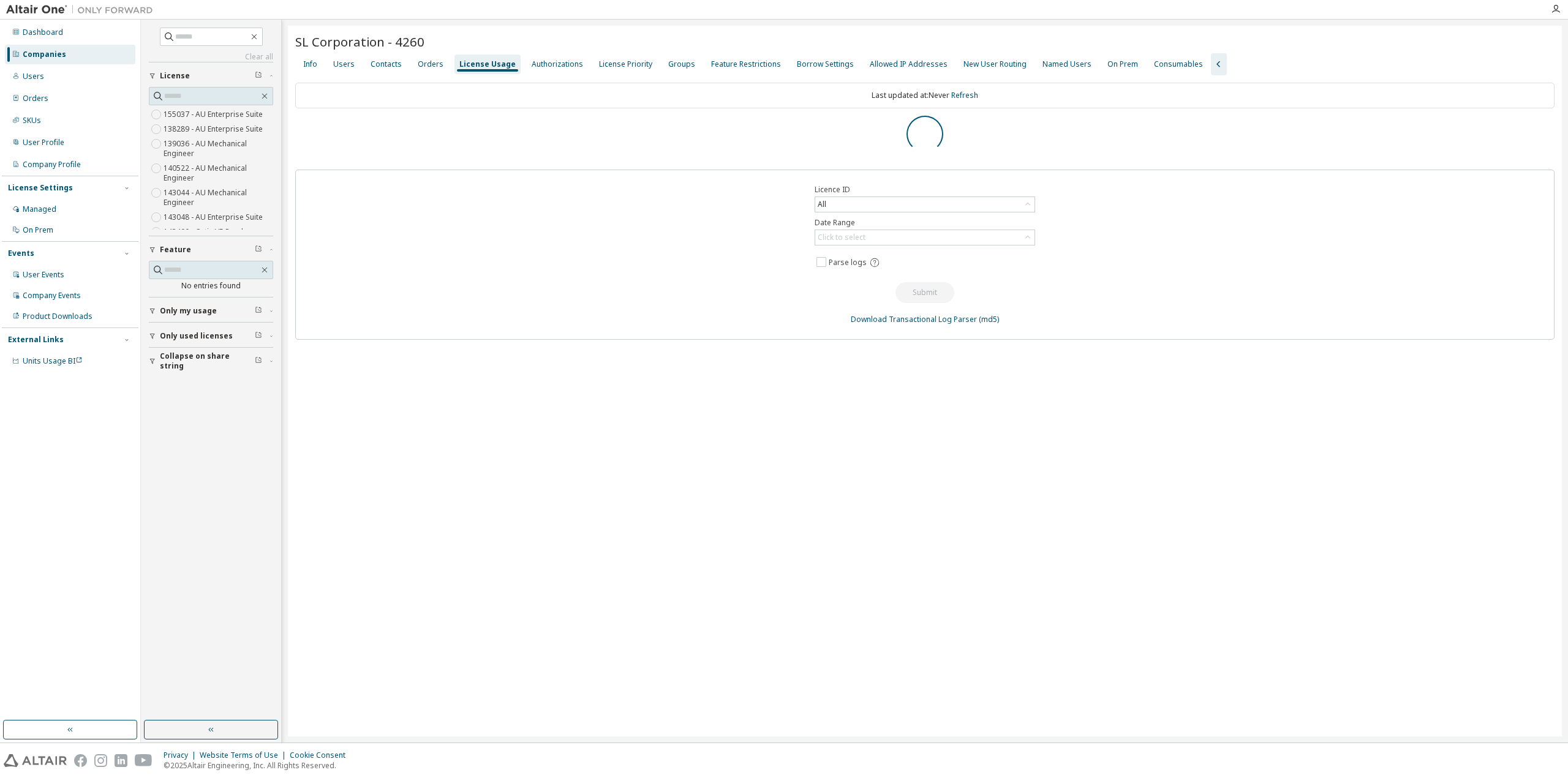
click at [470, 67] on div "License Usage" at bounding box center [488, 64] width 56 height 10
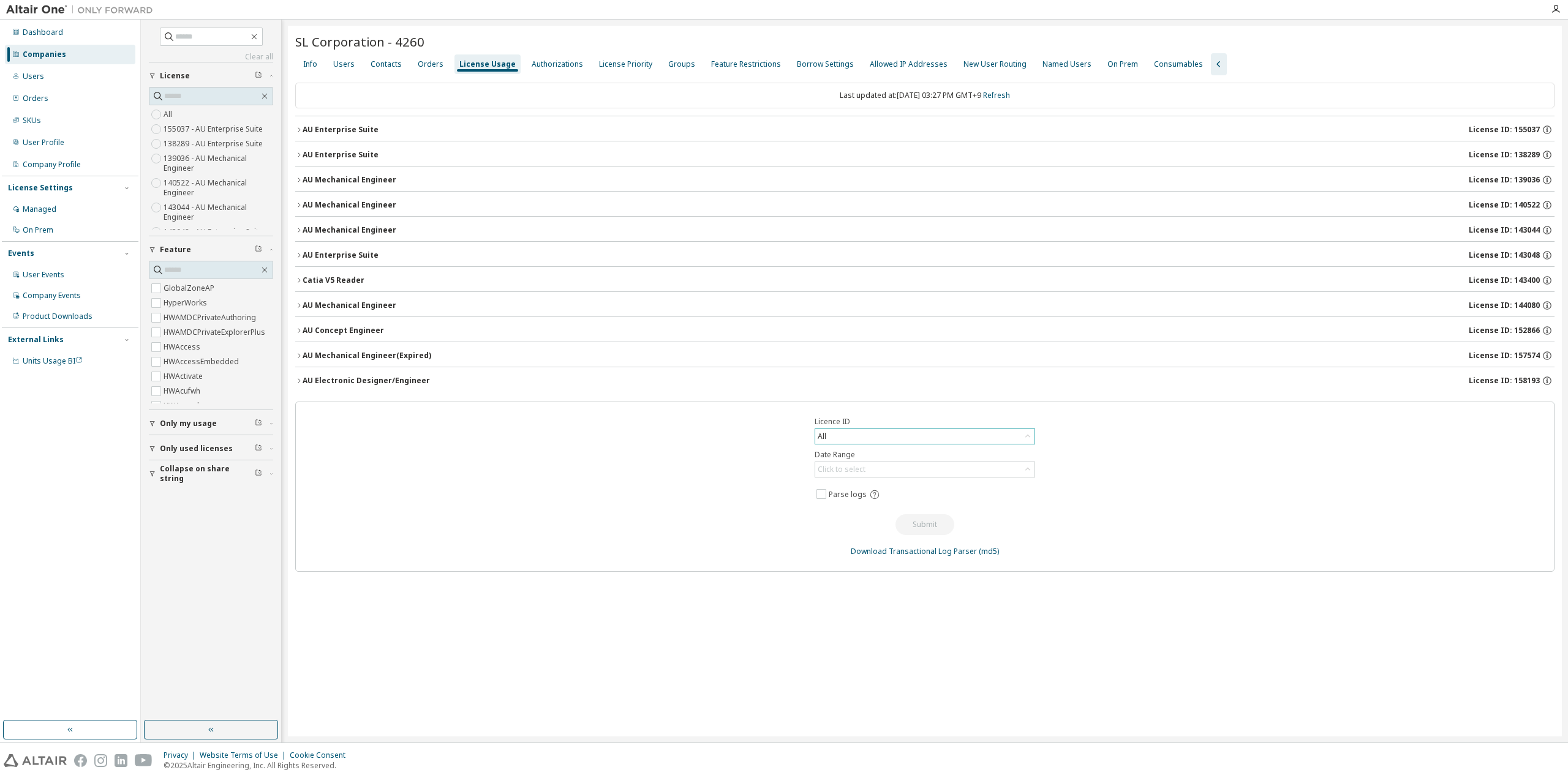
click at [861, 431] on div "All" at bounding box center [925, 436] width 220 height 15
click at [637, 471] on div "Licence ID All All 139020 - AU Mechanical Engineer (Expired) 155037 - AU Enterp…" at bounding box center [925, 487] width 1260 height 170
click at [371, 46] on span "SL Corporation - 4260" at bounding box center [360, 42] width 129 height 17
drag, startPoint x: 384, startPoint y: 39, endPoint x: 285, endPoint y: 37, distance: 99.0
click at [285, 37] on div "Clear all Collapse on share string Only used licenses Only my usage Feature Glo…" at bounding box center [854, 381] width 1427 height 723
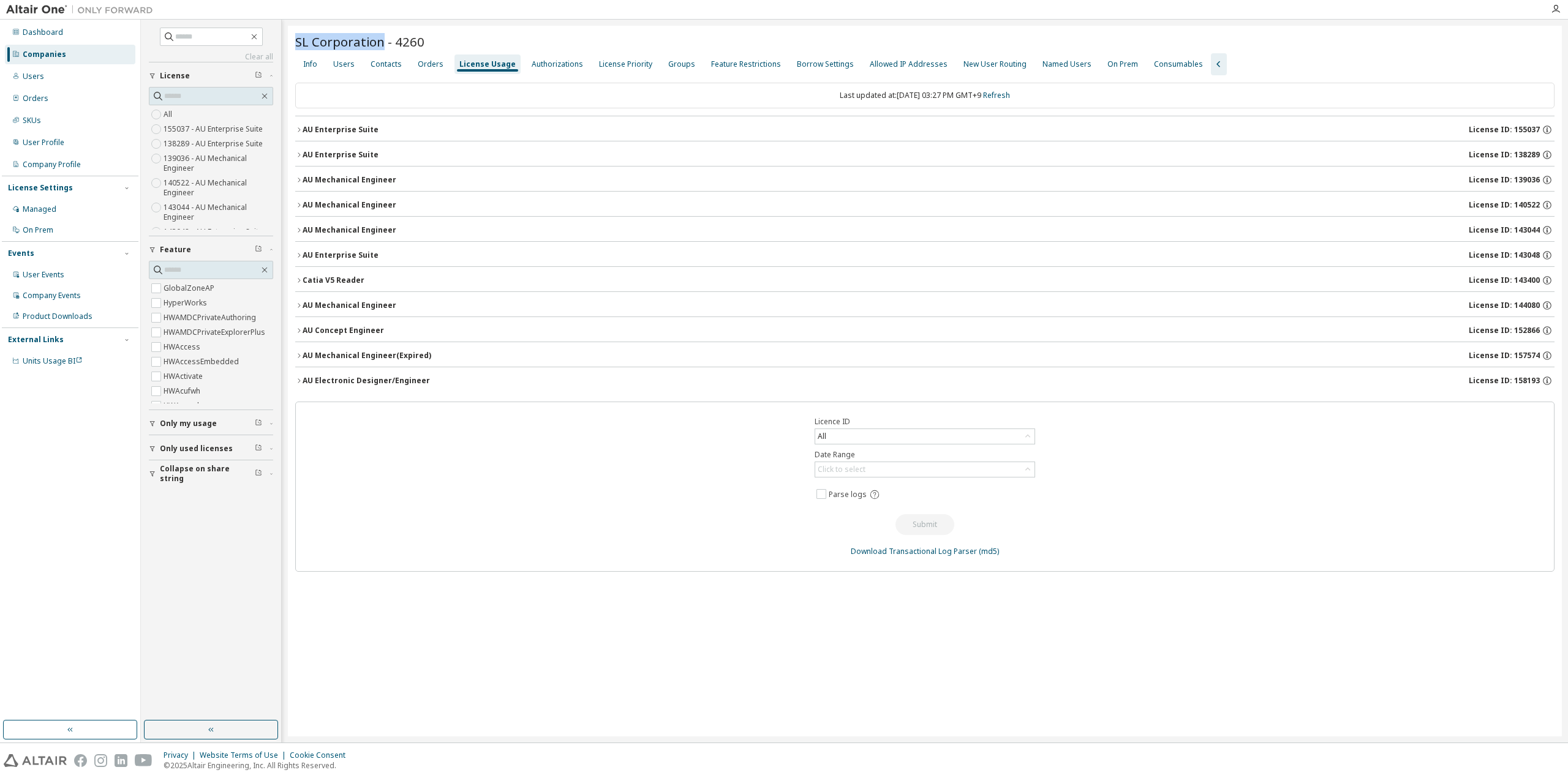
copy span "SL Corporation"
click at [210, 31] on input "text" at bounding box center [212, 37] width 73 height 12
paste input "**********"
type input "**********"
drag, startPoint x: 57, startPoint y: 602, endPoint x: 70, endPoint y: 602, distance: 13.0
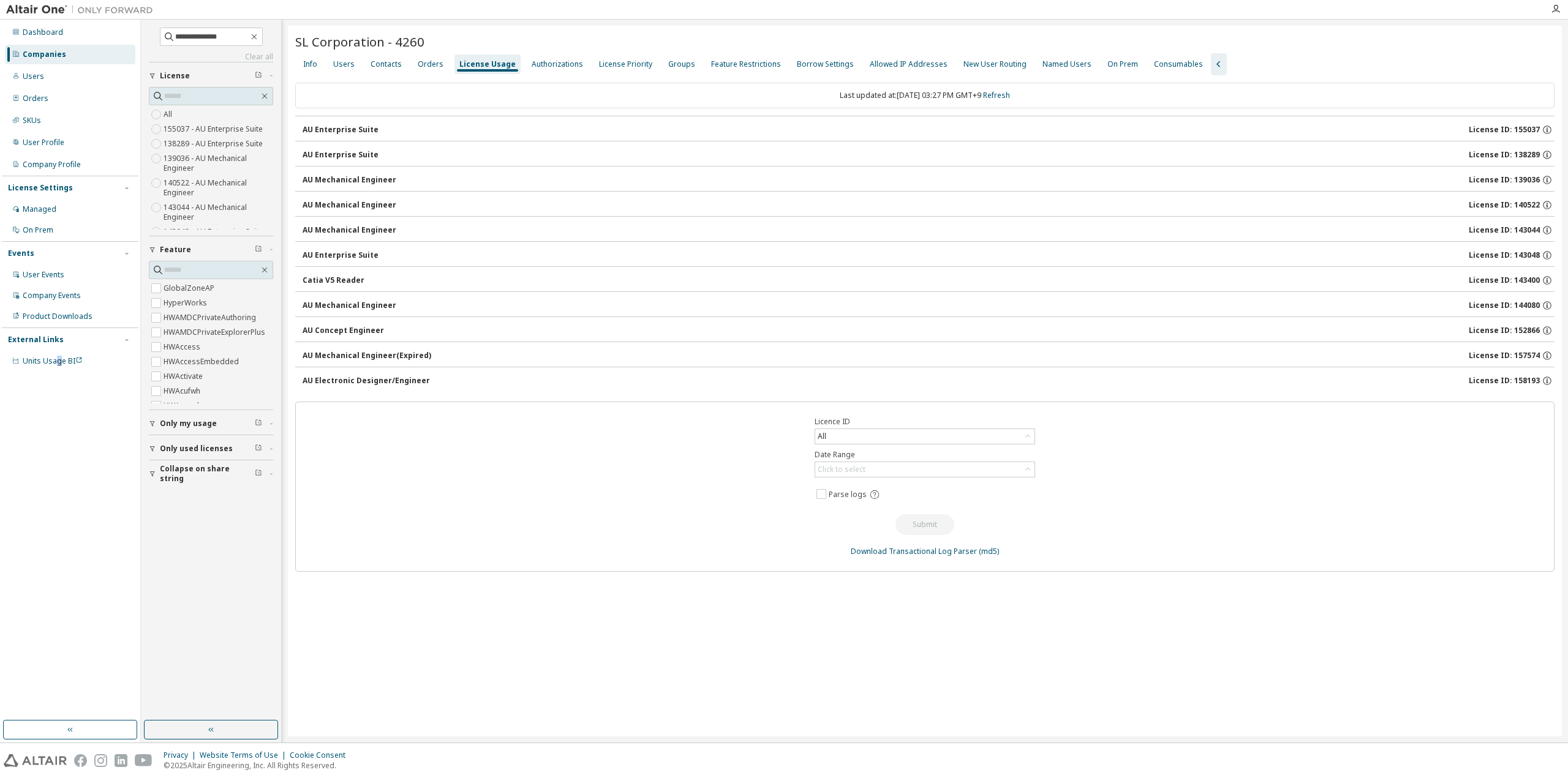
click at [58, 602] on div "Dashboard Companies Users Orders SKUs User Profile Company Profile License Sett…" at bounding box center [70, 369] width 137 height 697
click at [675, 67] on div "Groups" at bounding box center [682, 64] width 27 height 10
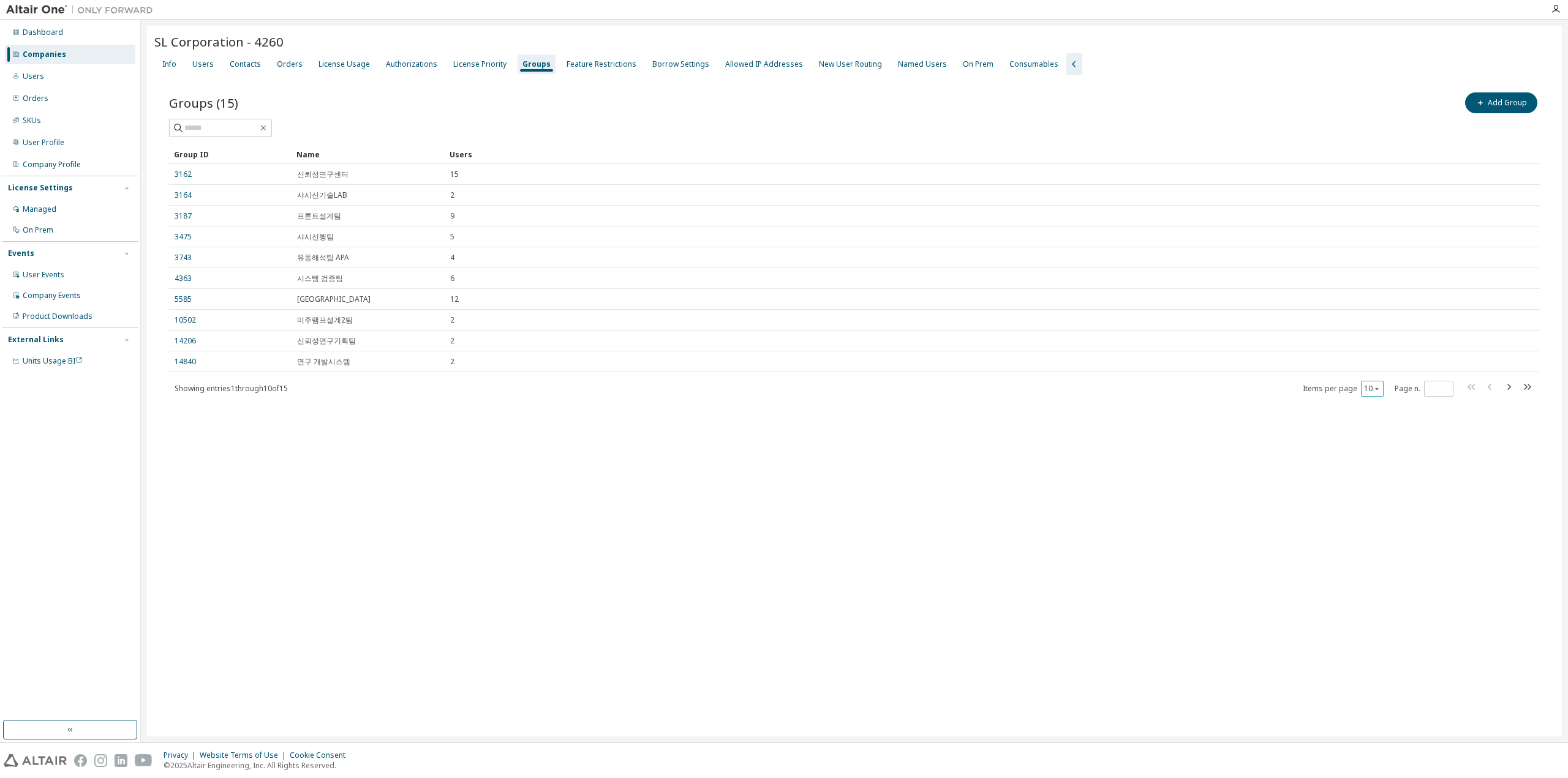
click at [1374, 390] on icon "button" at bounding box center [1377, 388] width 7 height 7
click at [1378, 418] on div "20" at bounding box center [1410, 419] width 98 height 15
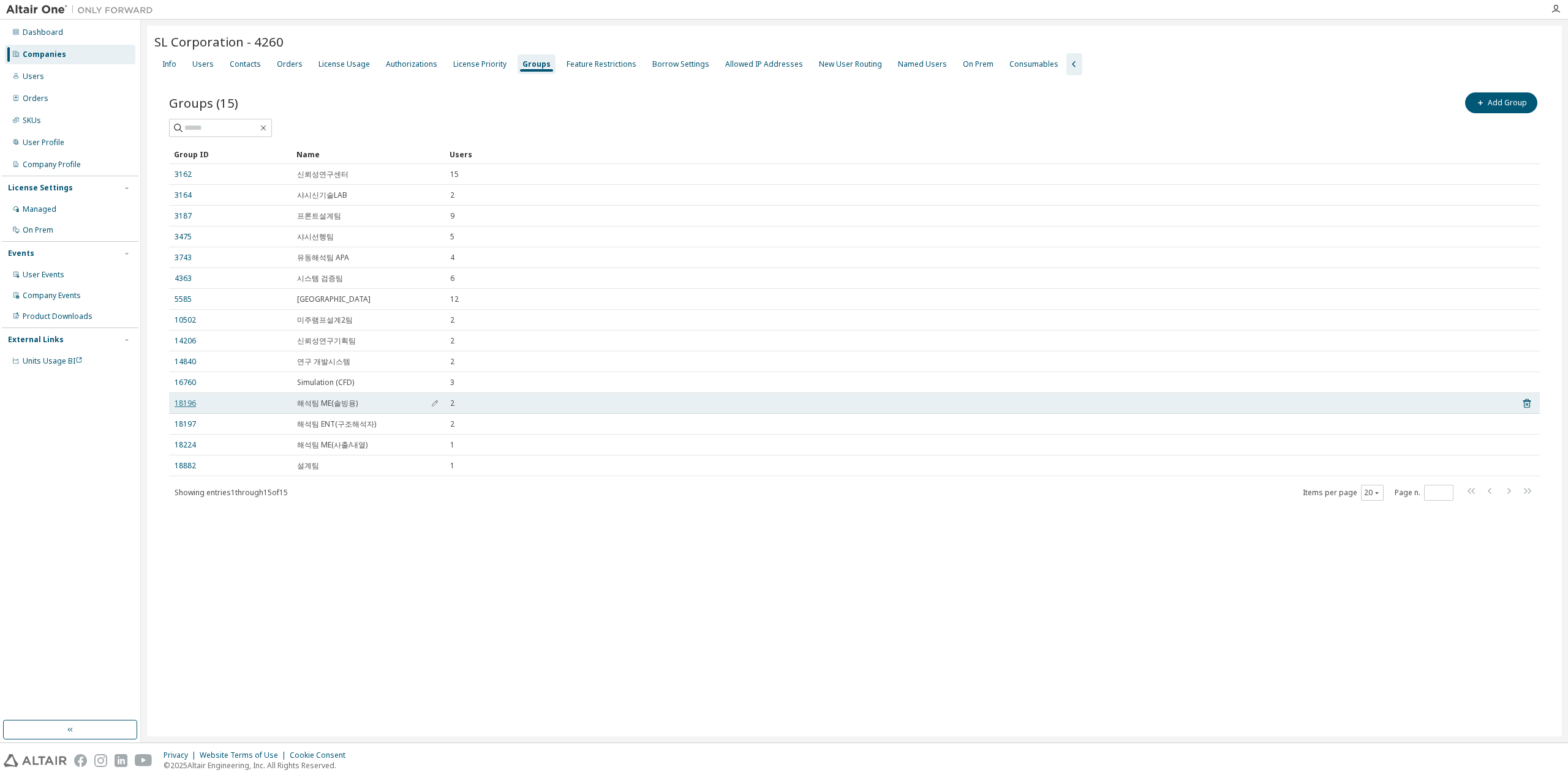
click at [179, 401] on link "18196" at bounding box center [185, 404] width 21 height 10
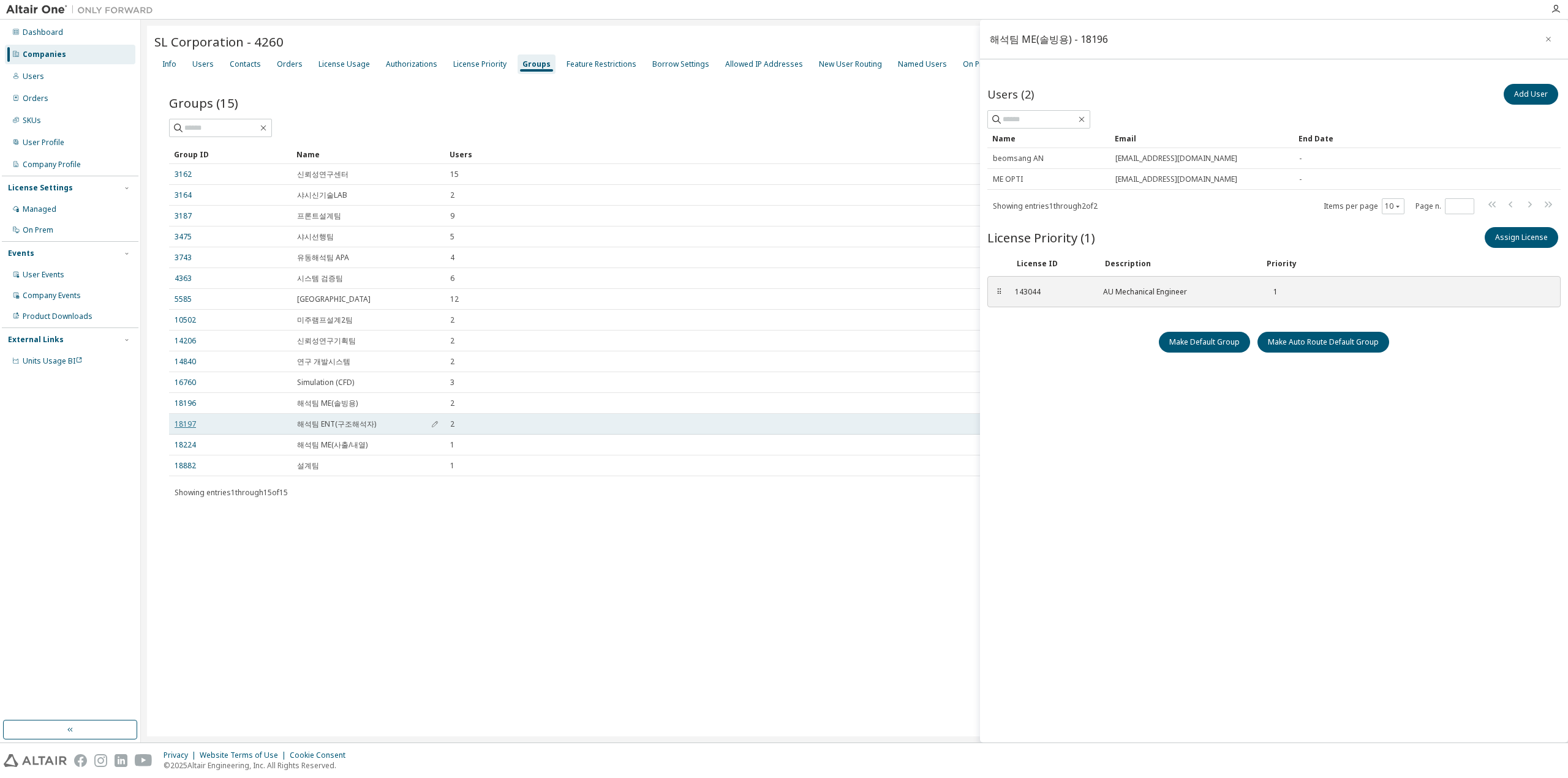
click at [190, 423] on link "18197" at bounding box center [185, 424] width 21 height 10
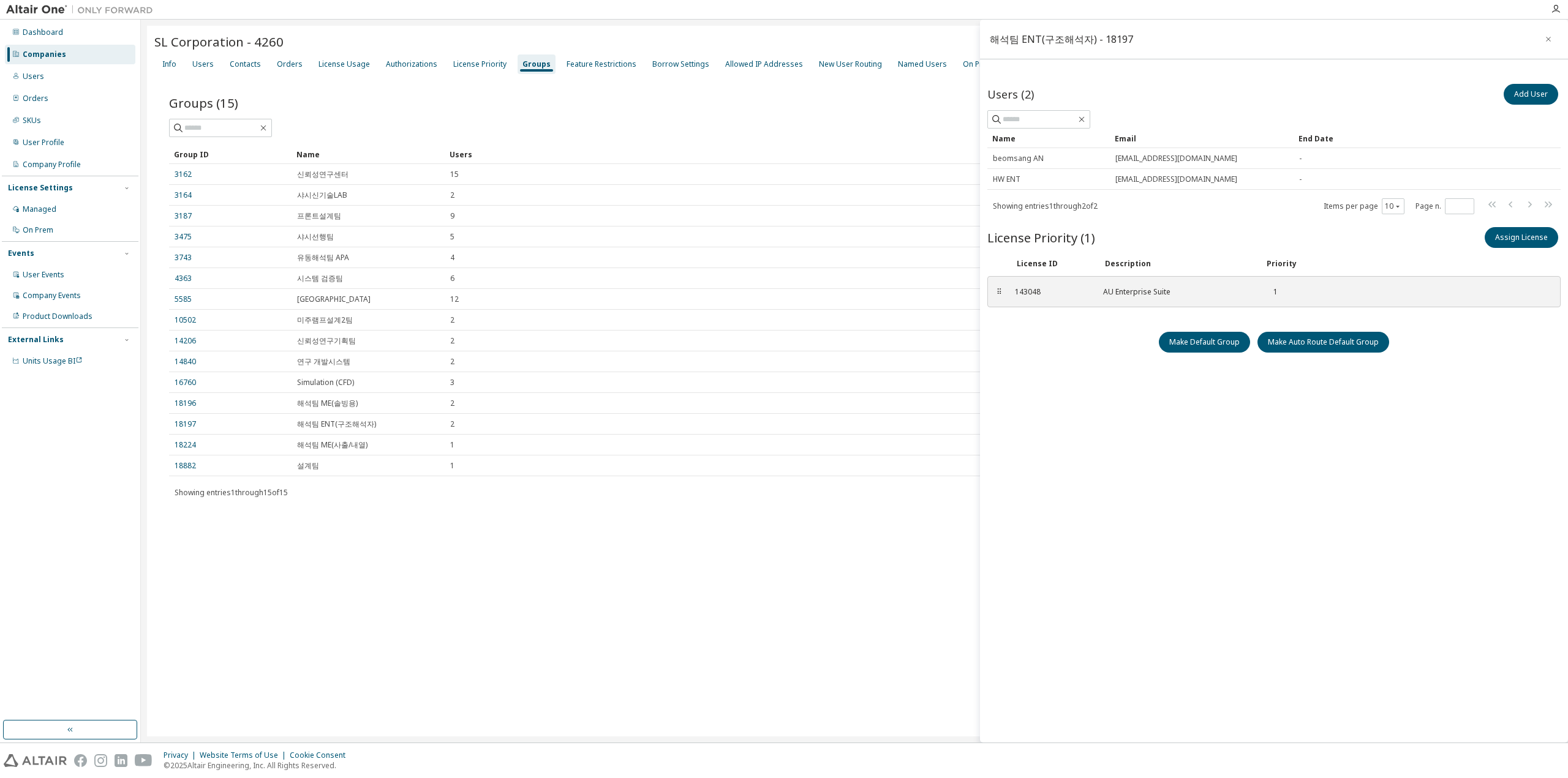
click at [1035, 483] on div "Users (2) Add User Clear Load Save Save As Field Operator Value Select filter S…" at bounding box center [1274, 393] width 574 height 623
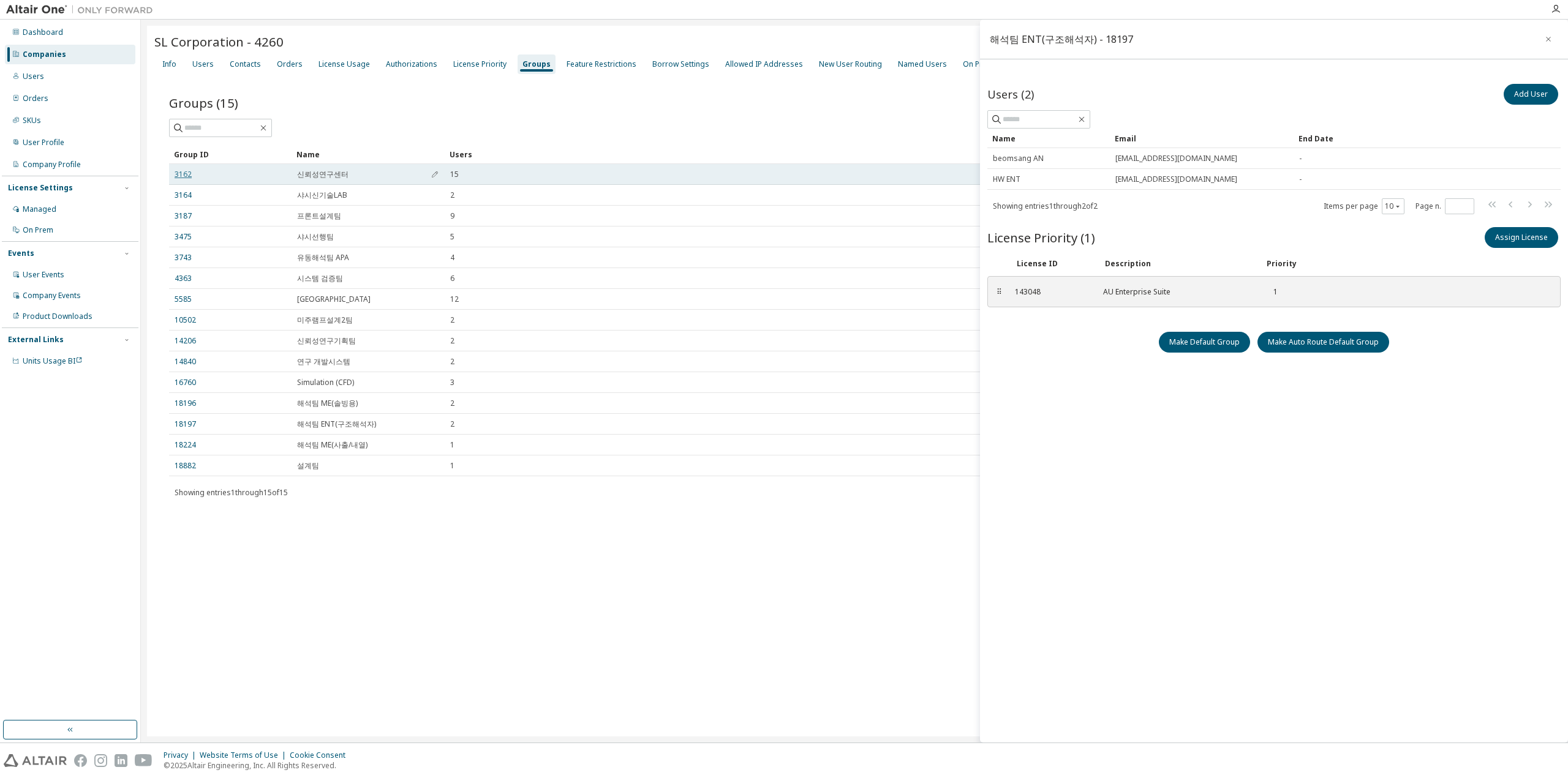
click at [177, 173] on link "3162" at bounding box center [183, 174] width 17 height 10
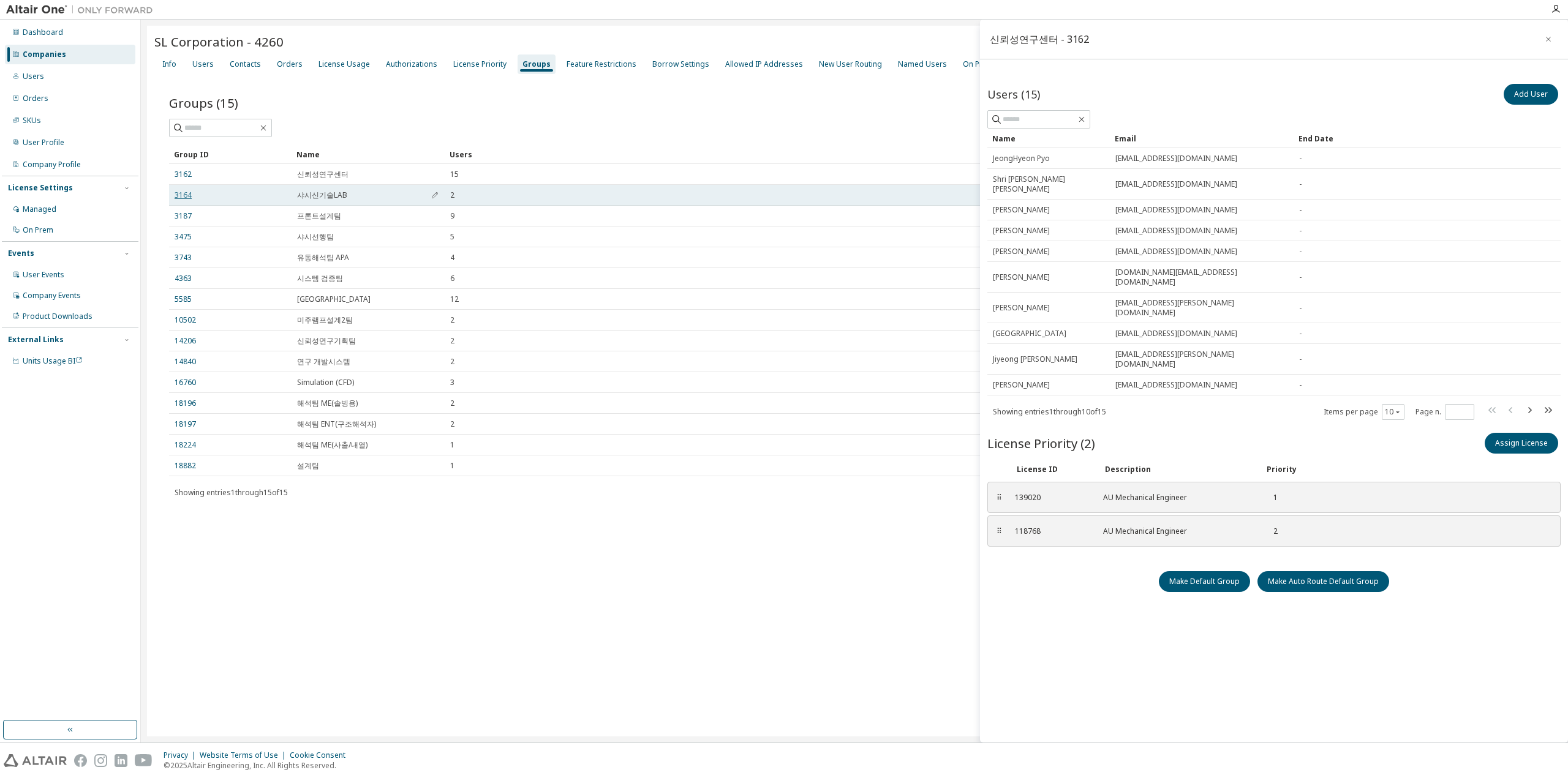
click at [186, 193] on link "3164" at bounding box center [183, 196] width 17 height 10
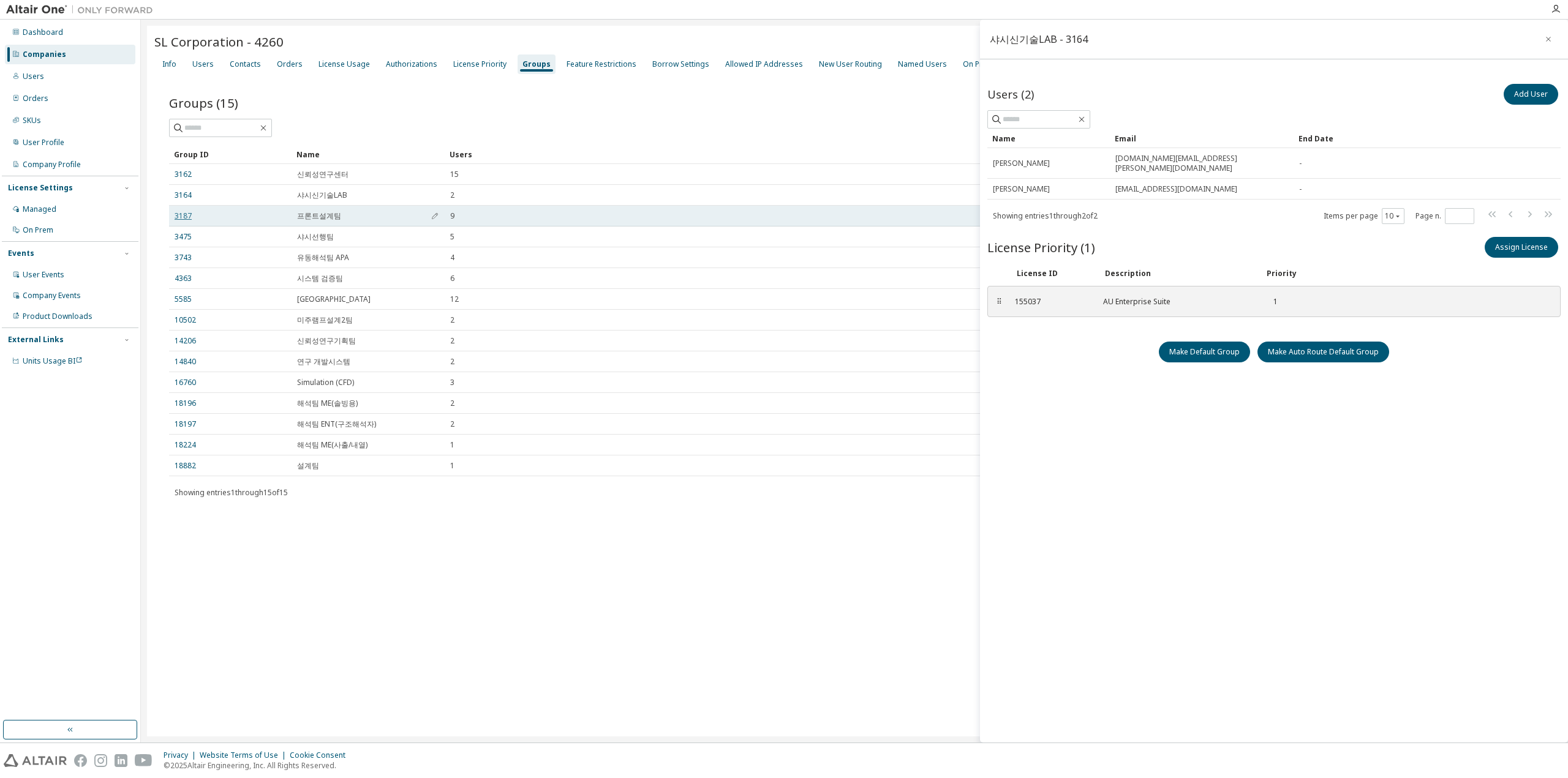
click at [183, 219] on link "3187" at bounding box center [183, 216] width 17 height 10
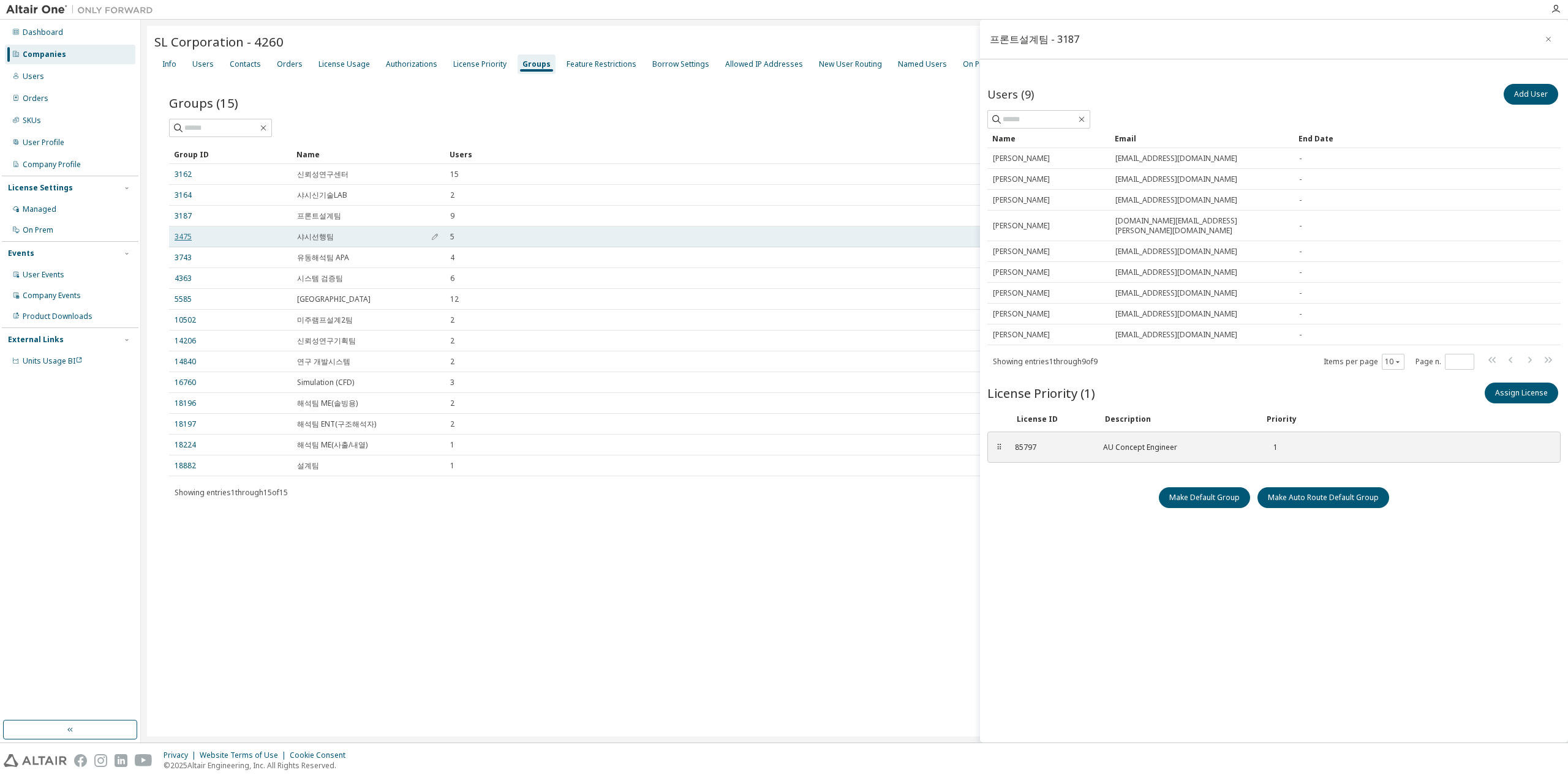
click at [182, 236] on link "3475" at bounding box center [183, 237] width 17 height 10
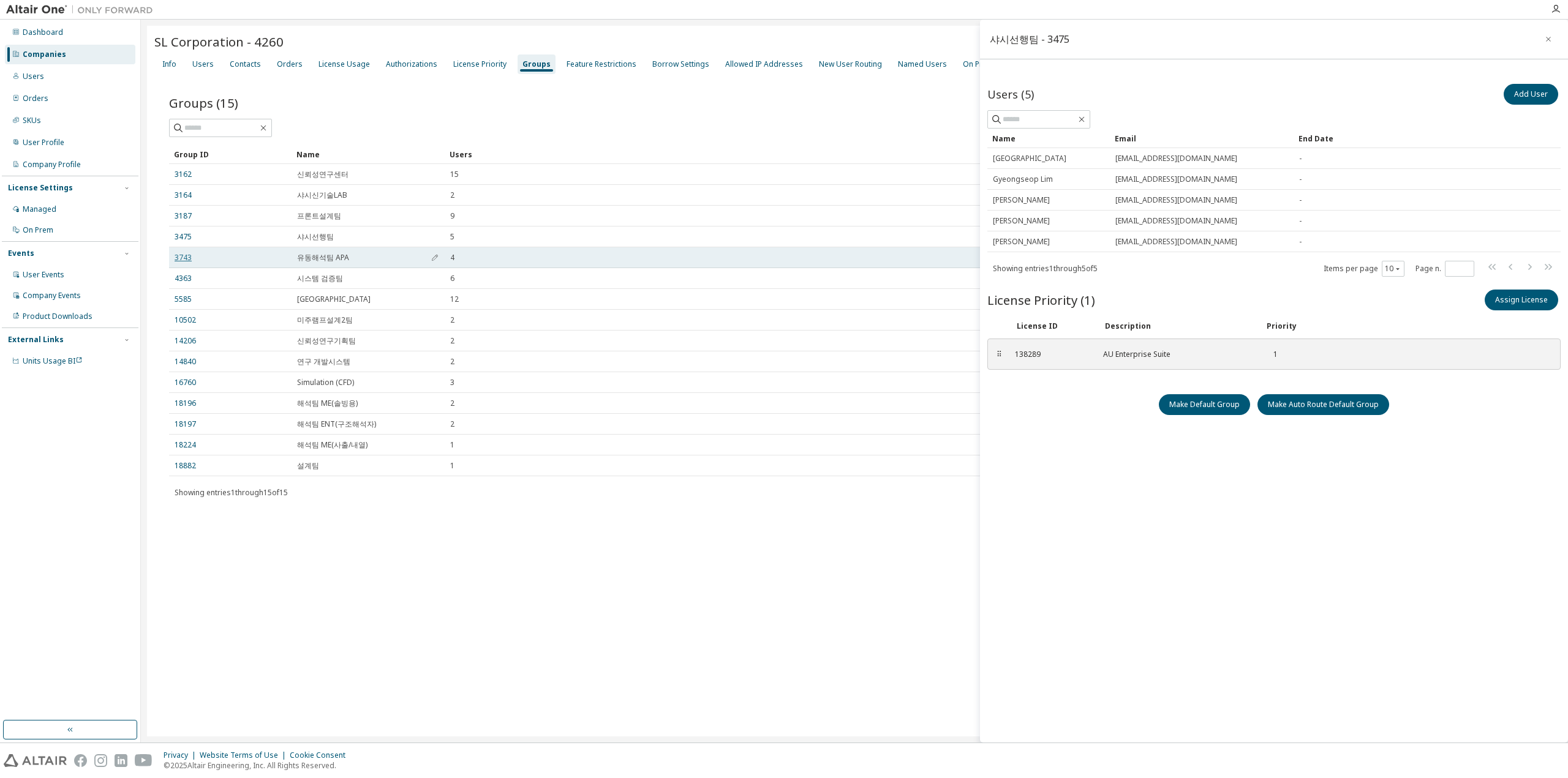
click at [183, 255] on link "3743" at bounding box center [183, 257] width 17 height 10
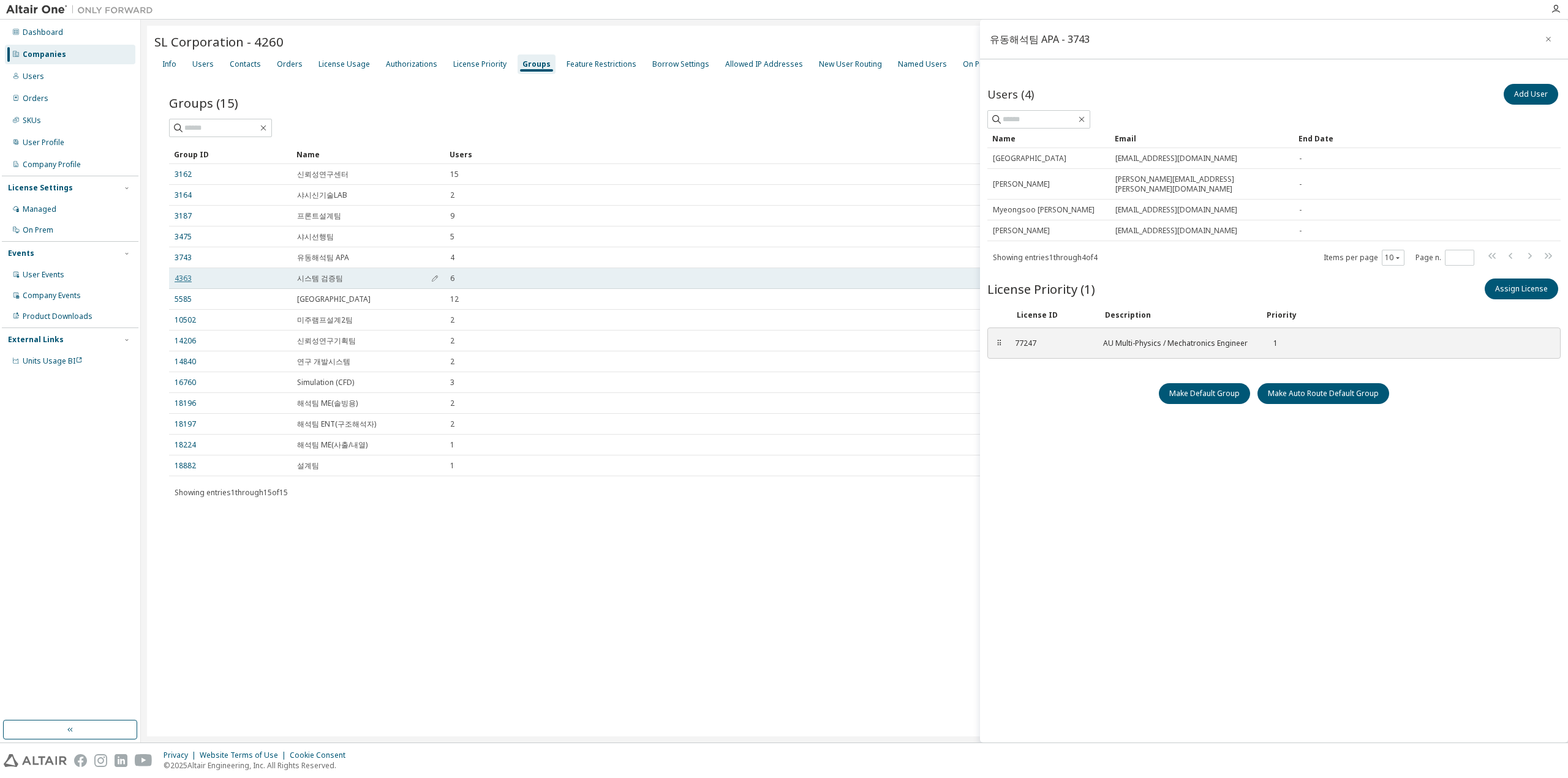
click at [186, 281] on link "4363" at bounding box center [183, 279] width 17 height 10
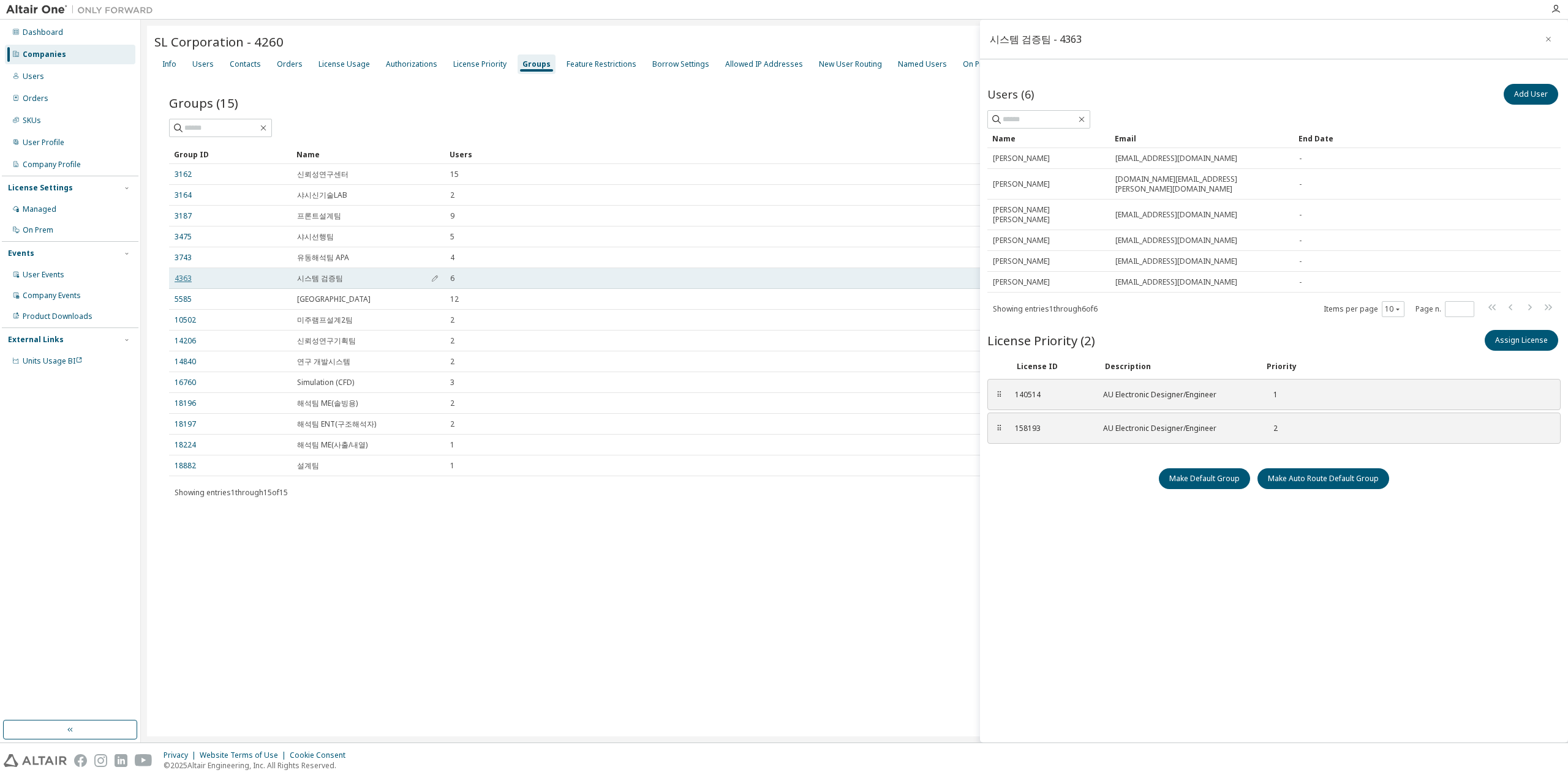
click at [183, 281] on link "4363" at bounding box center [183, 279] width 17 height 10
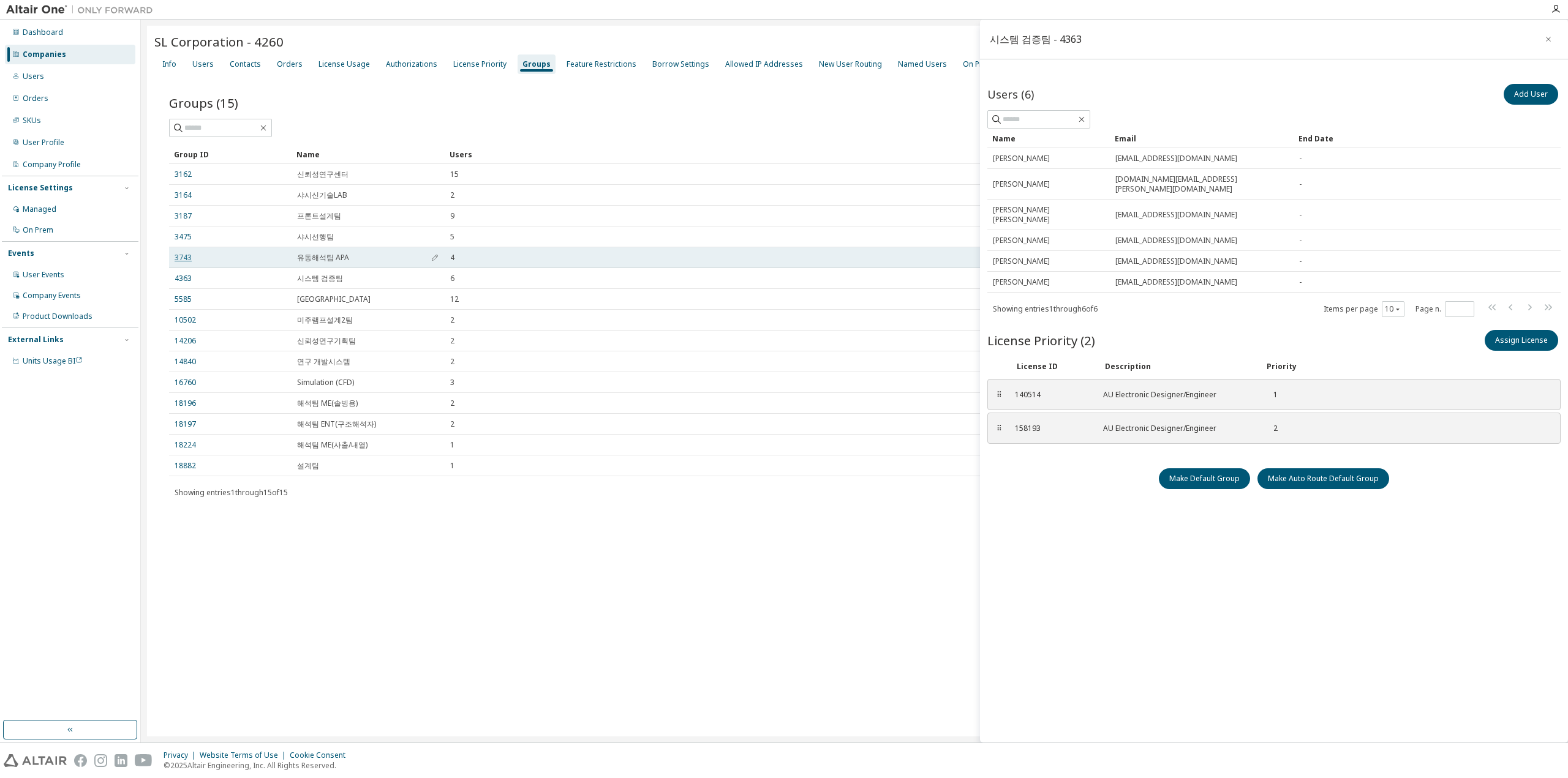
click at [187, 261] on link "3743" at bounding box center [183, 257] width 17 height 10
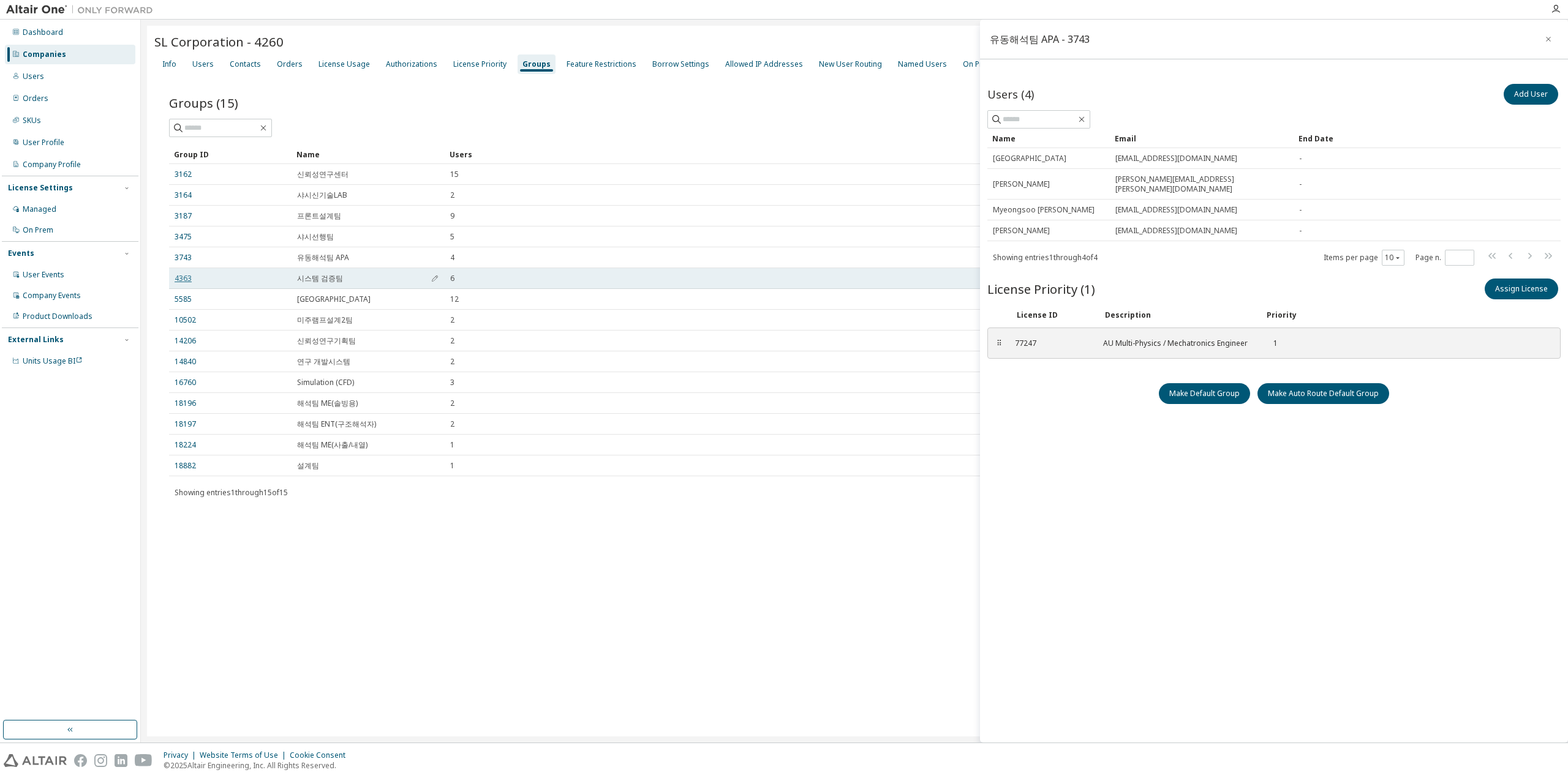
click at [187, 281] on link "4363" at bounding box center [183, 279] width 17 height 10
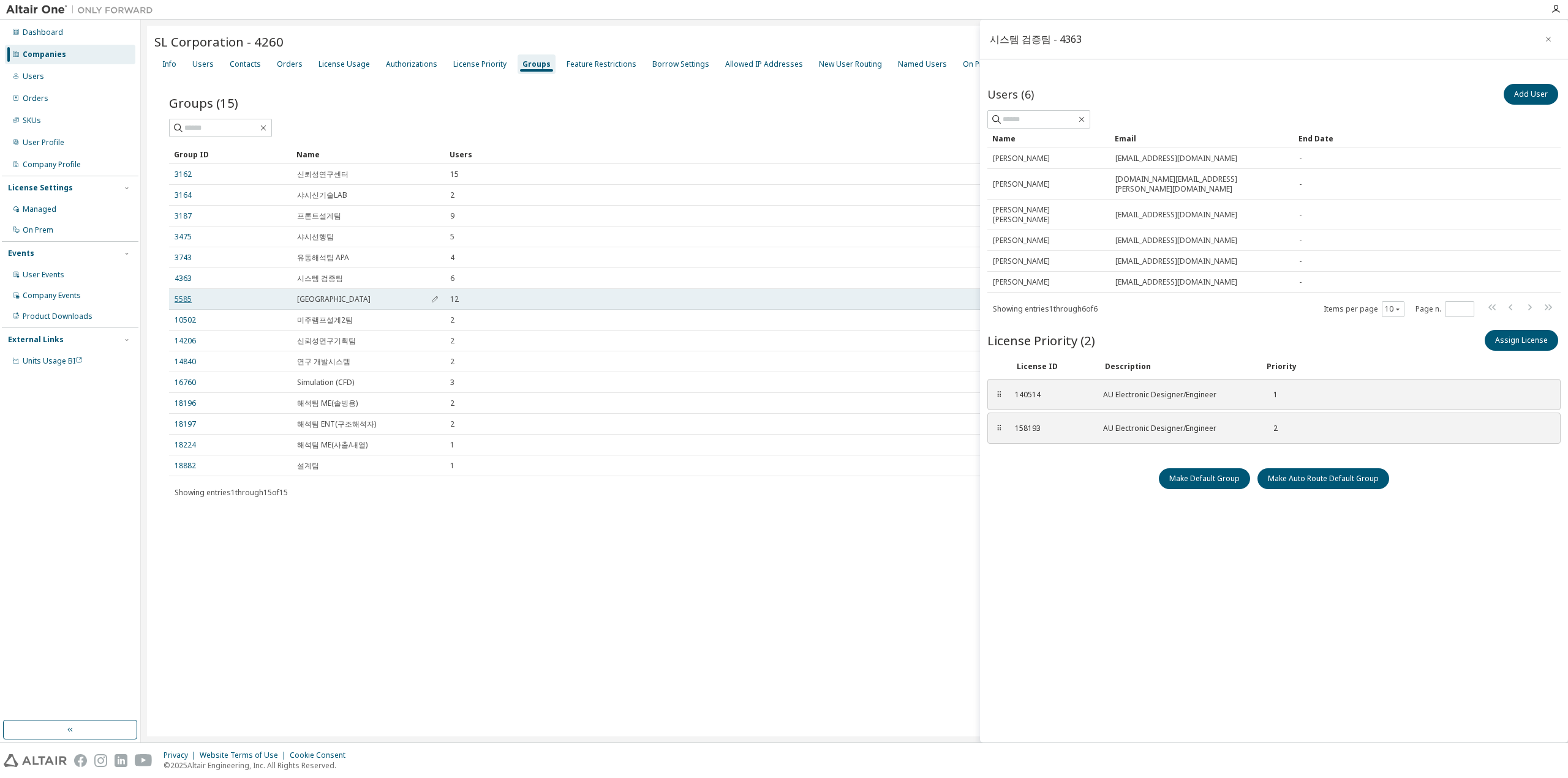
click at [186, 300] on link "5585" at bounding box center [183, 300] width 17 height 10
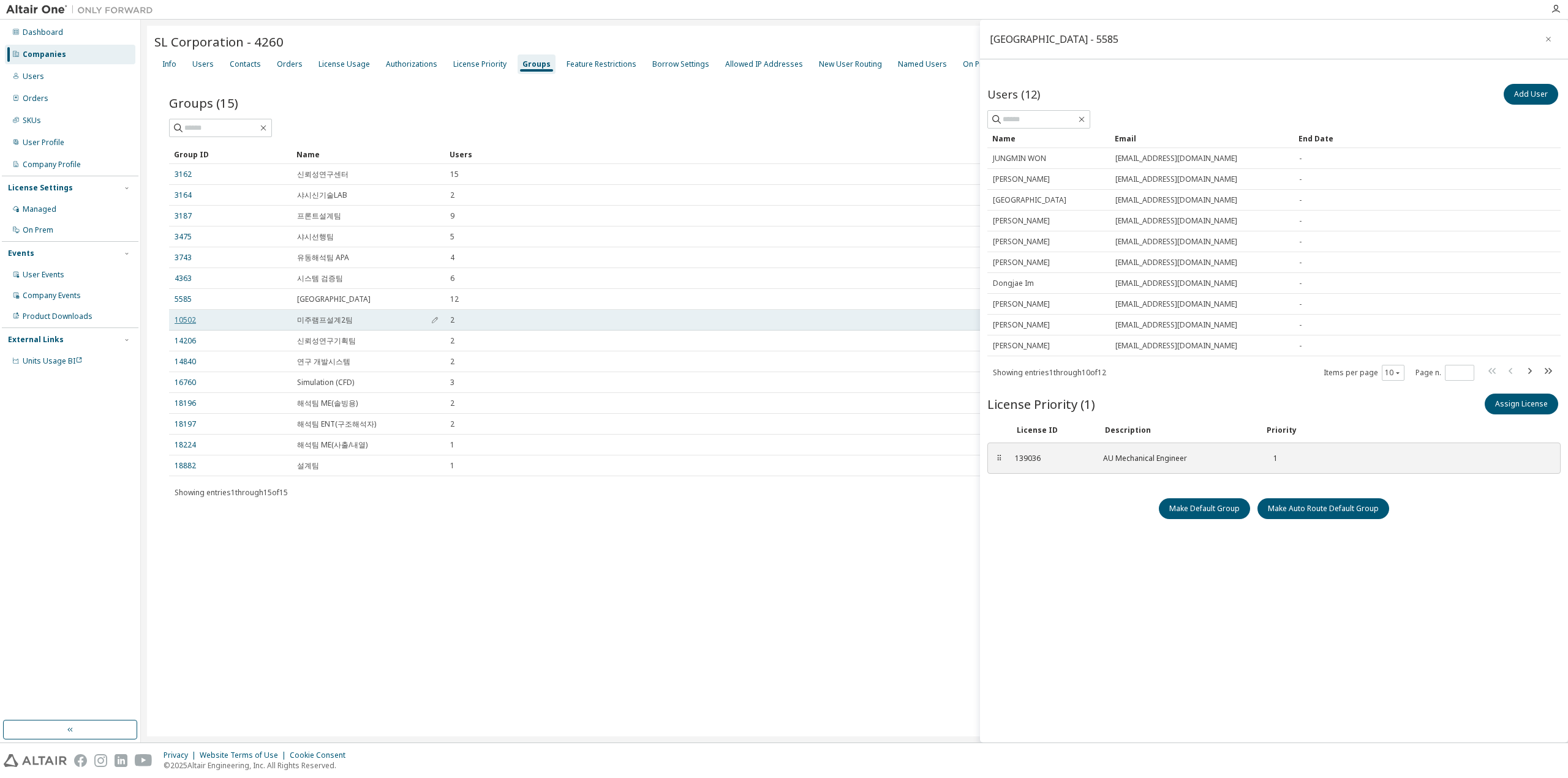
click at [182, 321] on link "10502" at bounding box center [185, 320] width 21 height 10
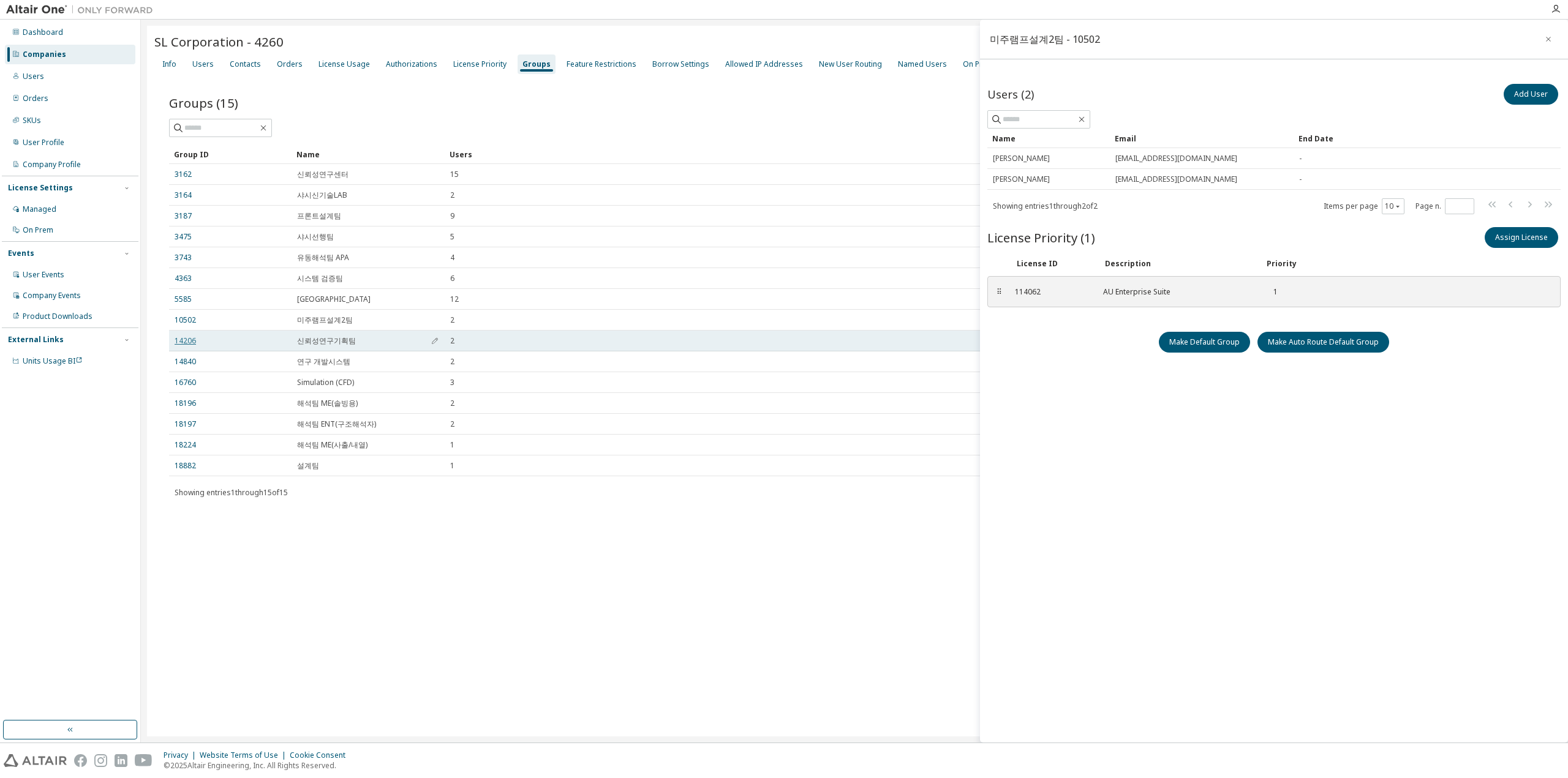
click at [184, 339] on link "14206" at bounding box center [185, 341] width 21 height 10
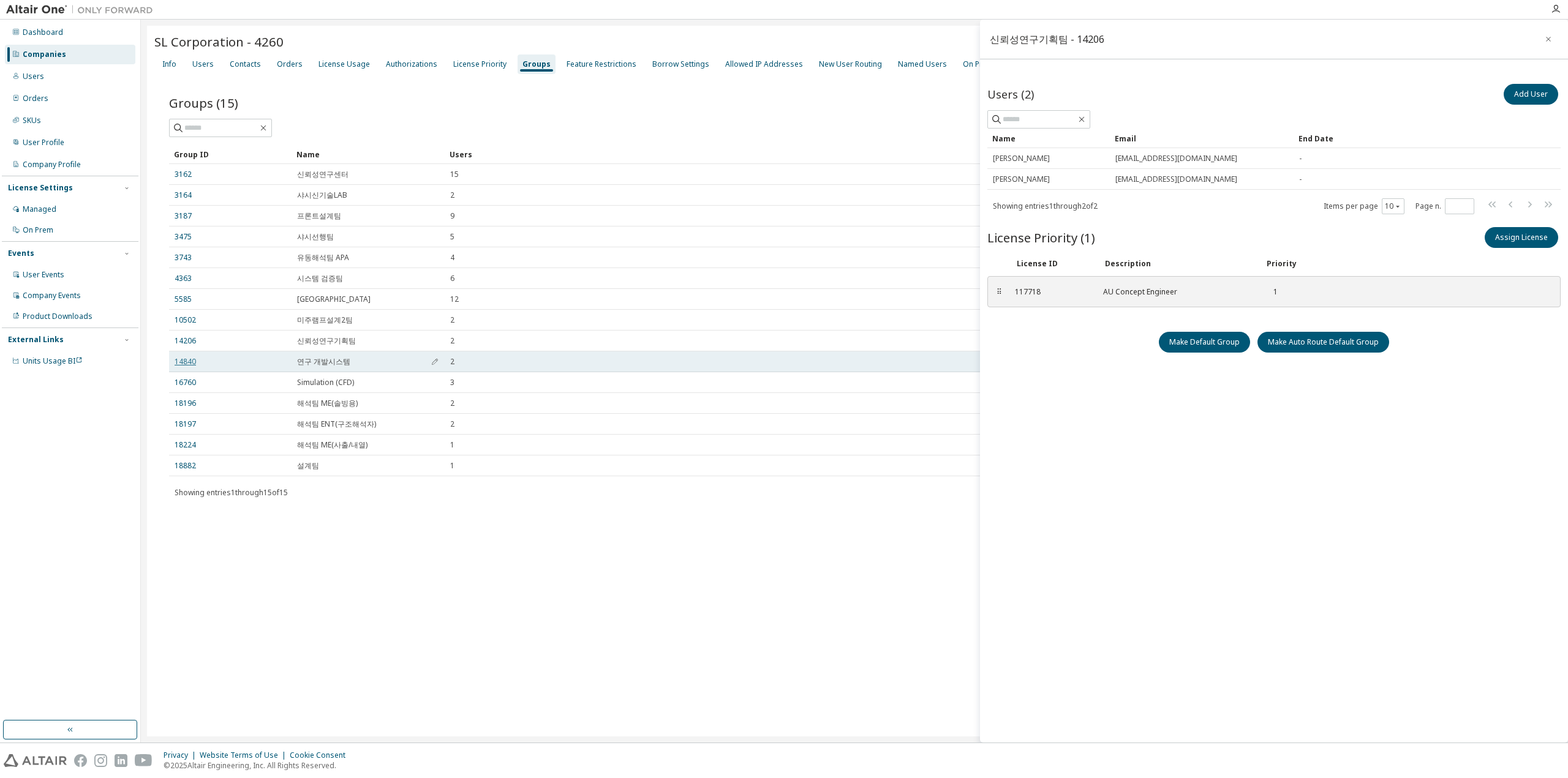
click at [188, 358] on link "14840" at bounding box center [185, 362] width 21 height 10
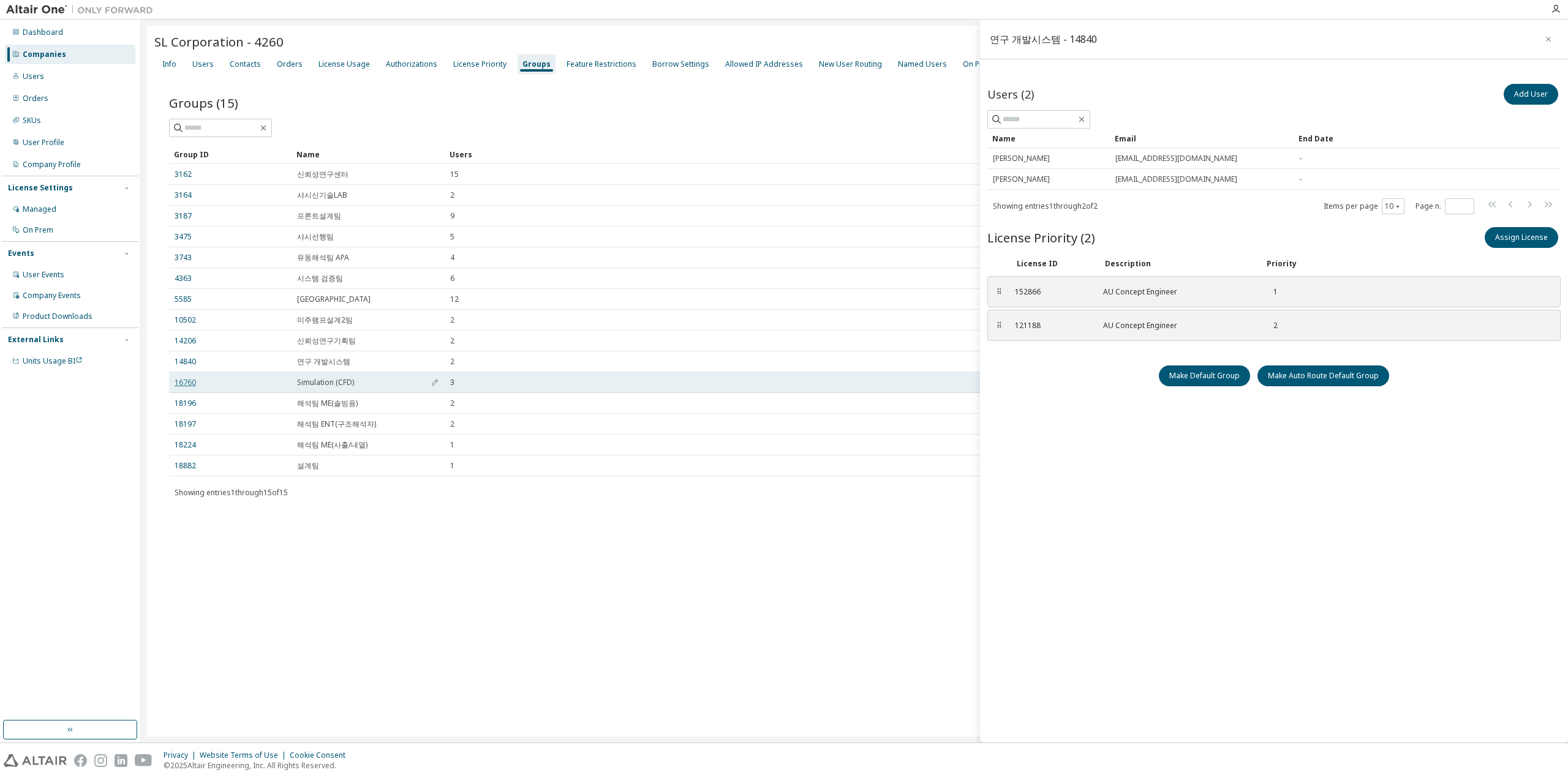
click at [185, 383] on link "16760" at bounding box center [185, 383] width 21 height 10
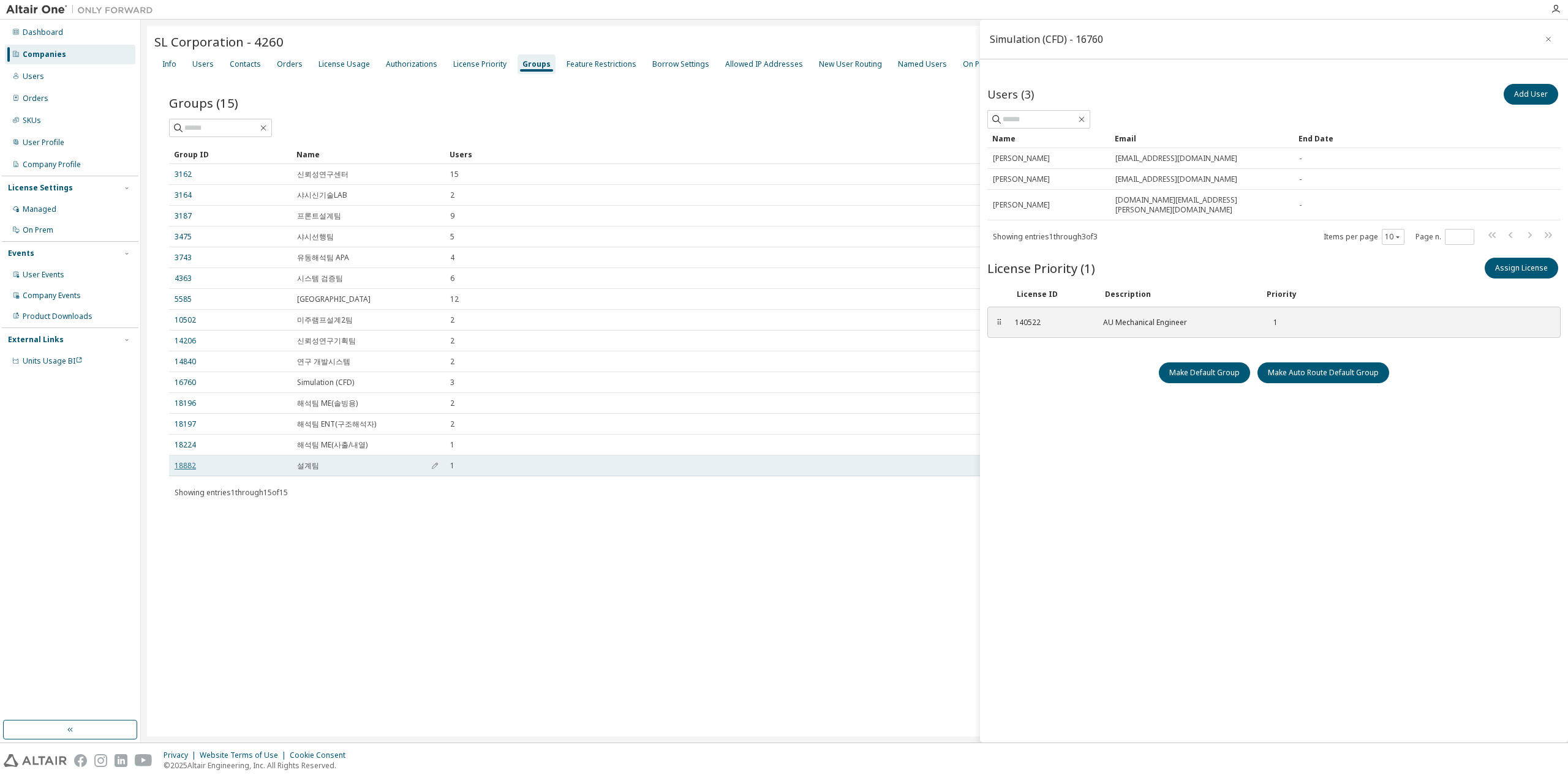
click at [185, 465] on link "18882" at bounding box center [185, 466] width 21 height 10
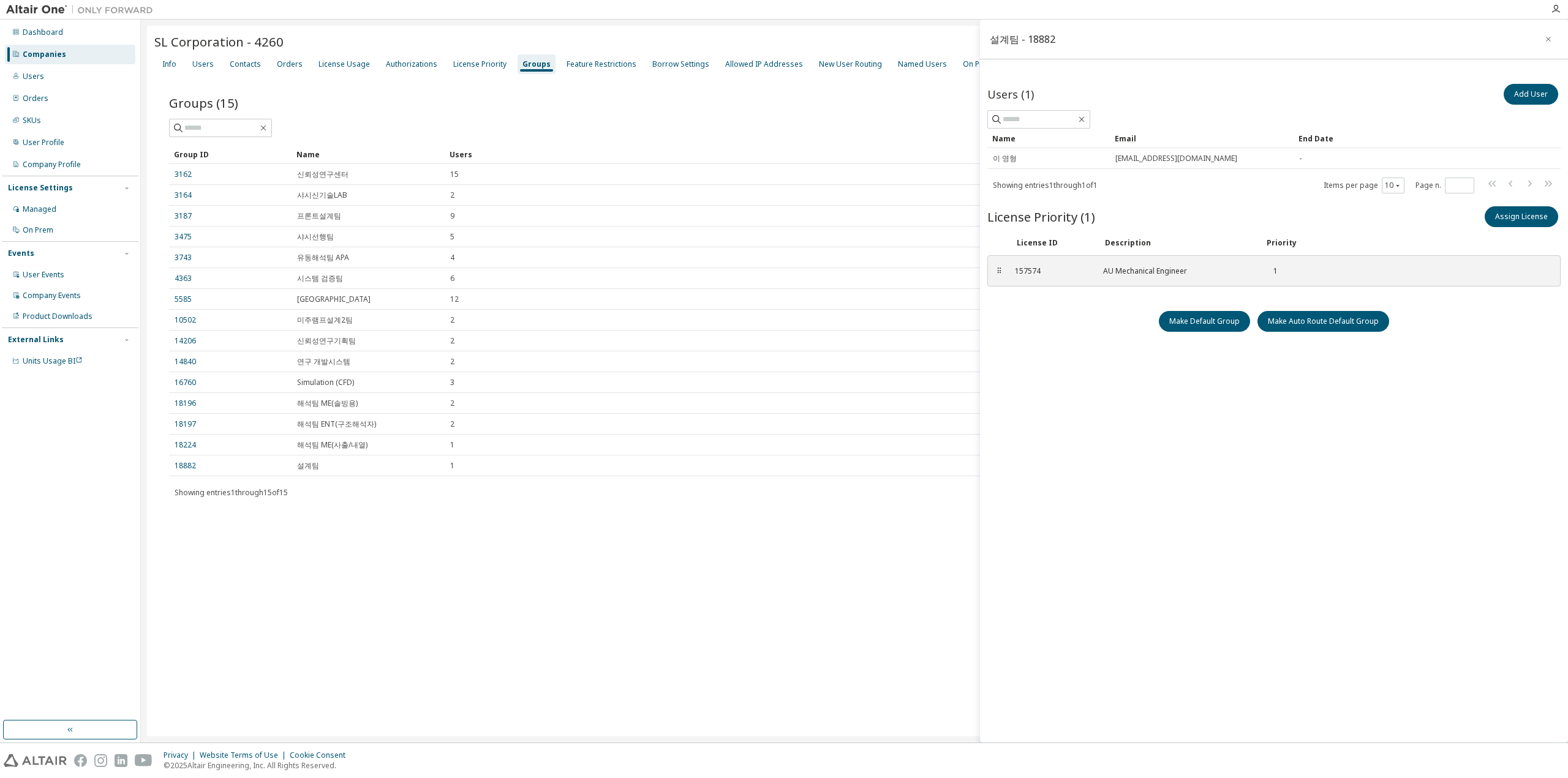
click at [536, 102] on div "Groups (15) Add Group" at bounding box center [854, 103] width 1371 height 26
click at [334, 58] on div "License Usage" at bounding box center [344, 64] width 61 height 20
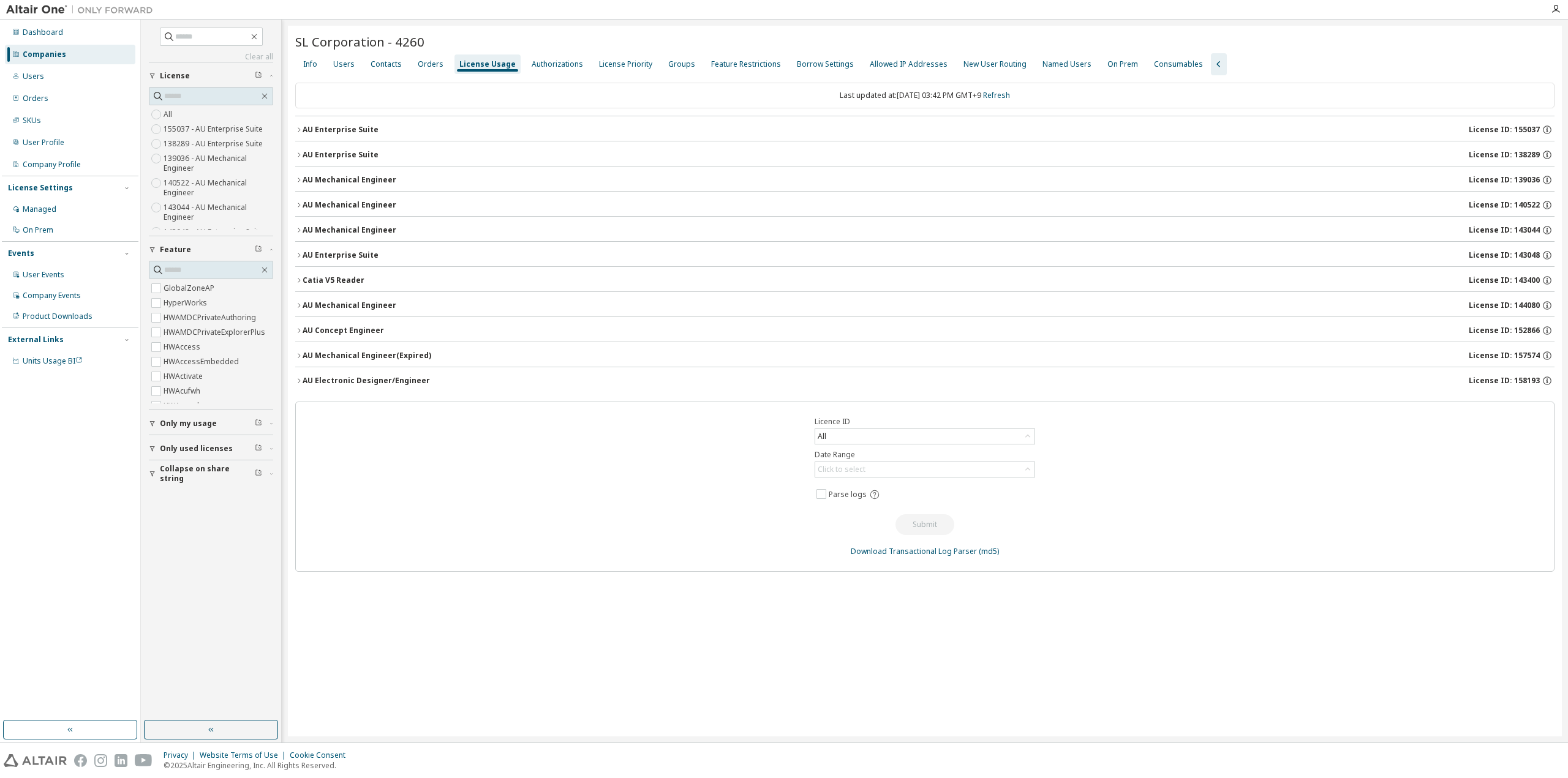
click at [299, 127] on icon "button" at bounding box center [299, 129] width 7 height 7
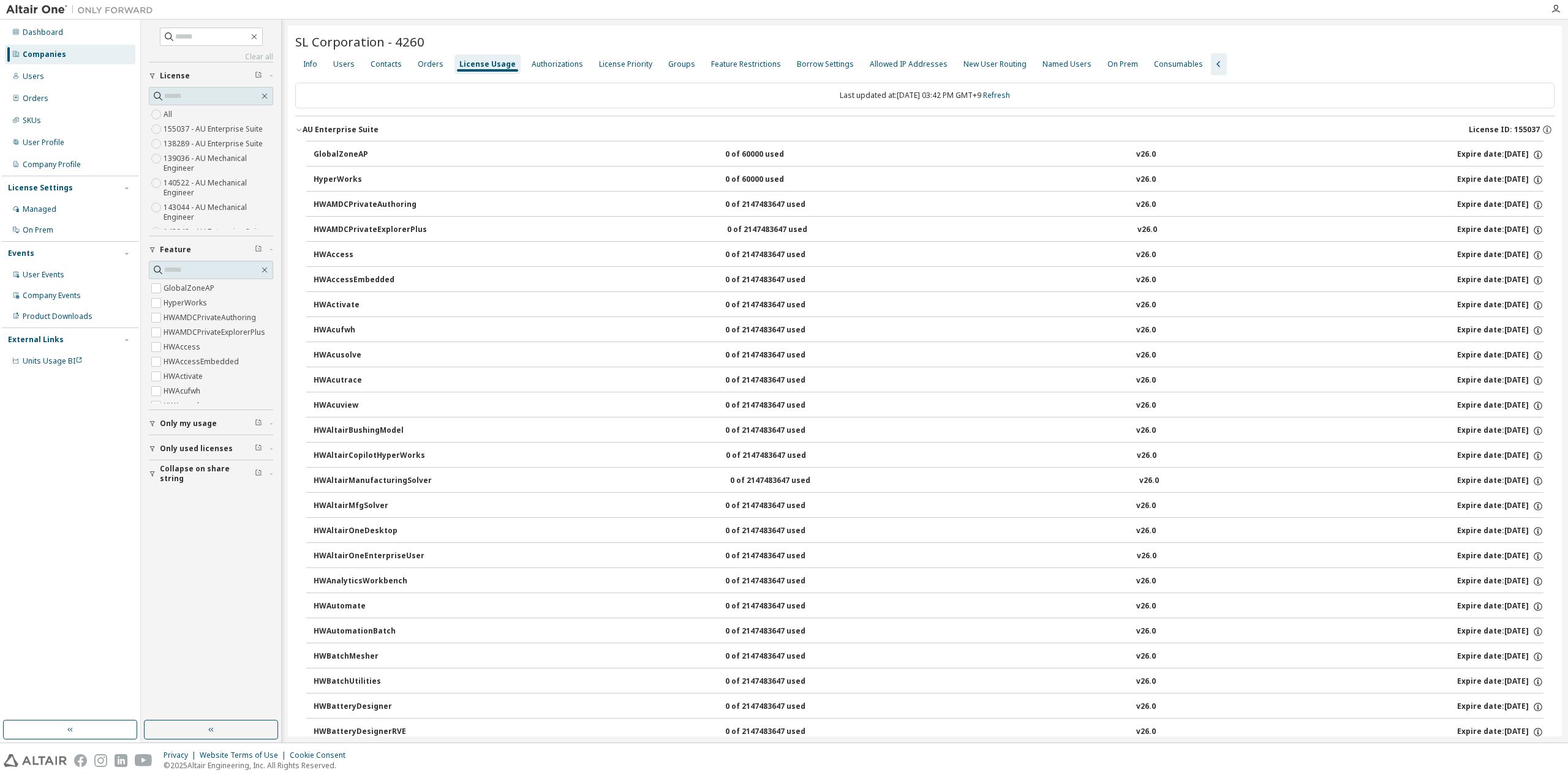
click at [299, 130] on icon "button" at bounding box center [298, 130] width 4 height 2
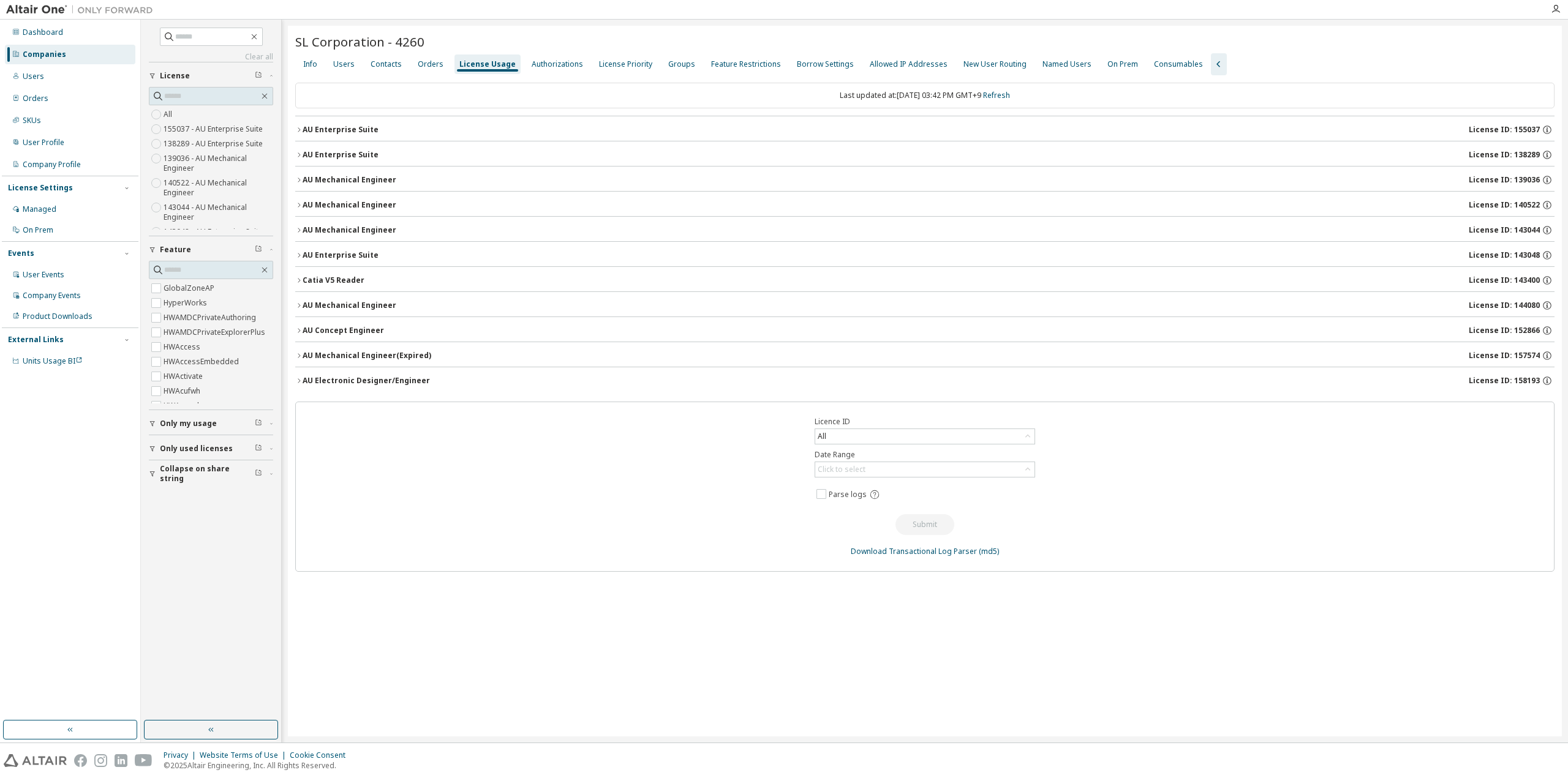
click at [298, 155] on icon "button" at bounding box center [299, 155] width 7 height 7
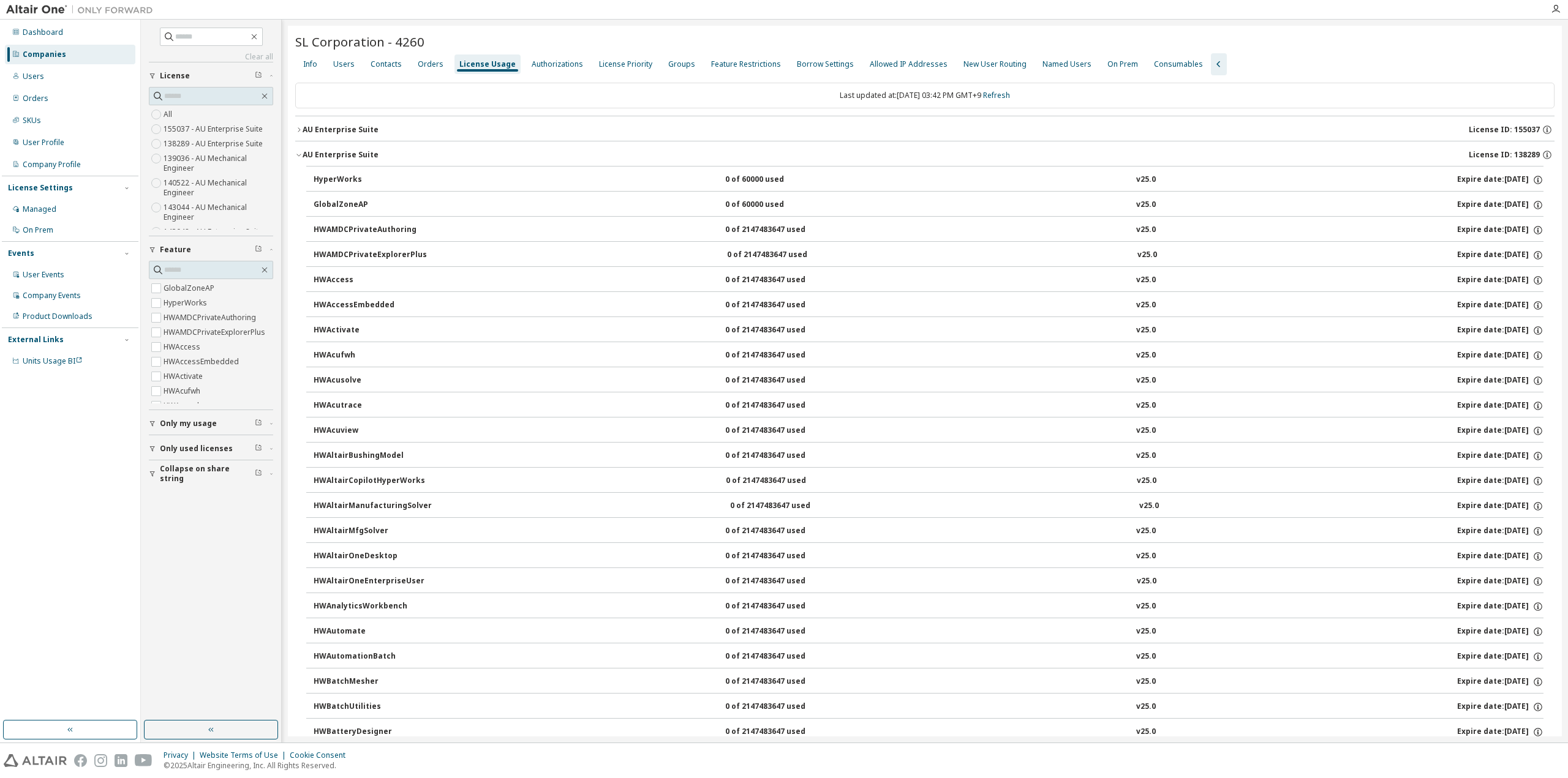
click at [298, 155] on icon "button" at bounding box center [298, 155] width 4 height 2
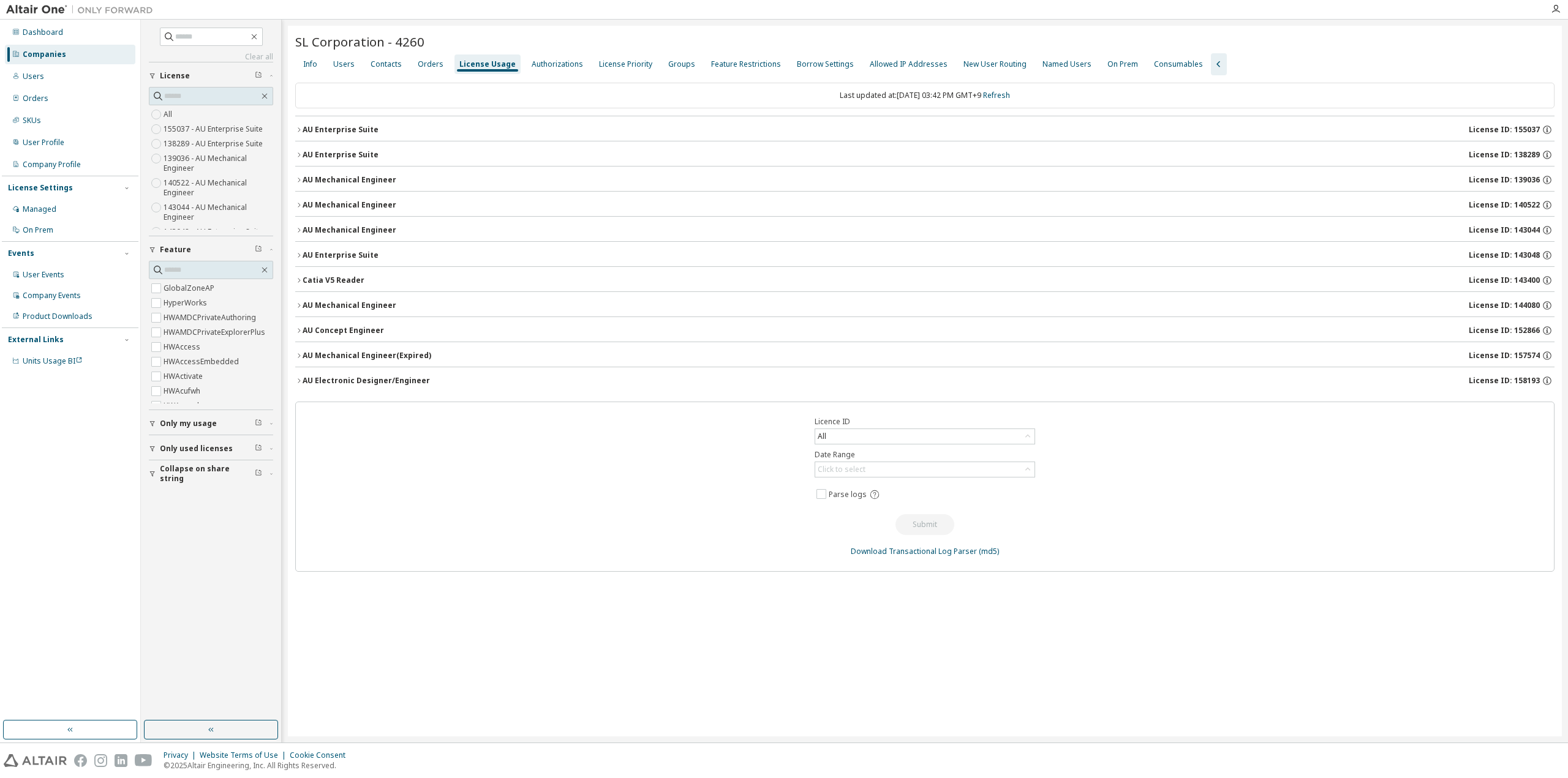
click at [298, 179] on icon "button" at bounding box center [299, 180] width 7 height 7
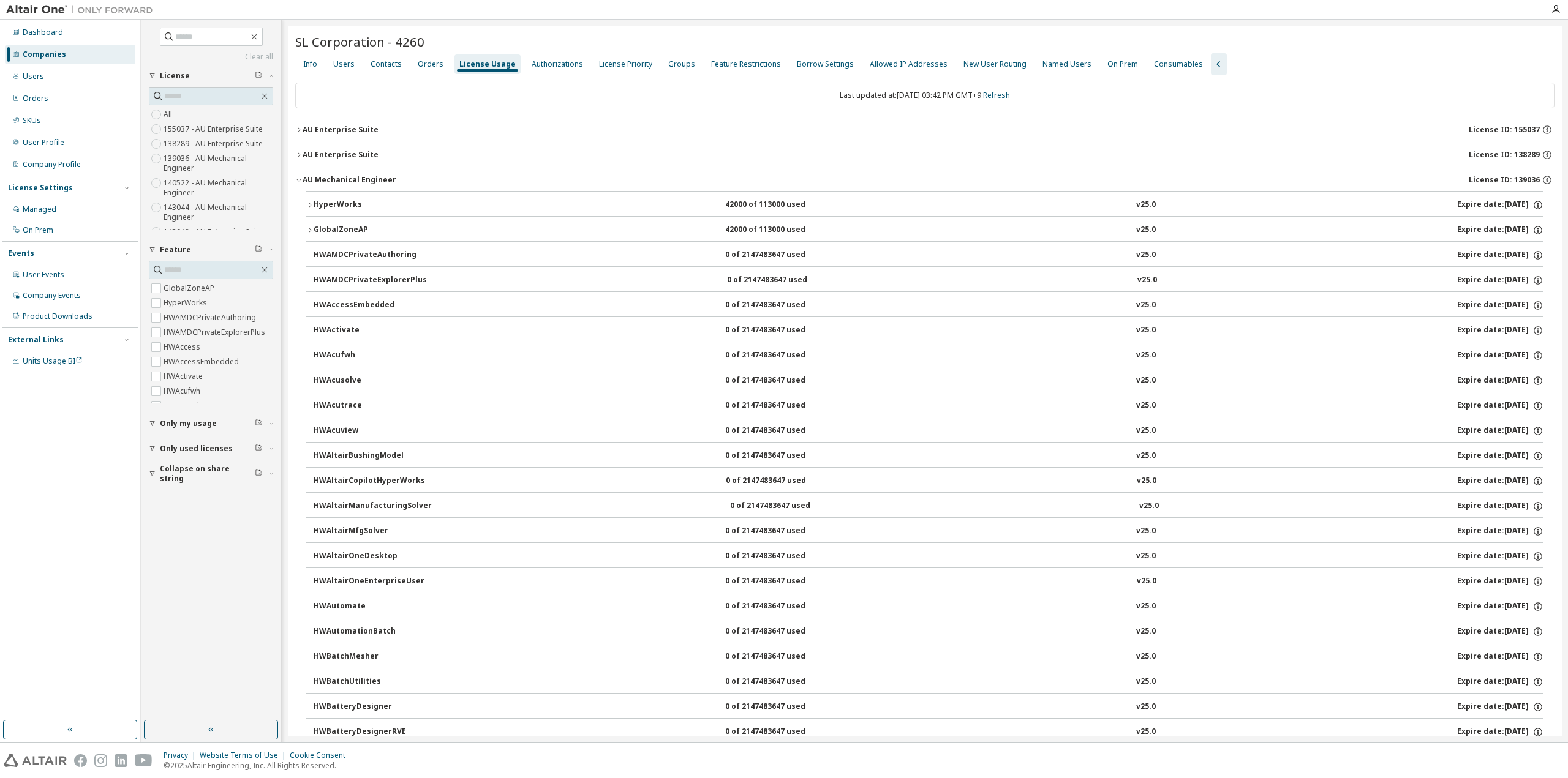
click at [298, 179] on icon "button" at bounding box center [299, 180] width 7 height 7
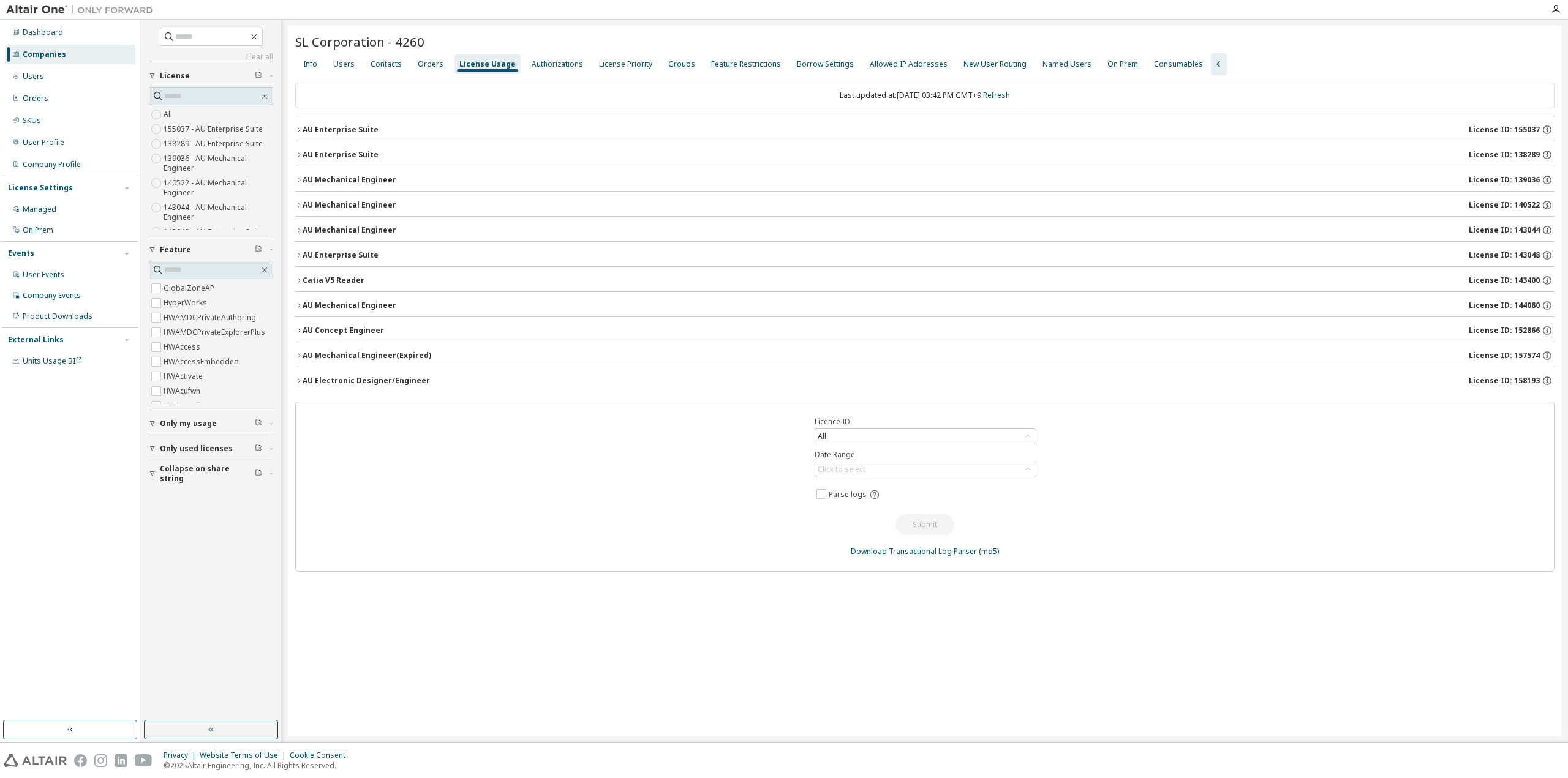
click at [298, 205] on icon "button" at bounding box center [299, 205] width 7 height 7
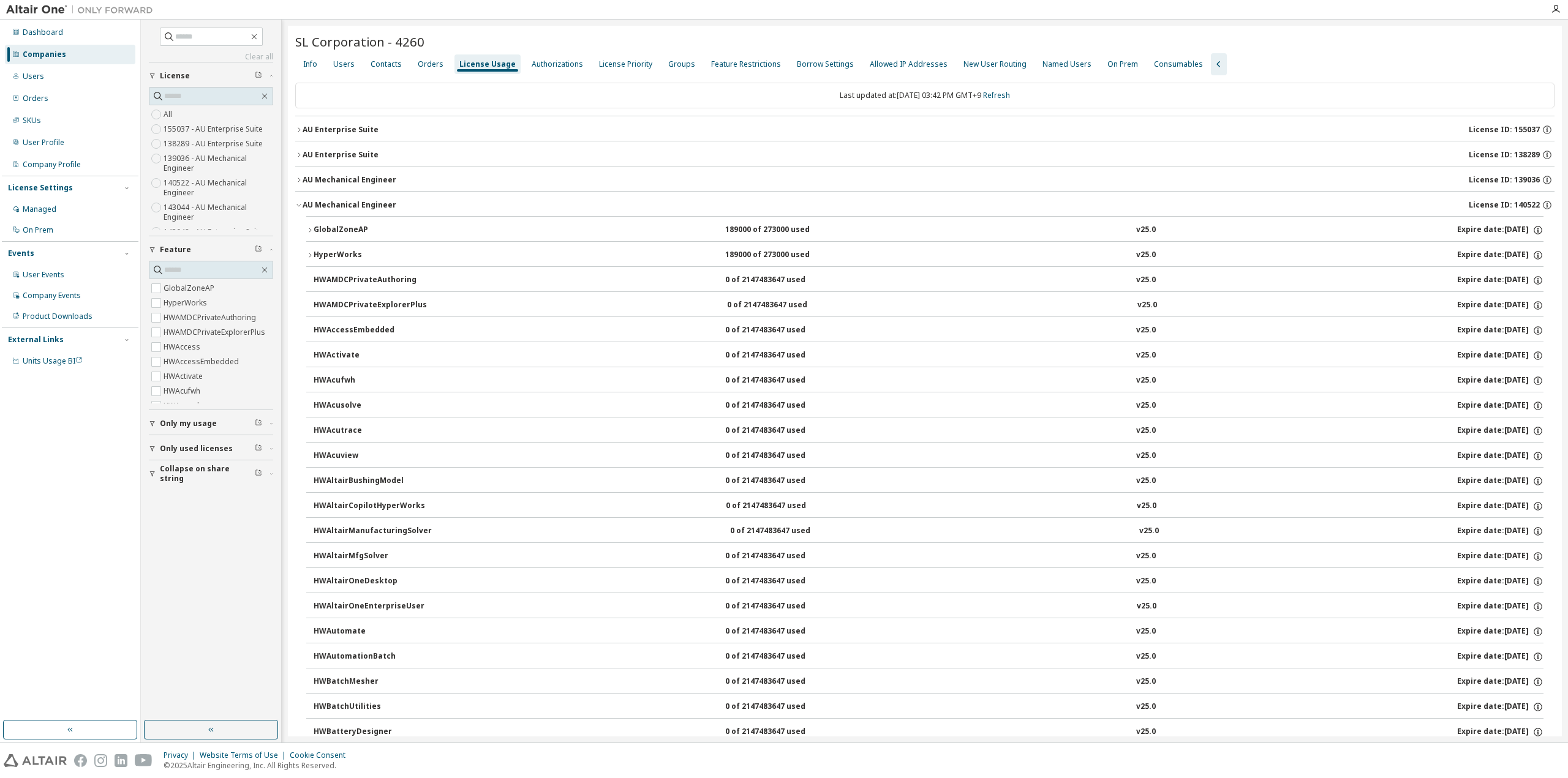
click at [298, 205] on icon "button" at bounding box center [299, 205] width 7 height 7
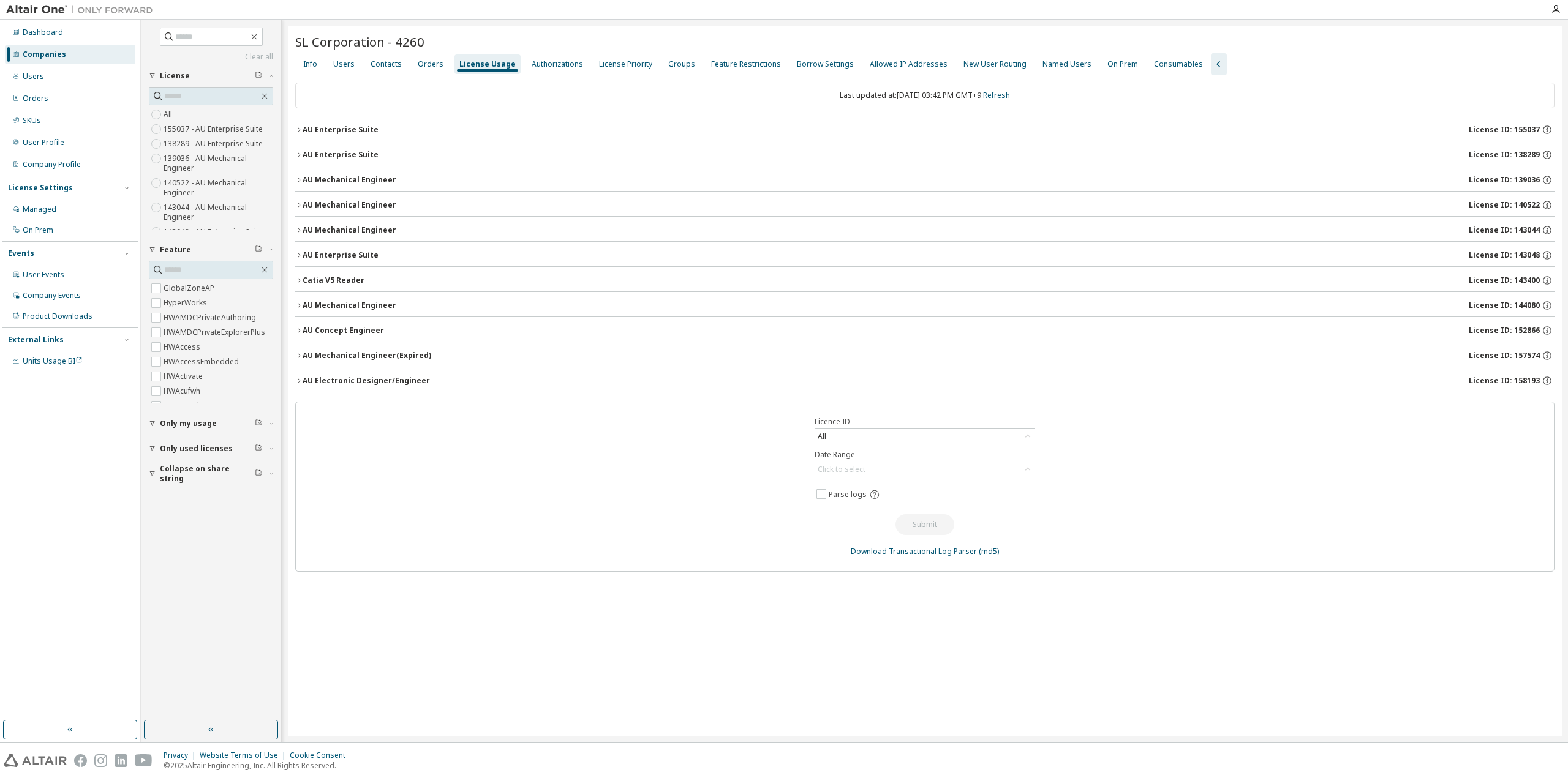
click at [298, 242] on button "AU Enterprise Suite License ID: 143048" at bounding box center [925, 255] width 1260 height 27
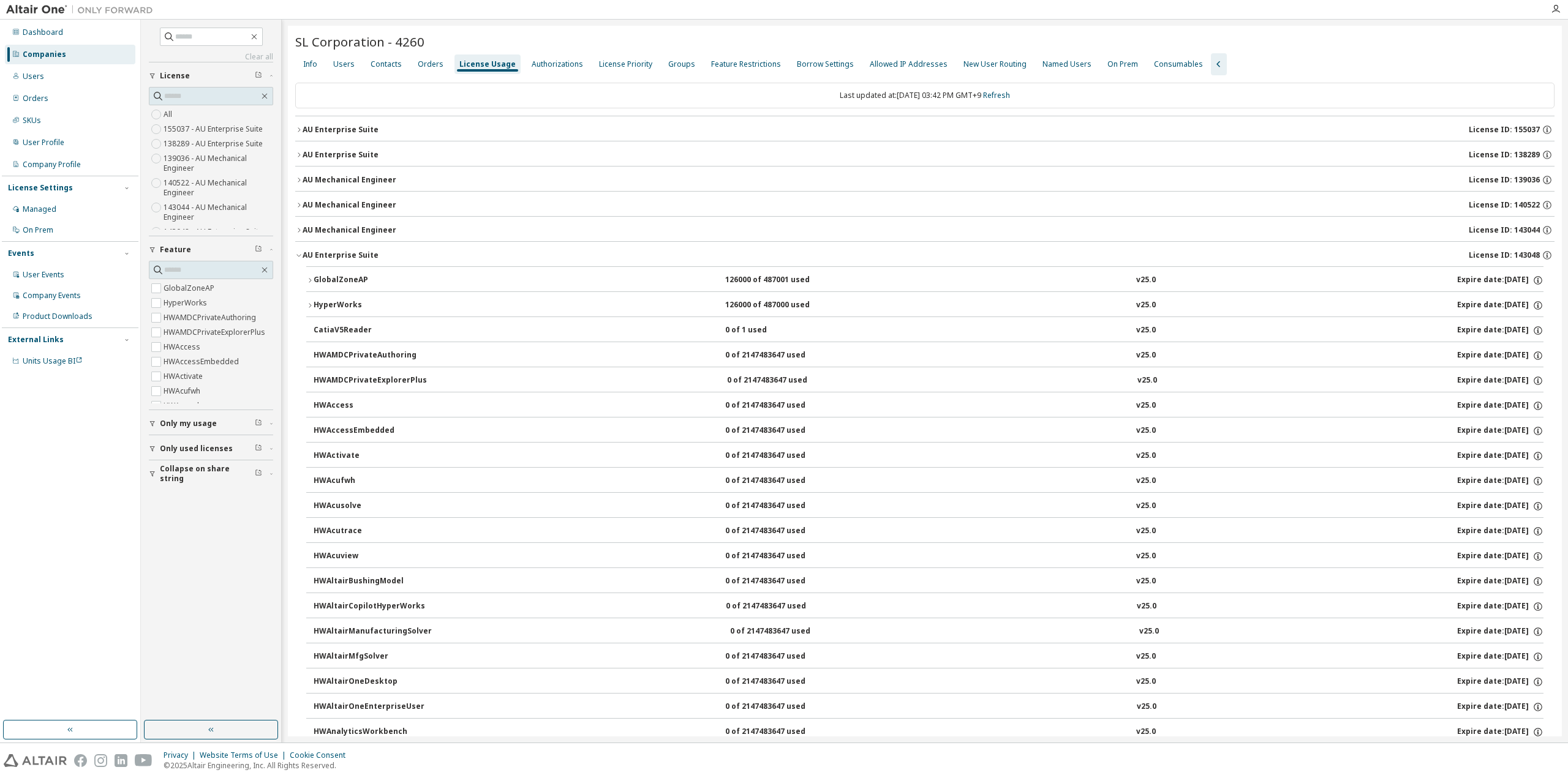
click at [298, 228] on icon "button" at bounding box center [299, 230] width 7 height 7
click at [298, 258] on button "AU Enterprise Suite License ID: 143048" at bounding box center [925, 255] width 1260 height 27
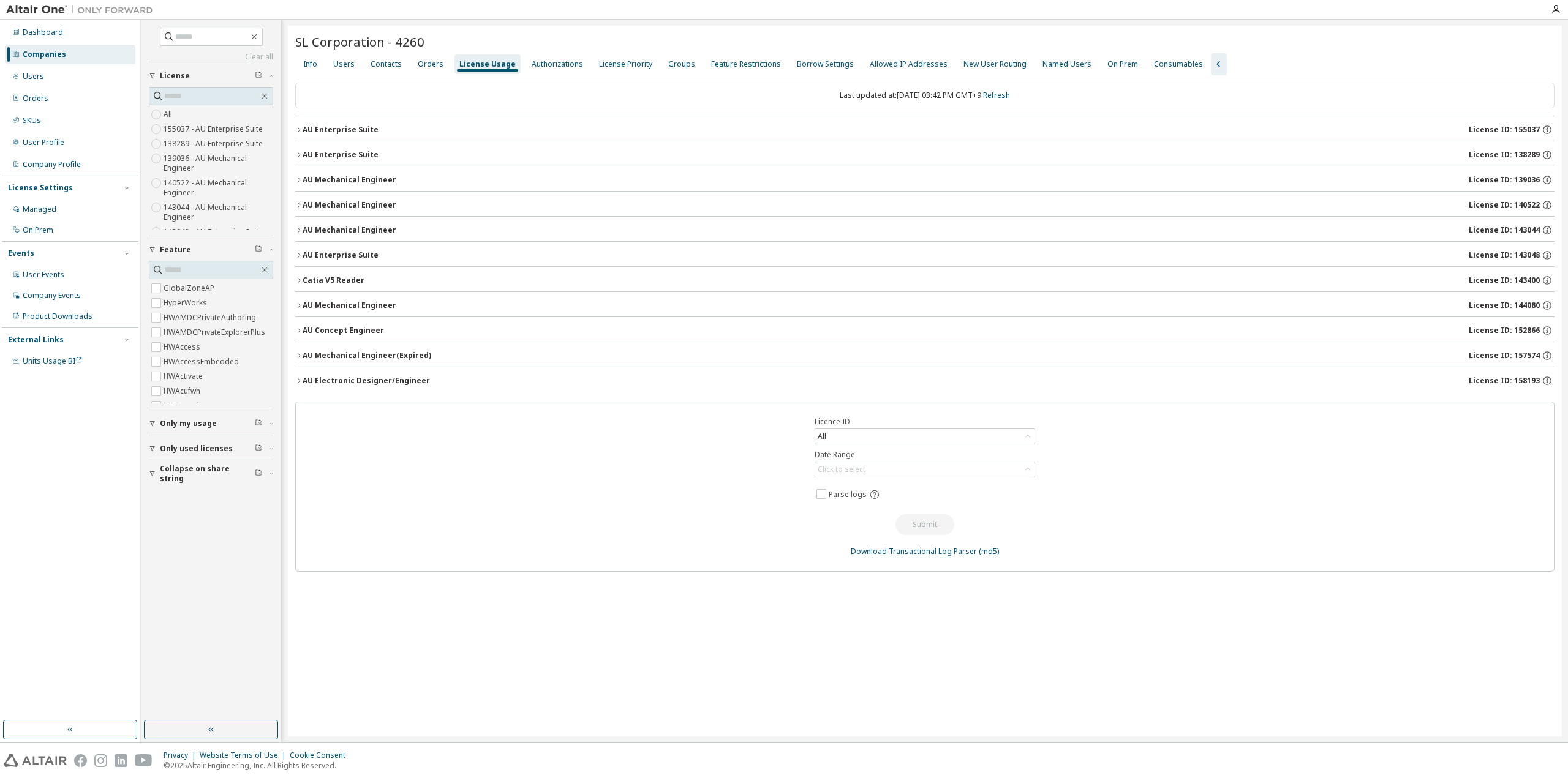
click at [300, 229] on icon "button" at bounding box center [299, 230] width 7 height 7
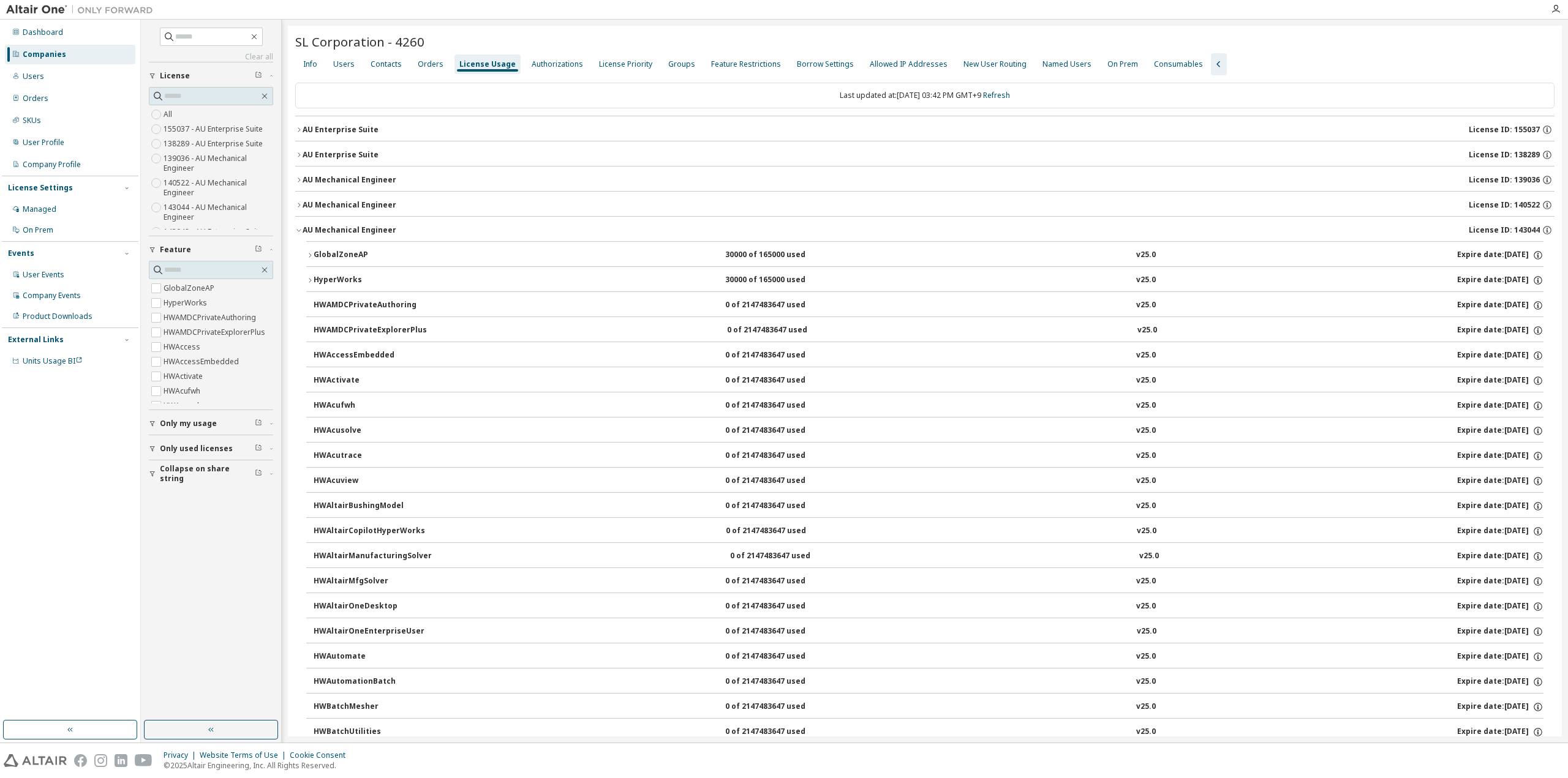
click at [300, 229] on icon "button" at bounding box center [298, 230] width 4 height 2
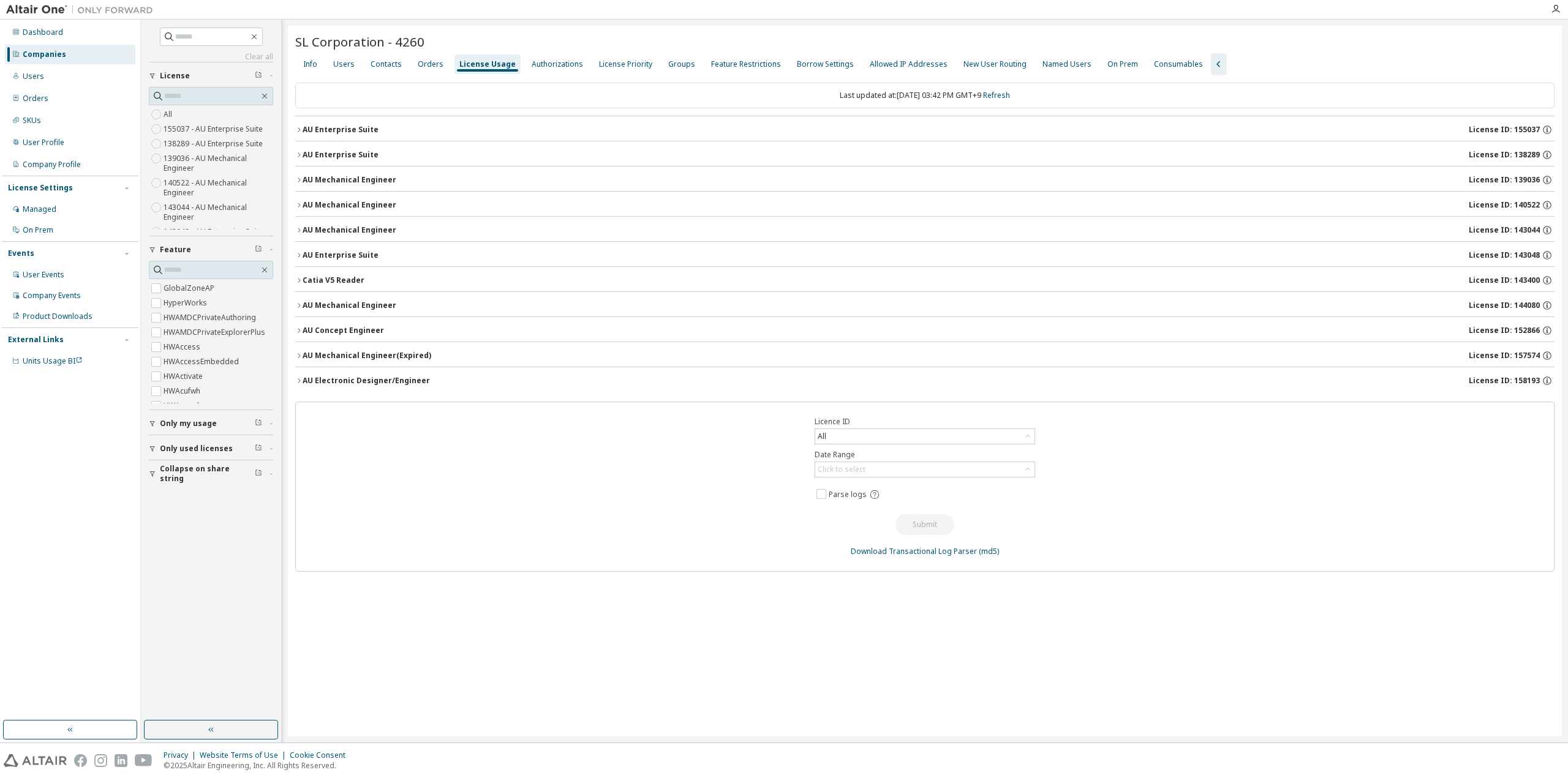
click at [299, 253] on icon "button" at bounding box center [299, 255] width 7 height 7
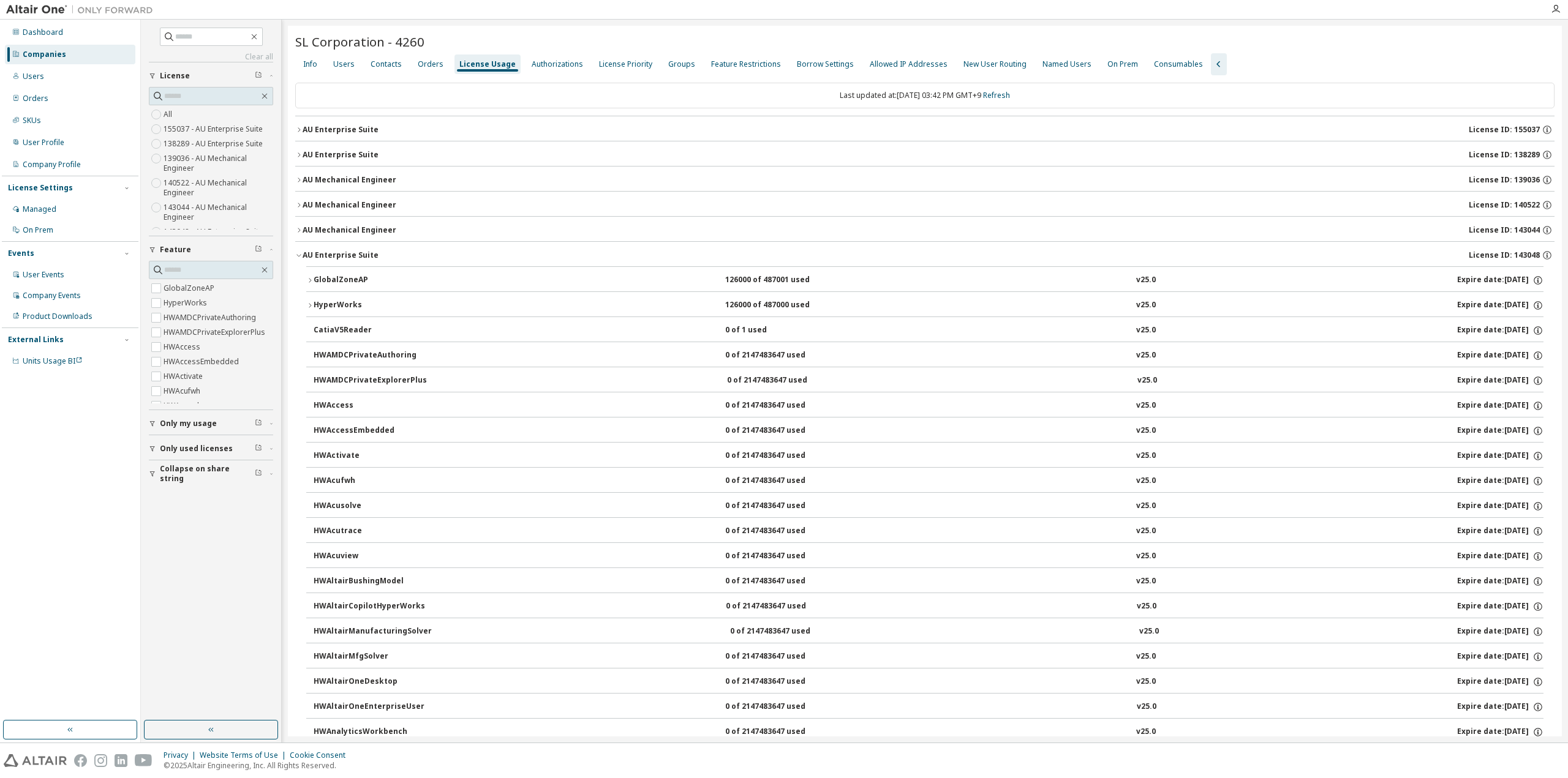
click at [299, 253] on icon "button" at bounding box center [299, 255] width 7 height 7
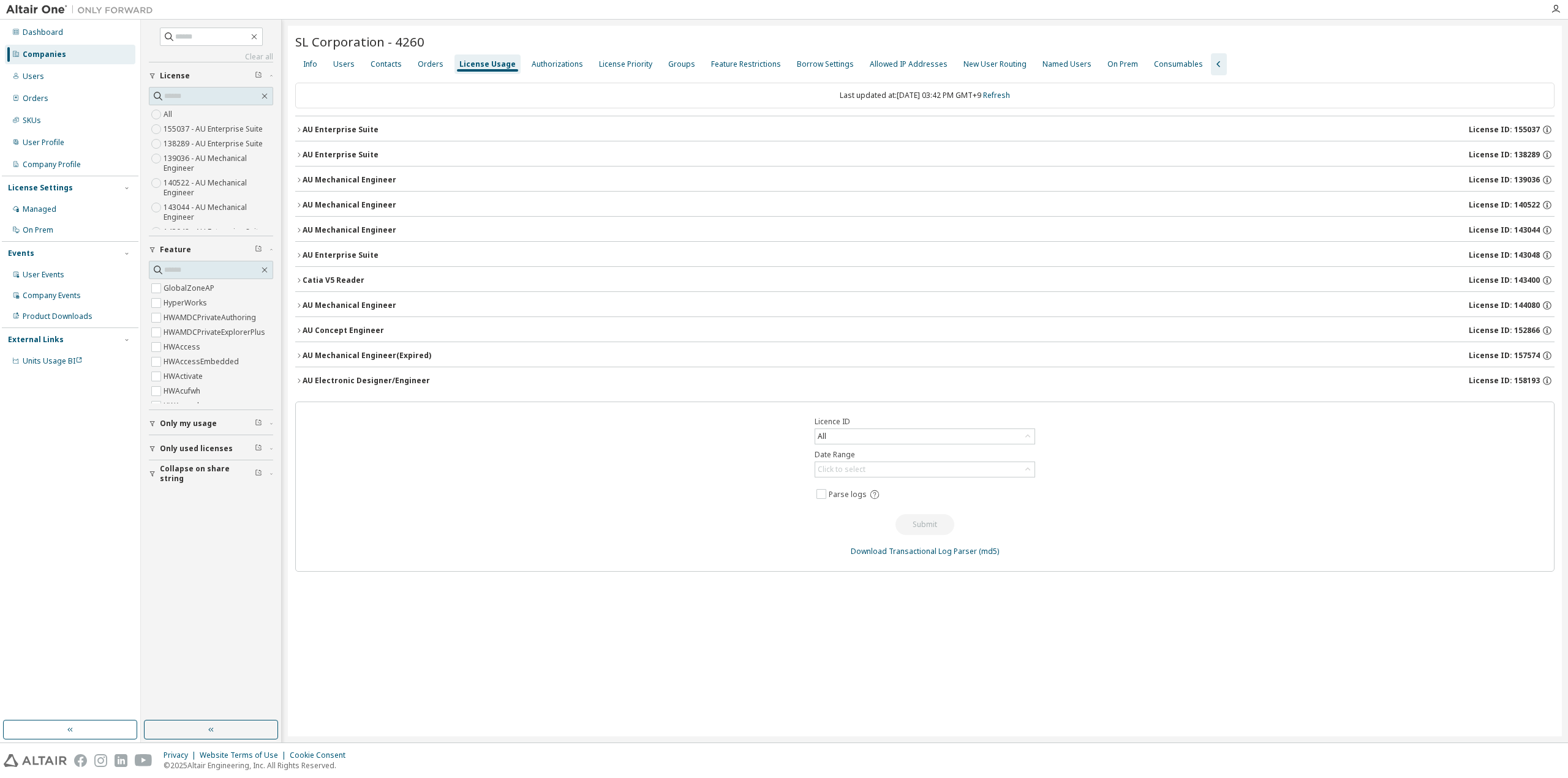
click at [299, 277] on icon "button" at bounding box center [299, 280] width 7 height 7
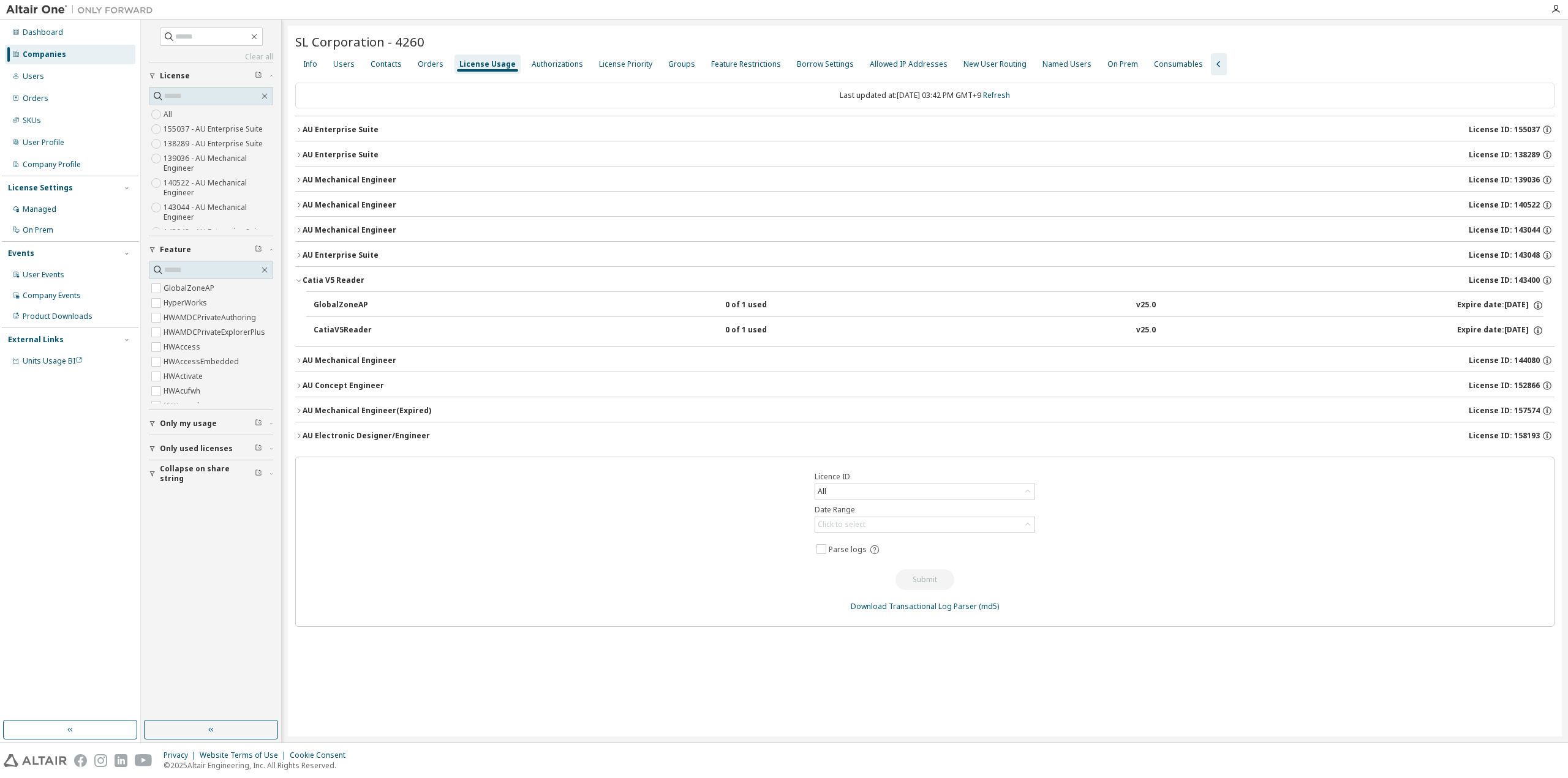
click at [299, 277] on icon "button" at bounding box center [299, 280] width 7 height 7
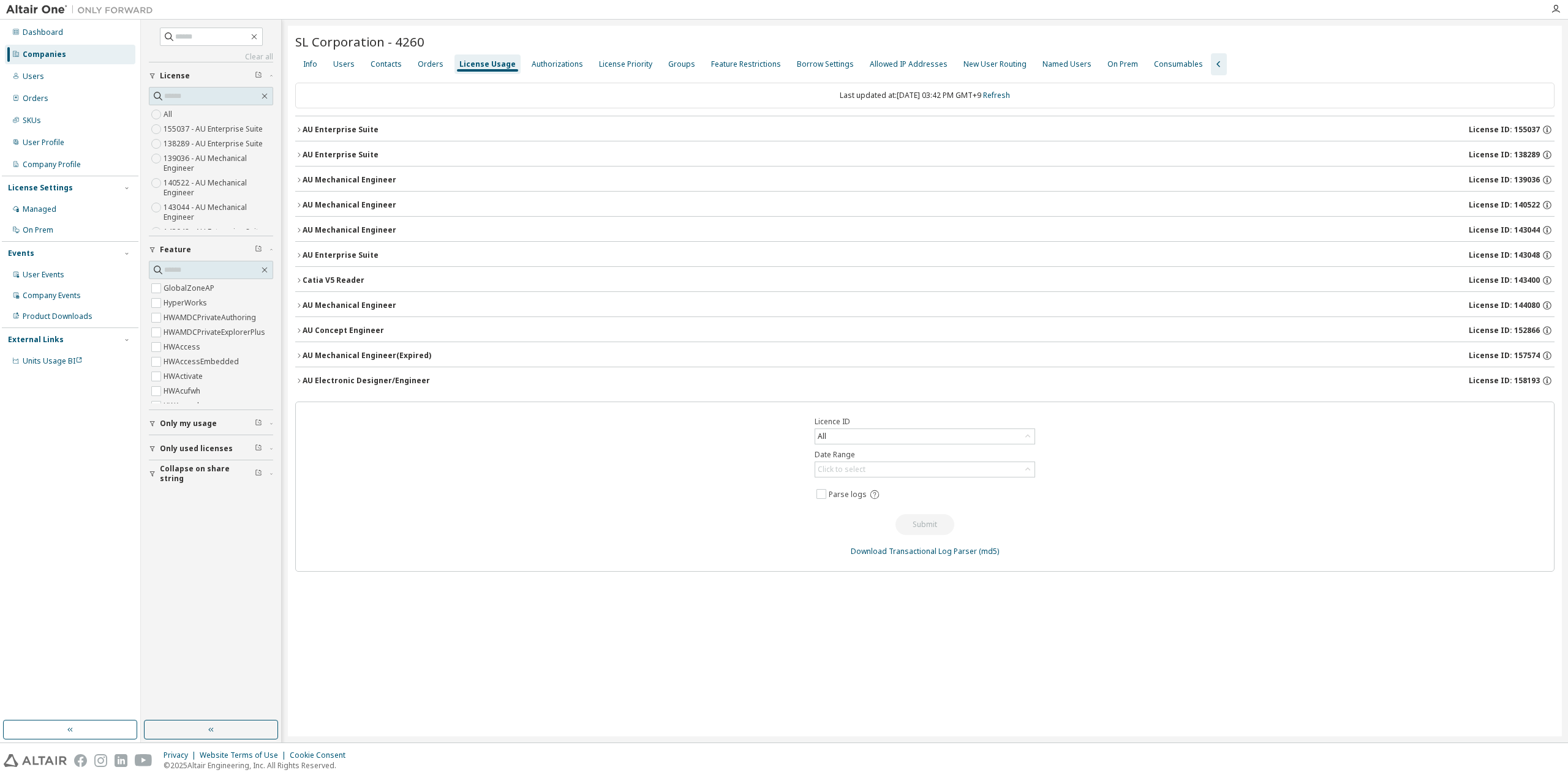
click at [303, 305] on div "AU Mechanical Engineer" at bounding box center [349, 305] width 94 height 10
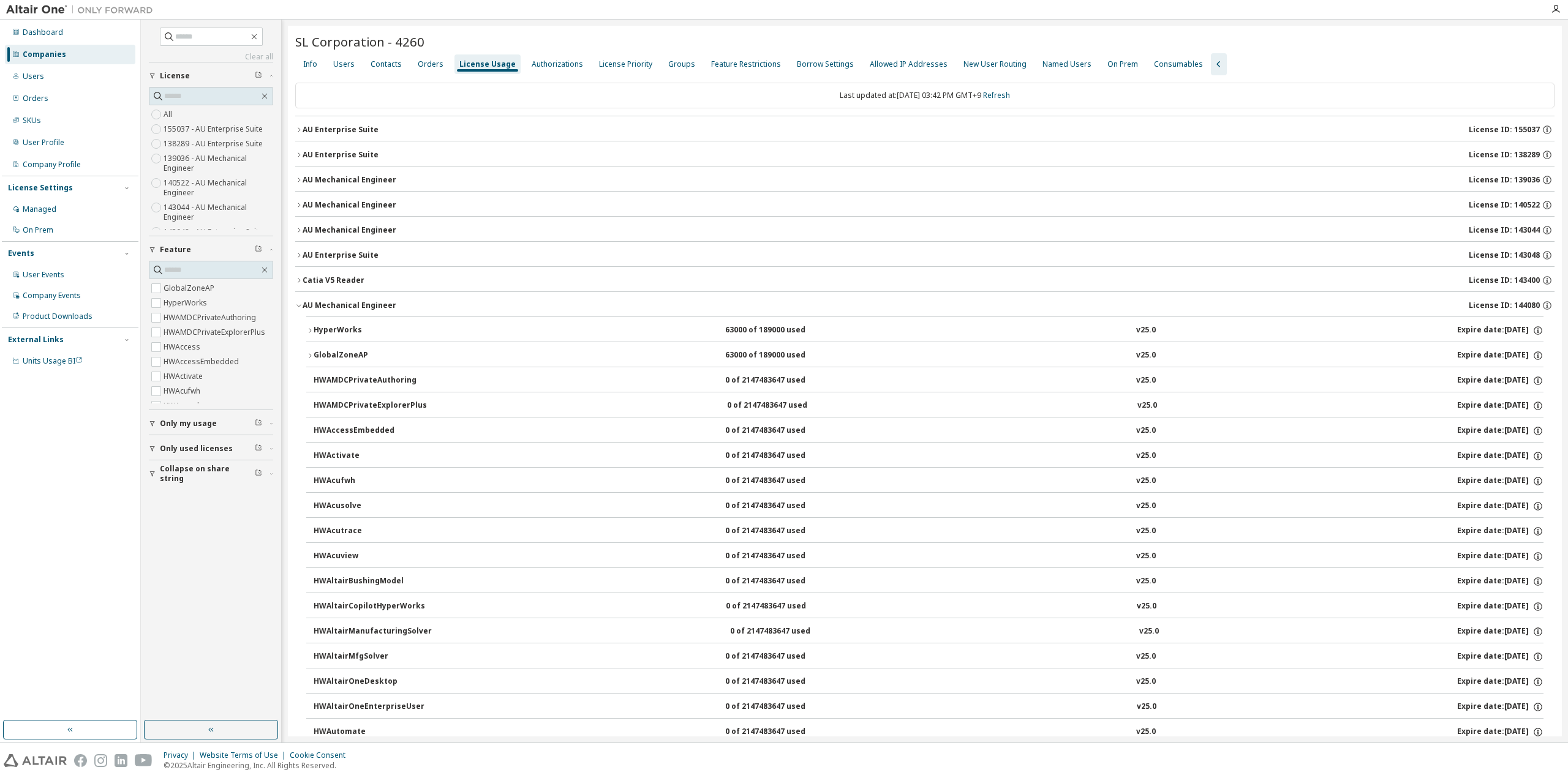
click at [298, 303] on icon "button" at bounding box center [299, 305] width 7 height 7
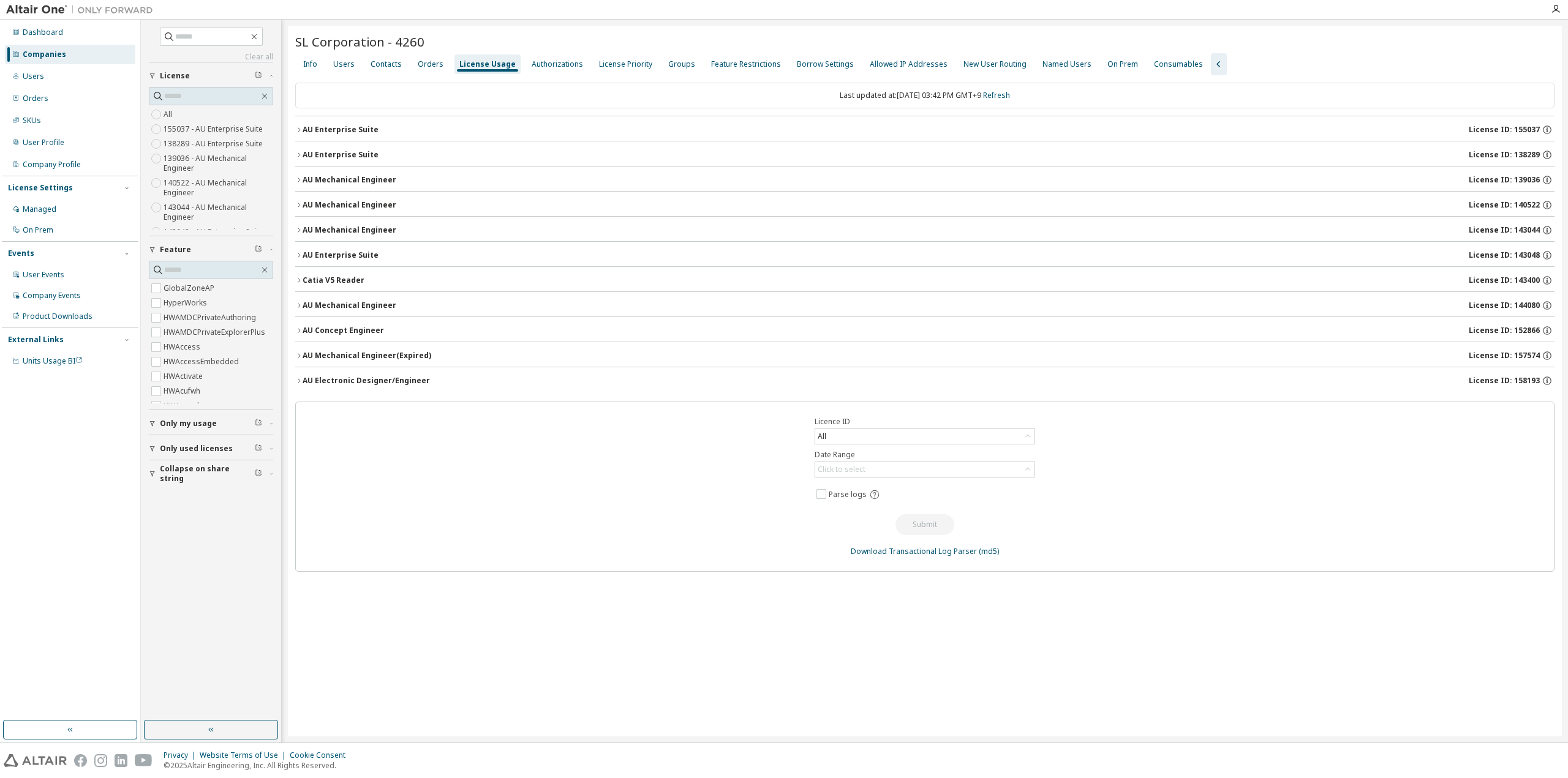
click at [300, 323] on button "AU Concept Engineer License ID: 152866" at bounding box center [925, 331] width 1260 height 27
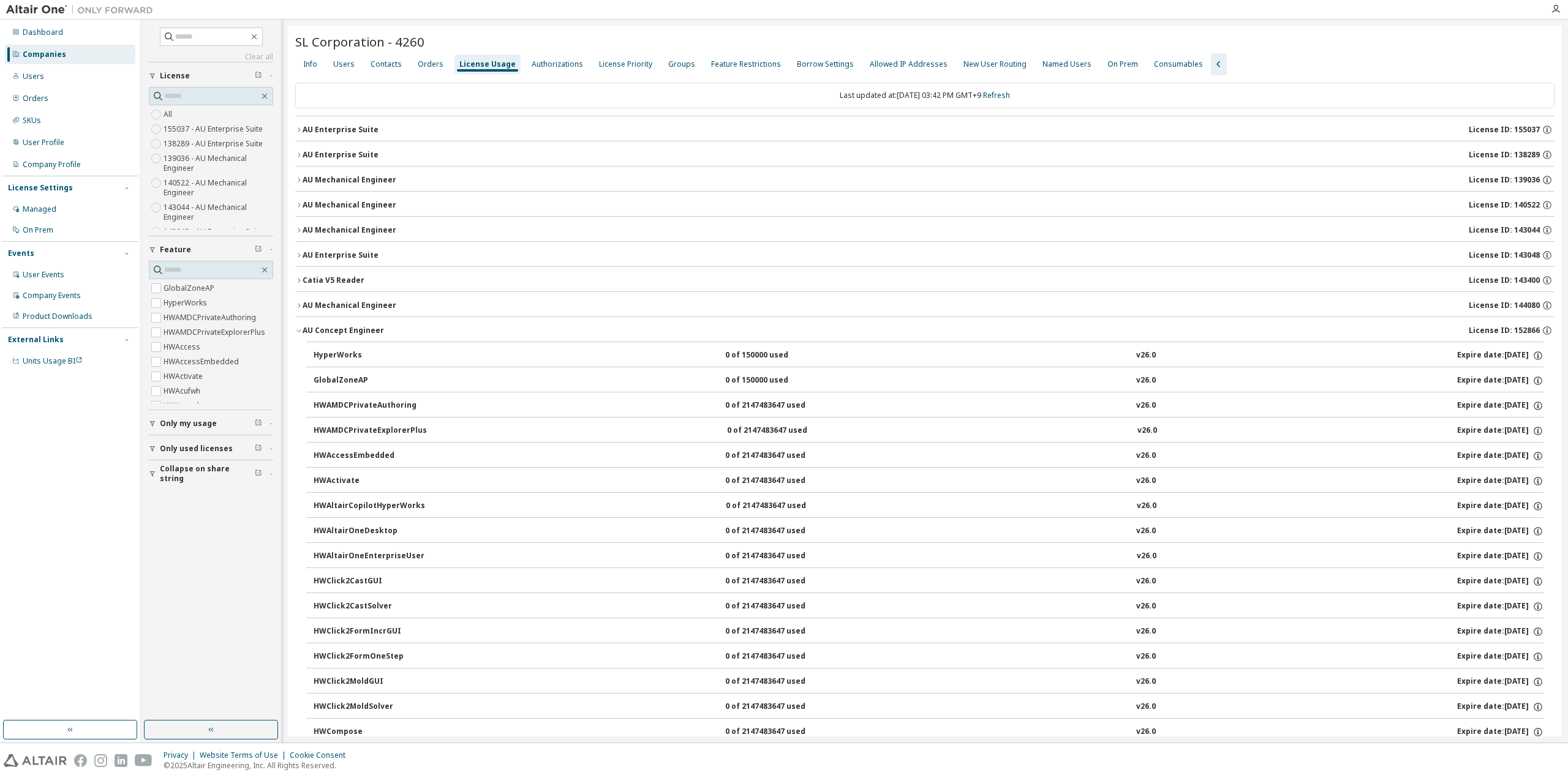
click at [300, 333] on button "AU Concept Engineer License ID: 152866" at bounding box center [925, 331] width 1260 height 27
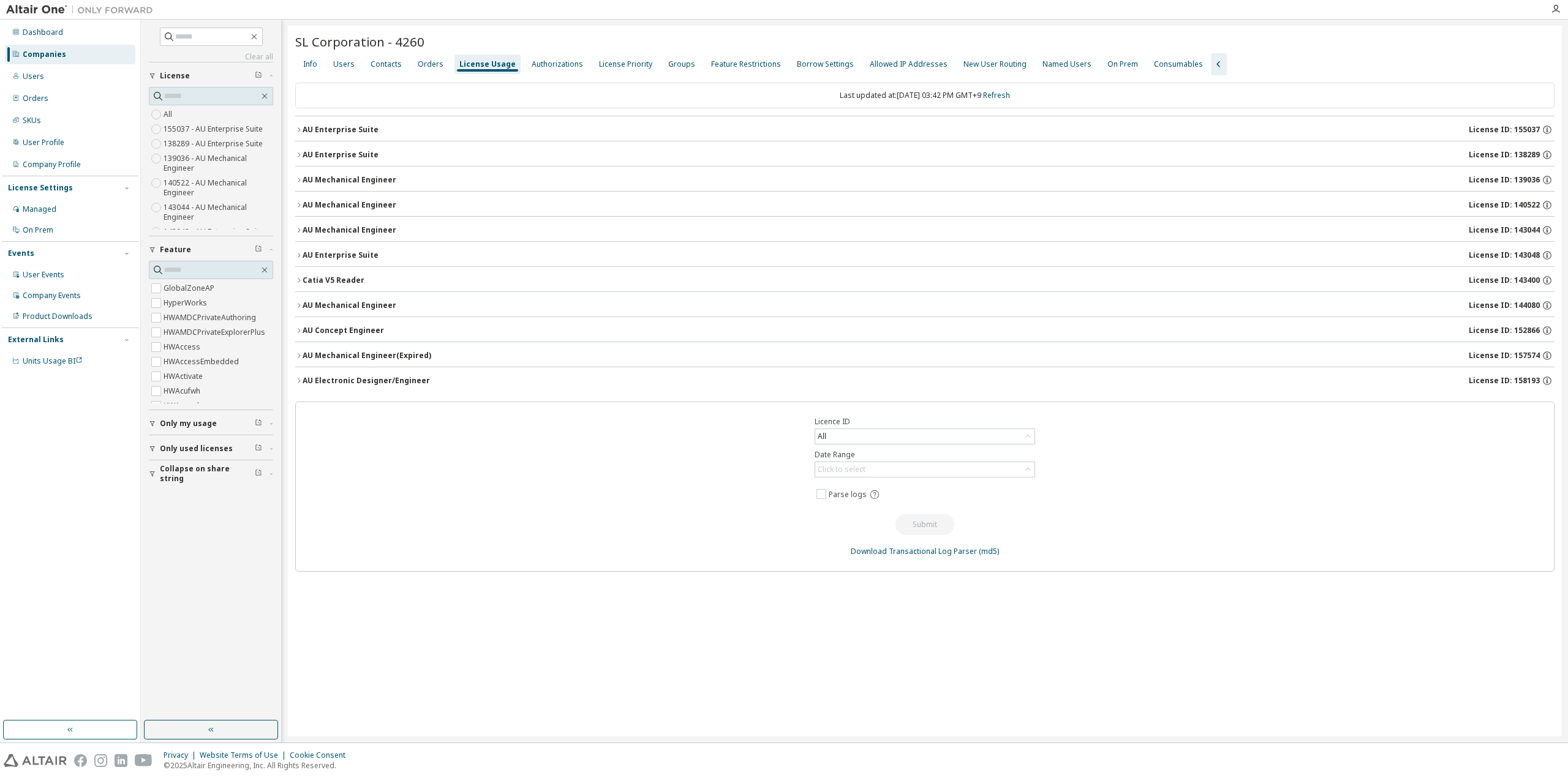
click at [300, 361] on button "AU Mechanical Engineer (Expired) License ID: 157574" at bounding box center [925, 356] width 1260 height 27
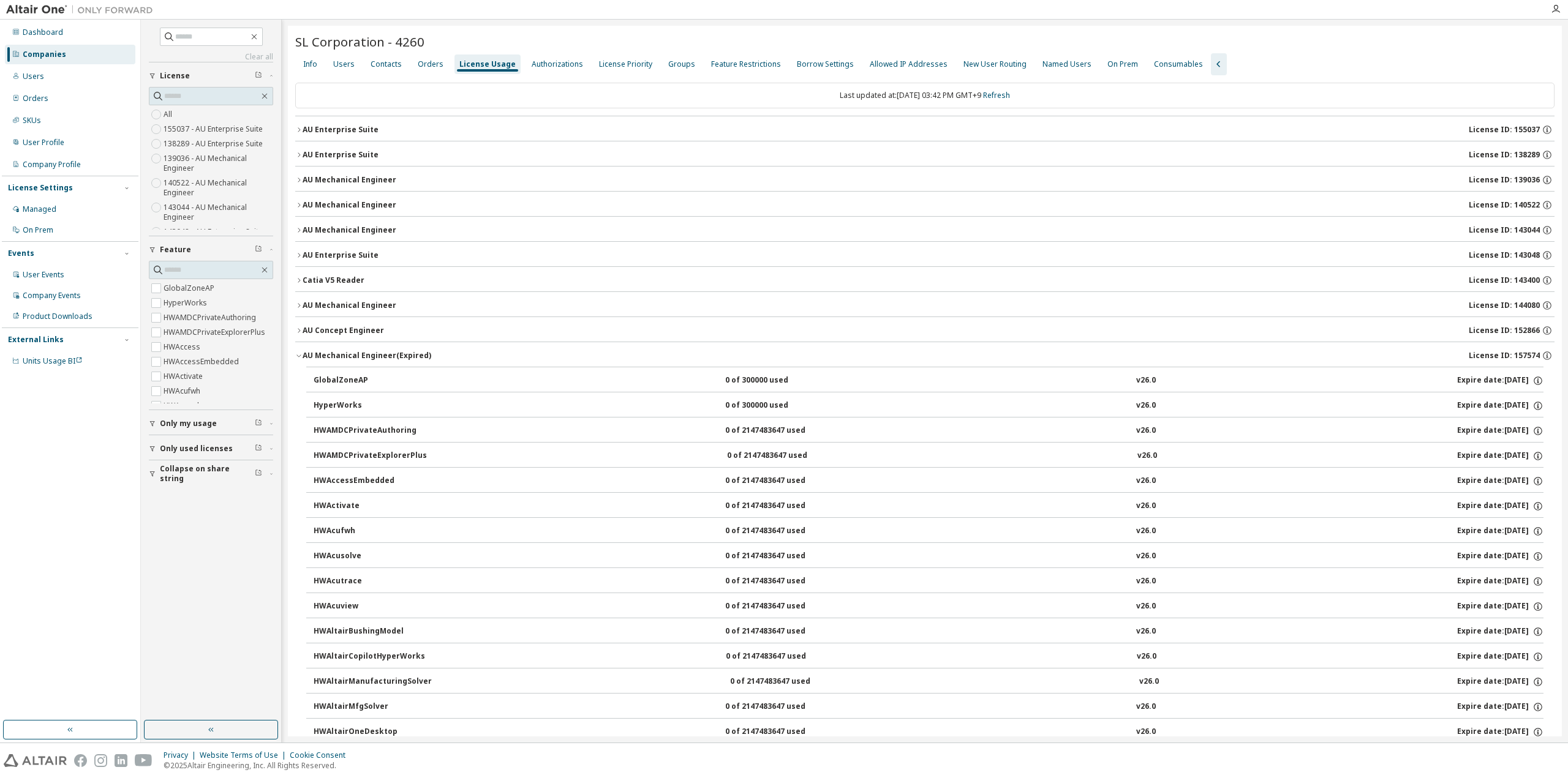
click at [300, 361] on button "AU Mechanical Engineer (Expired) License ID: 157574" at bounding box center [925, 356] width 1260 height 27
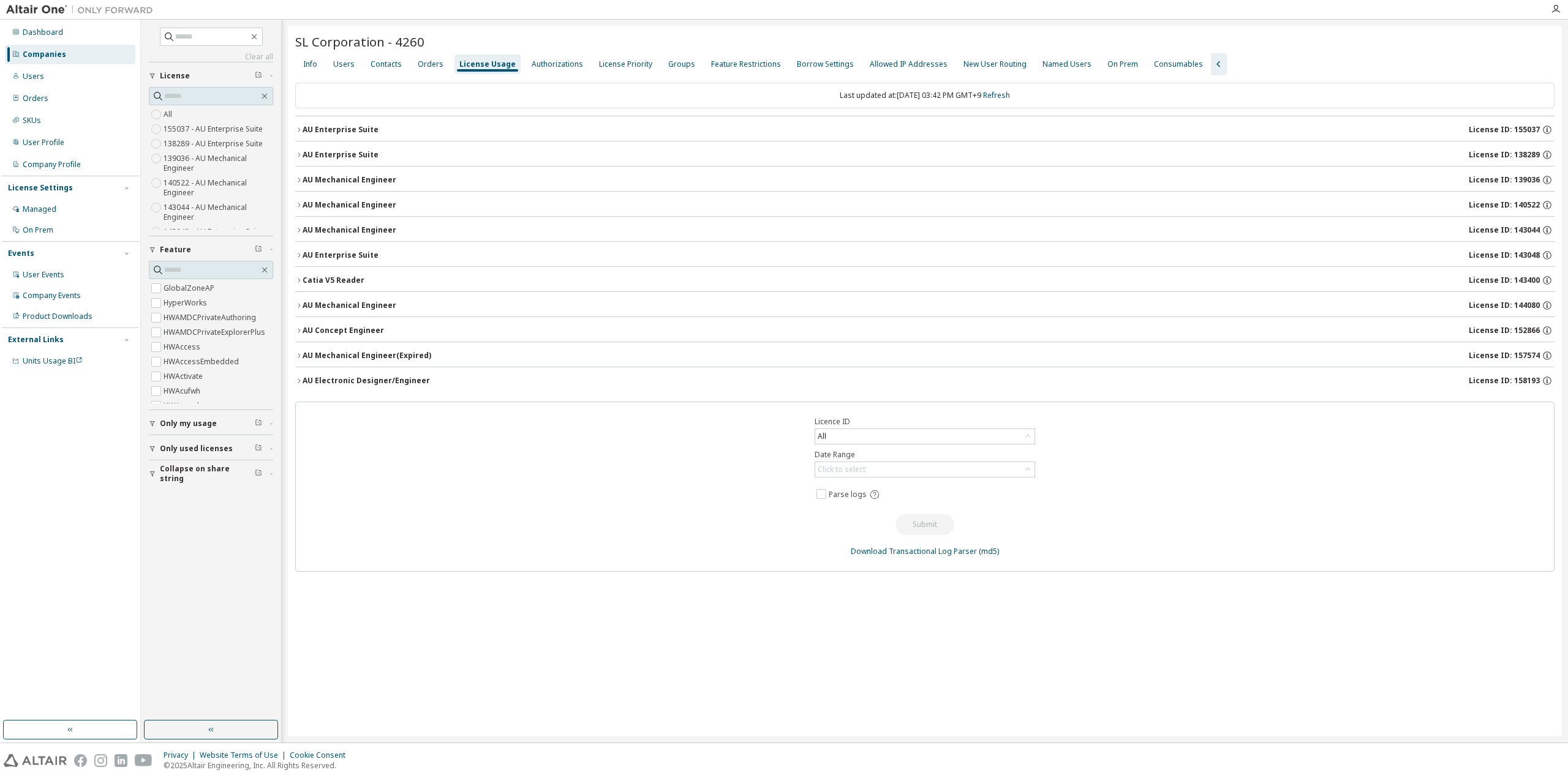
click at [303, 377] on div "AU Electronic Designer/Engineer" at bounding box center [366, 381] width 127 height 10
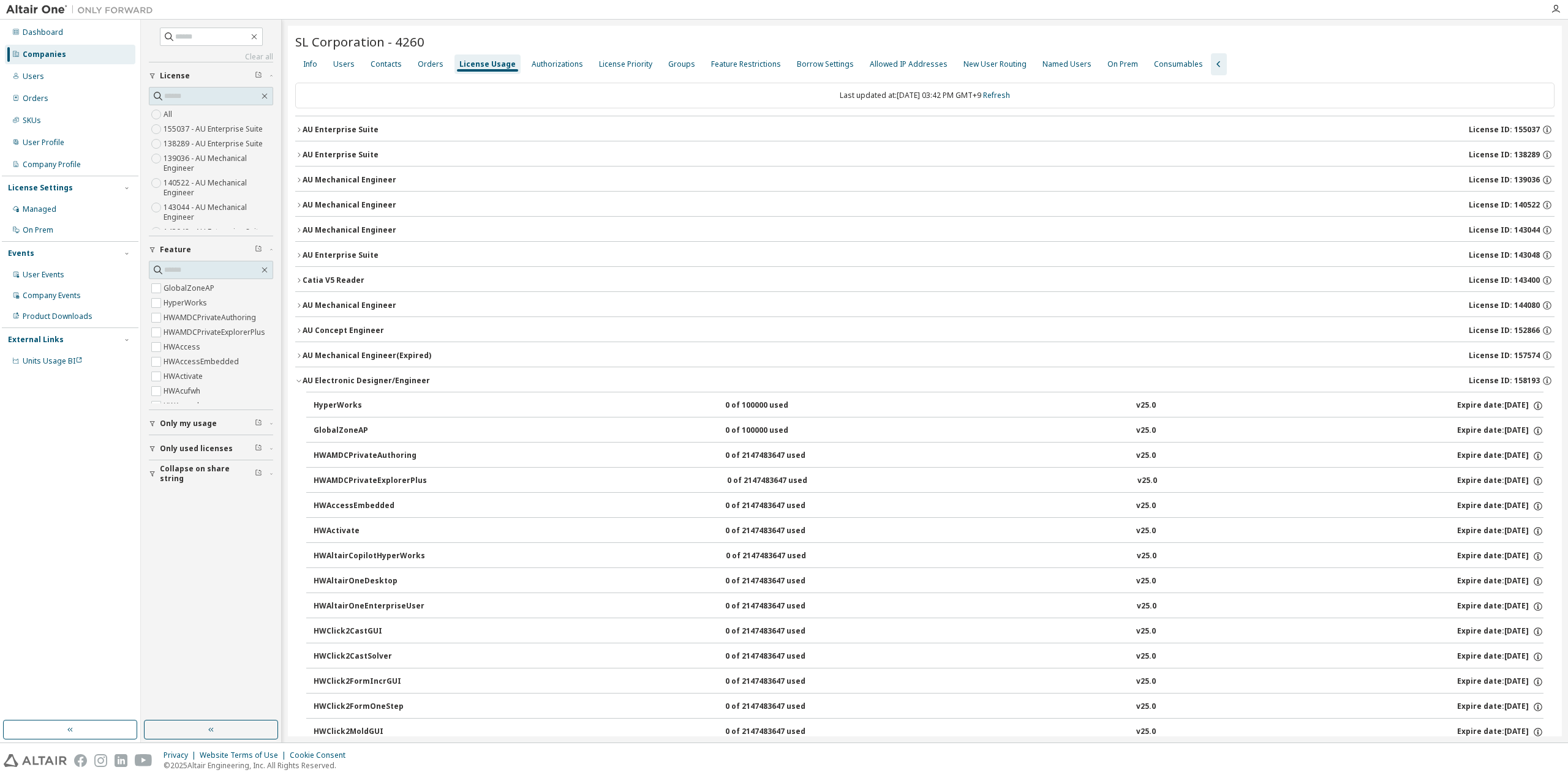
click at [300, 383] on button "AU Electronic Designer/Engineer License ID: 158193" at bounding box center [925, 381] width 1260 height 27
